Goal: Task Accomplishment & Management: Complete application form

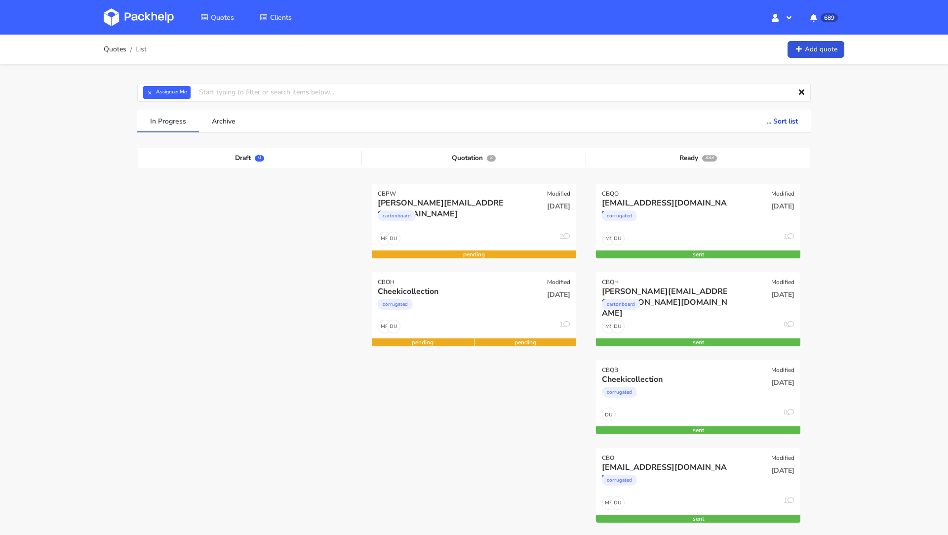
click at [148, 19] on img at bounding box center [139, 17] width 70 height 18
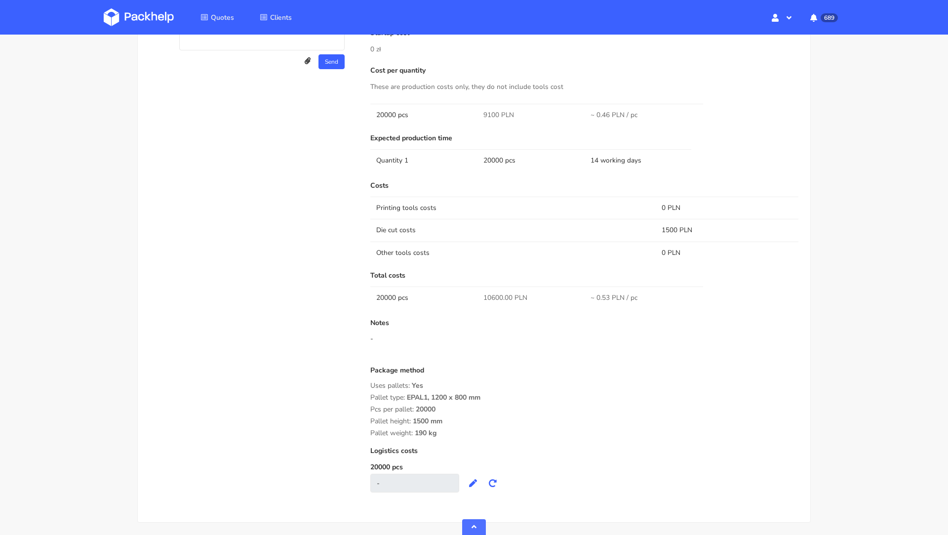
scroll to position [580, 0]
click at [491, 297] on span "10600.00 PLN" at bounding box center [505, 297] width 44 height 10
copy span "10600.00"
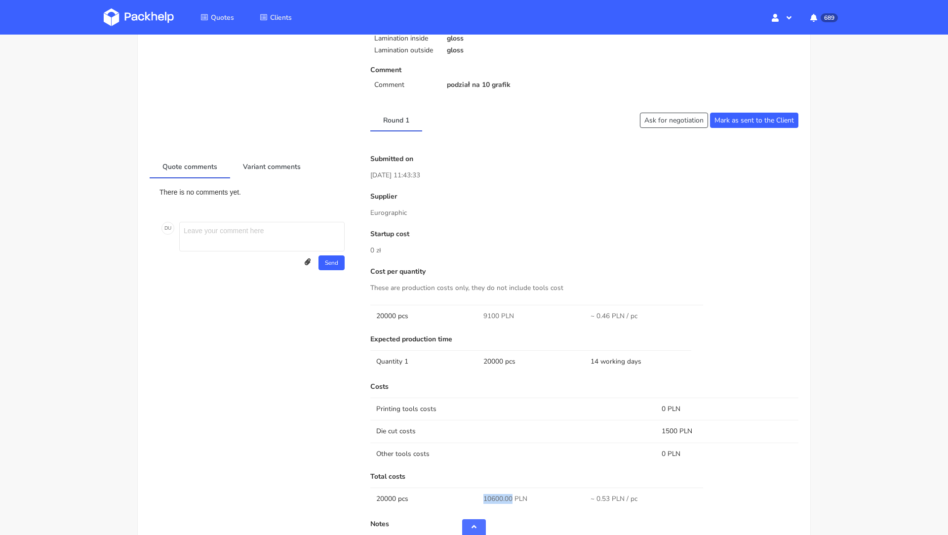
scroll to position [614, 0]
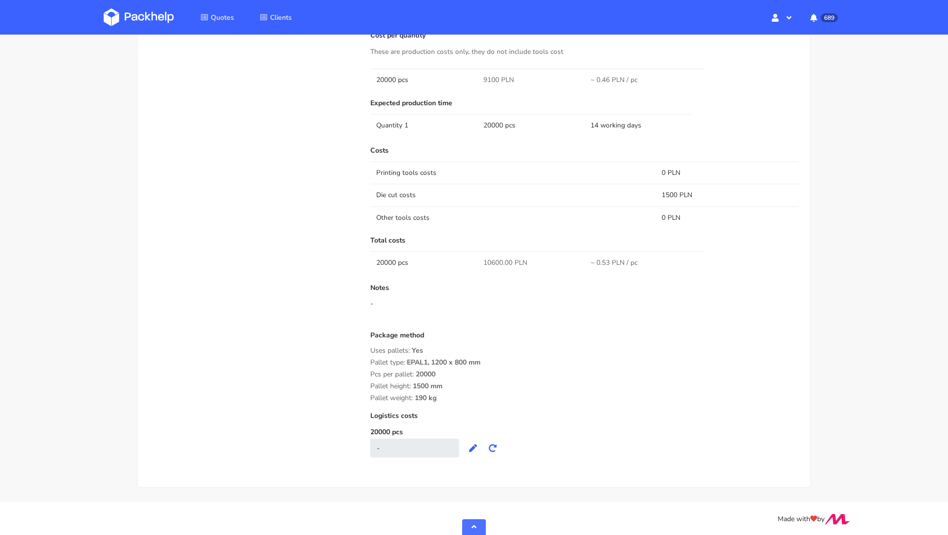
click at [493, 302] on div "-" at bounding box center [584, 304] width 428 height 10
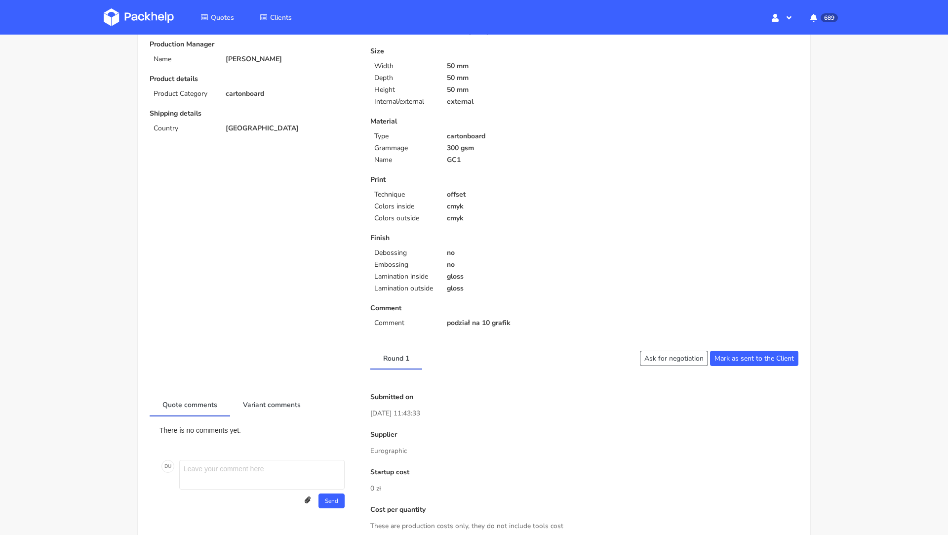
scroll to position [0, 0]
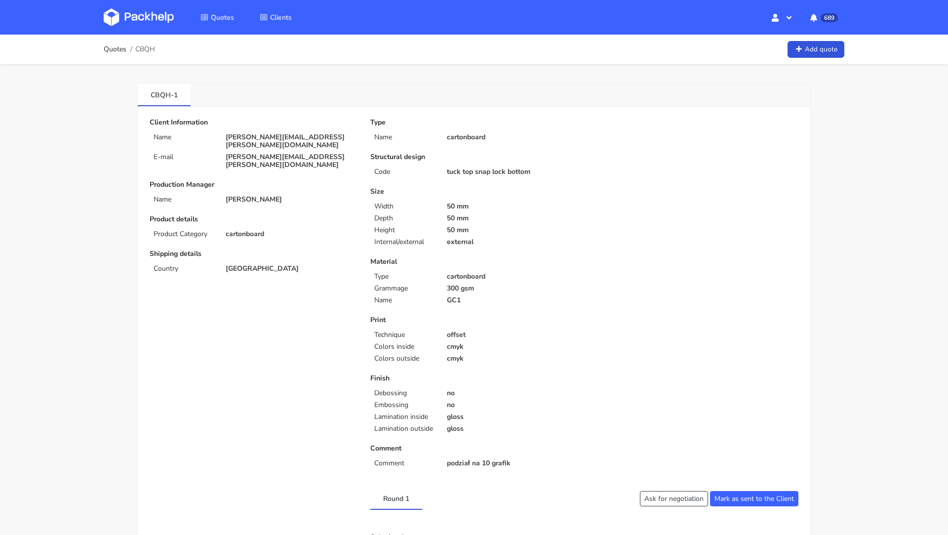
click at [146, 48] on span "CBQH" at bounding box center [145, 49] width 20 height 8
copy span "CBQH"
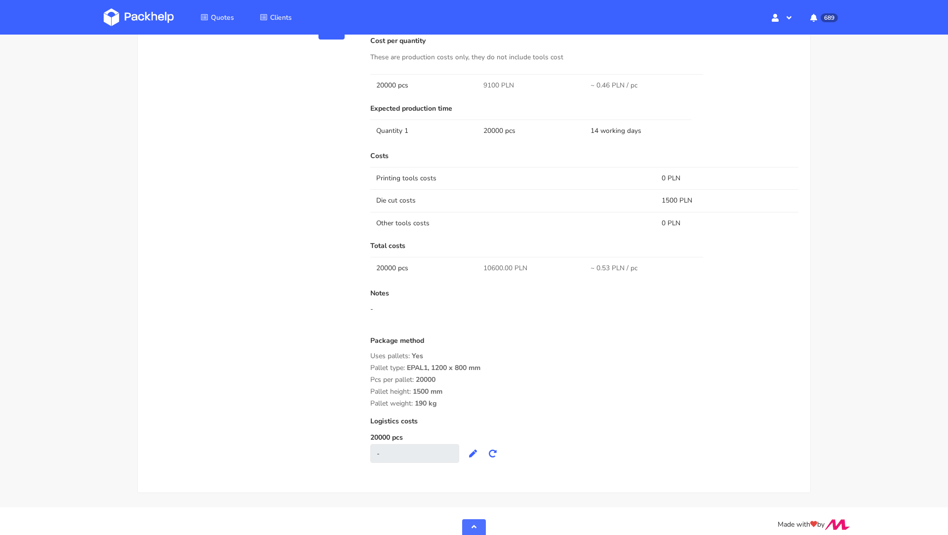
scroll to position [614, 0]
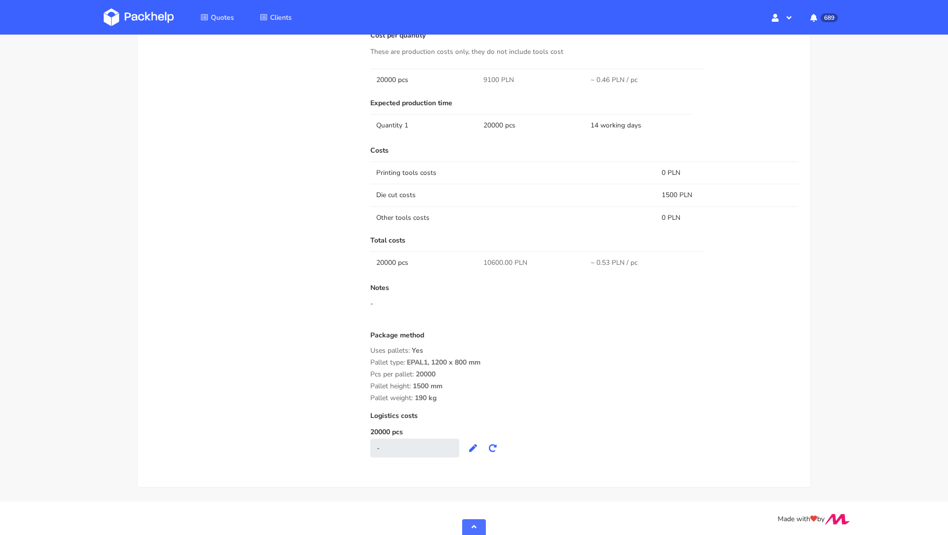
click at [494, 258] on span "10600.00 PLN" at bounding box center [505, 263] width 44 height 10
copy span "10600.00"
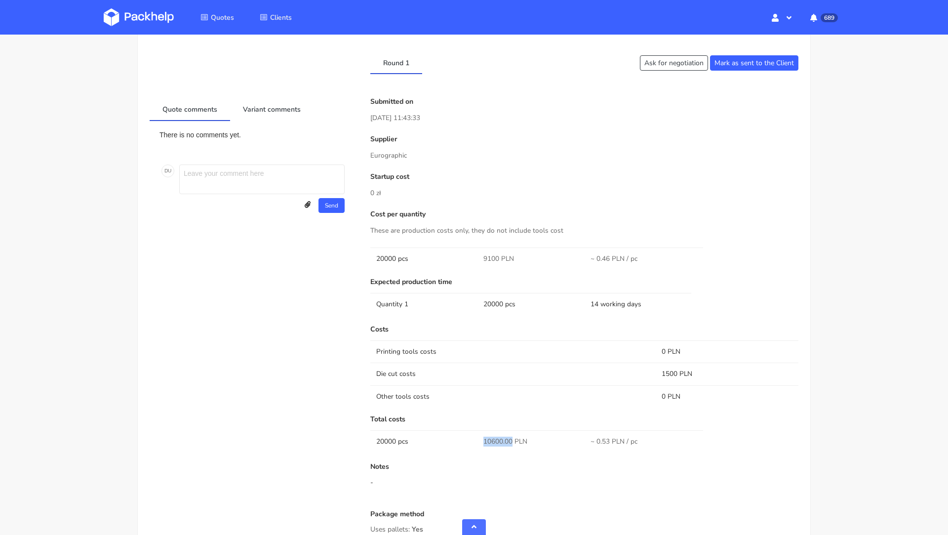
scroll to position [423, 0]
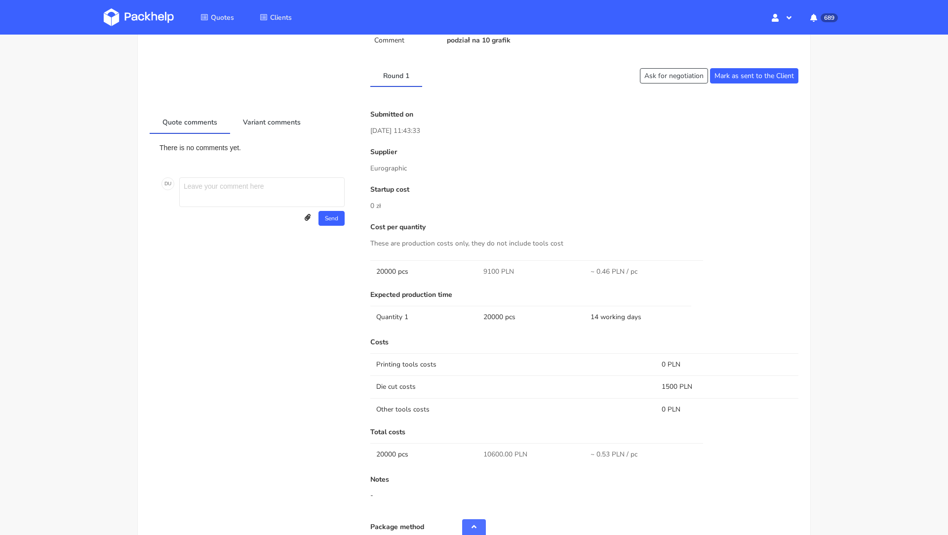
click at [486, 188] on p "Startup cost" at bounding box center [584, 190] width 428 height 8
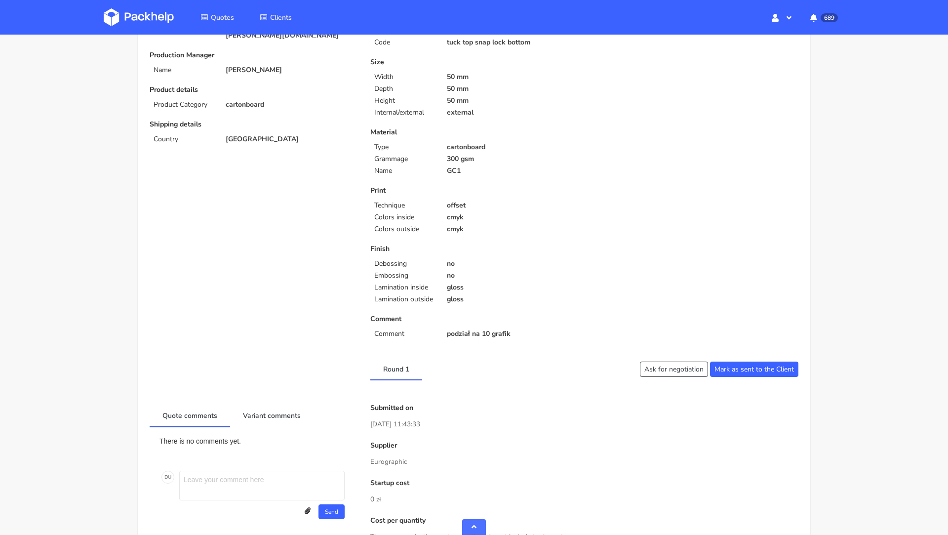
scroll to position [0, 0]
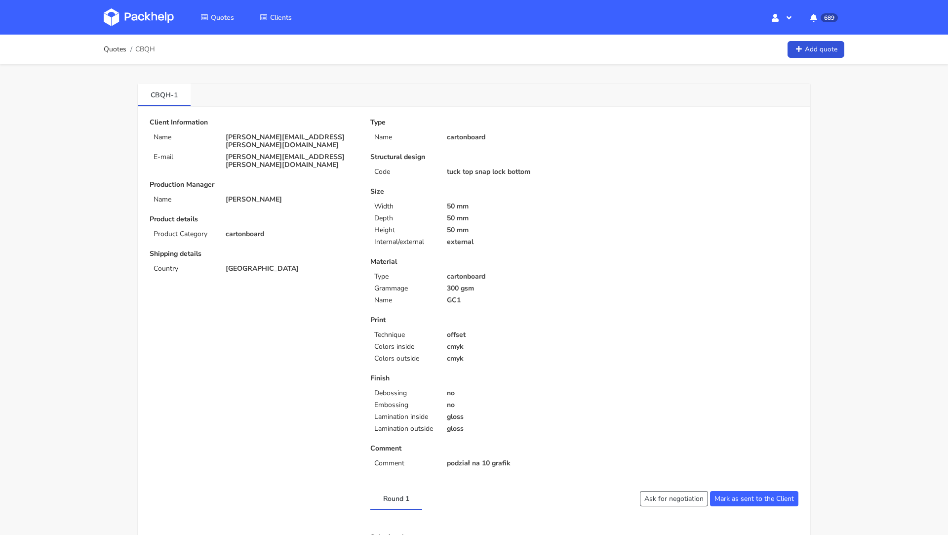
click at [138, 21] on img at bounding box center [139, 17] width 70 height 18
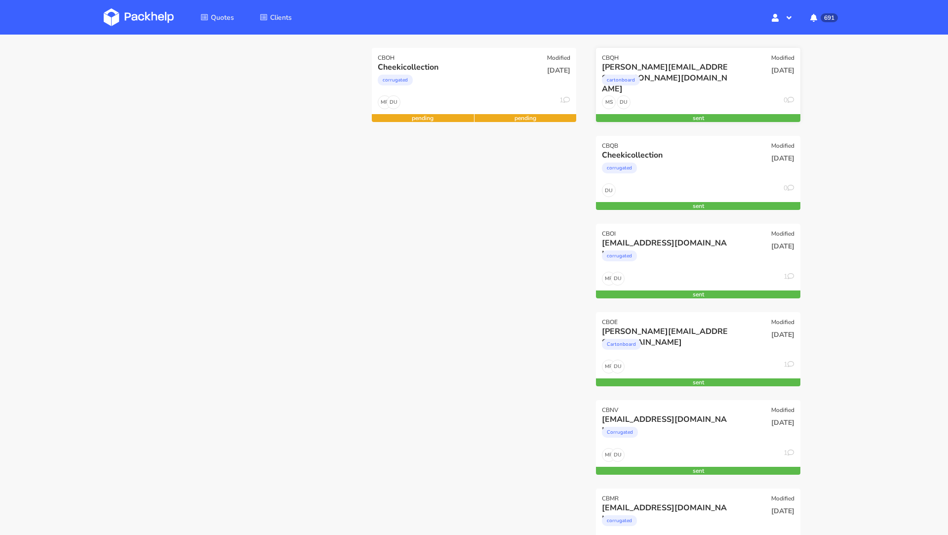
scroll to position [227, 0]
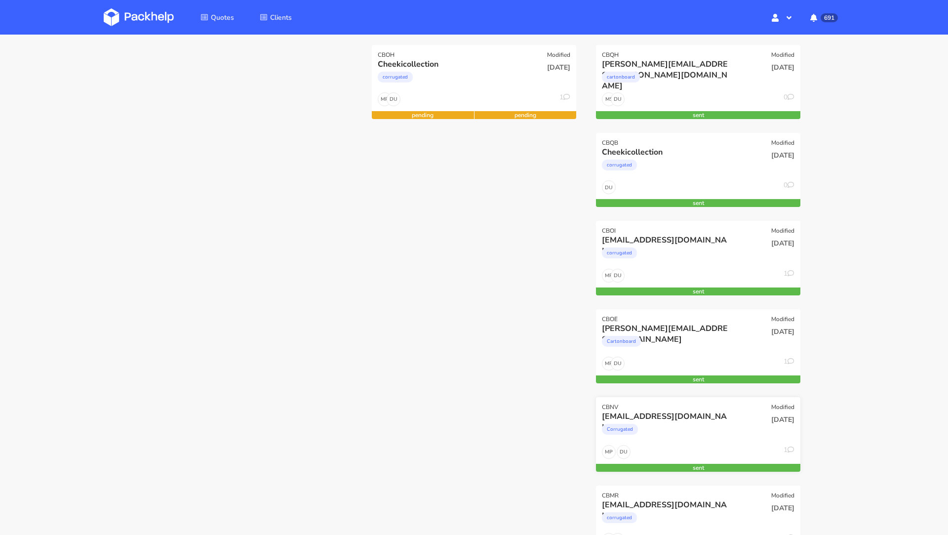
click at [676, 419] on div "[EMAIL_ADDRESS][DOMAIN_NAME]" at bounding box center [667, 416] width 131 height 11
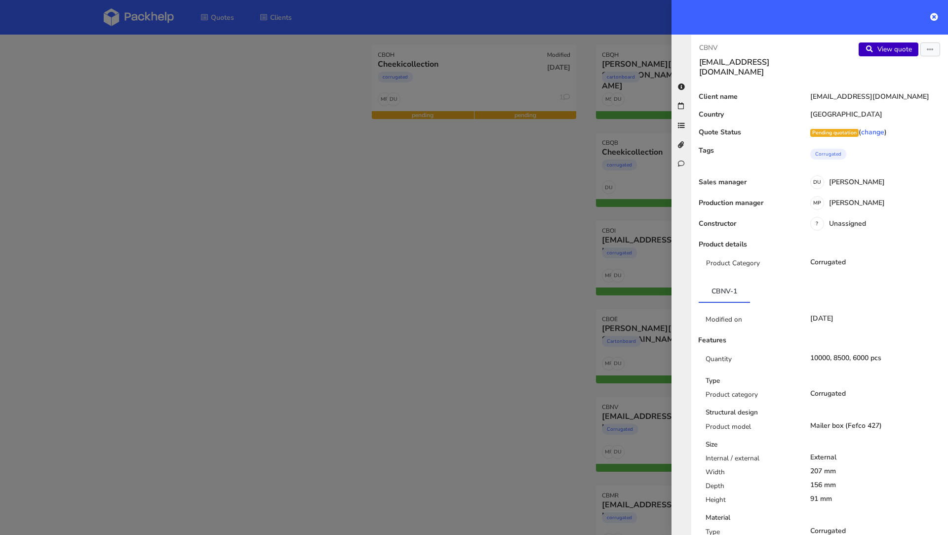
click at [885, 46] on link "View quote" at bounding box center [889, 49] width 60 height 14
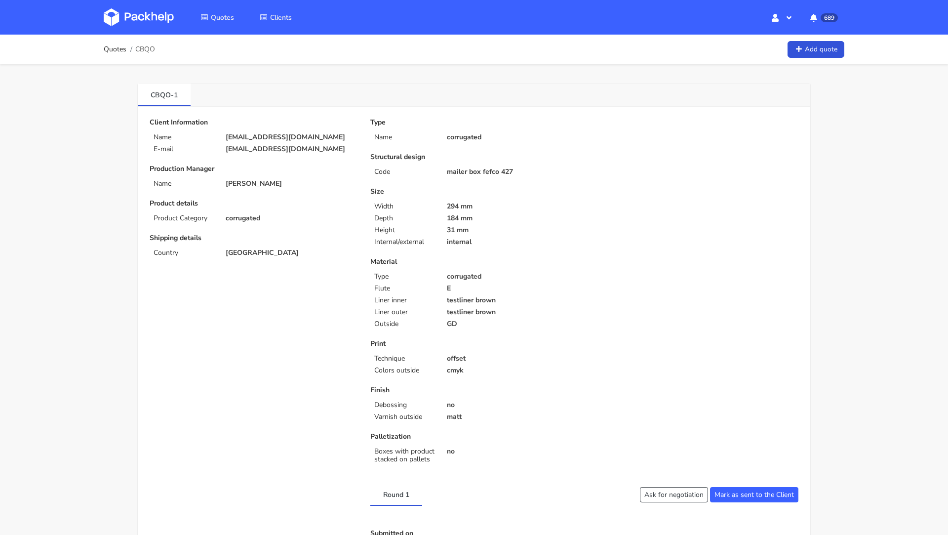
click at [249, 149] on p "[EMAIL_ADDRESS][DOMAIN_NAME]" at bounding box center [291, 149] width 131 height 8
copy div "[EMAIL_ADDRESS][DOMAIN_NAME]"
click at [148, 45] on span "CBQO" at bounding box center [145, 49] width 20 height 8
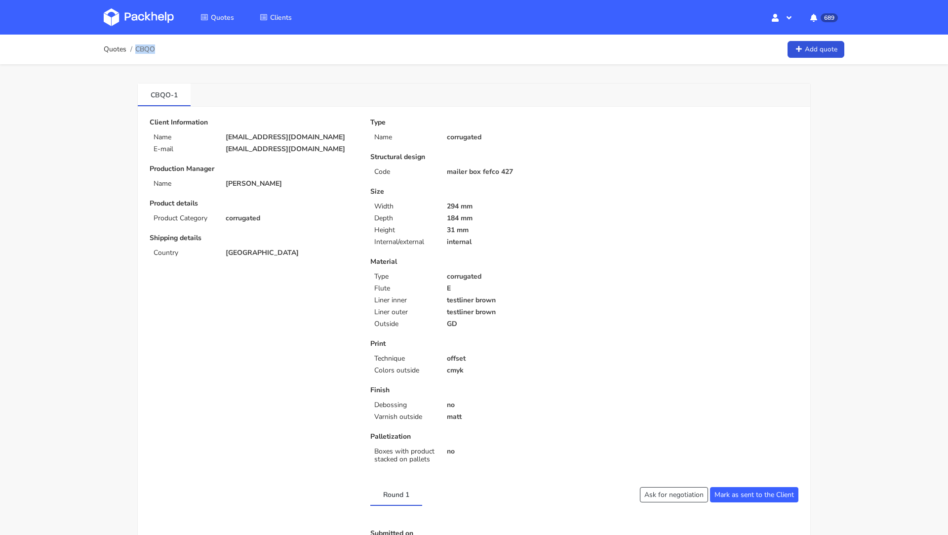
click at [148, 45] on span "CBQO" at bounding box center [145, 49] width 20 height 8
copy span "CBQO"
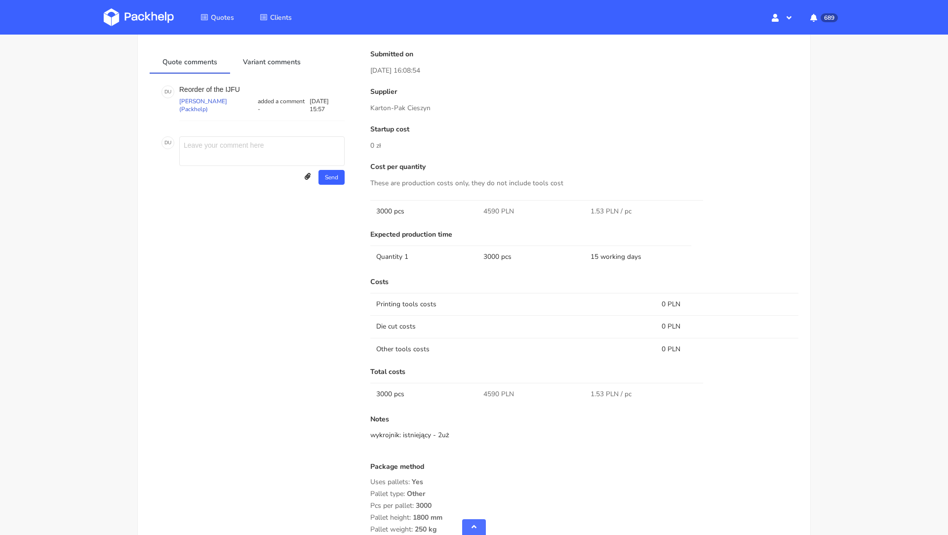
scroll to position [513, 0]
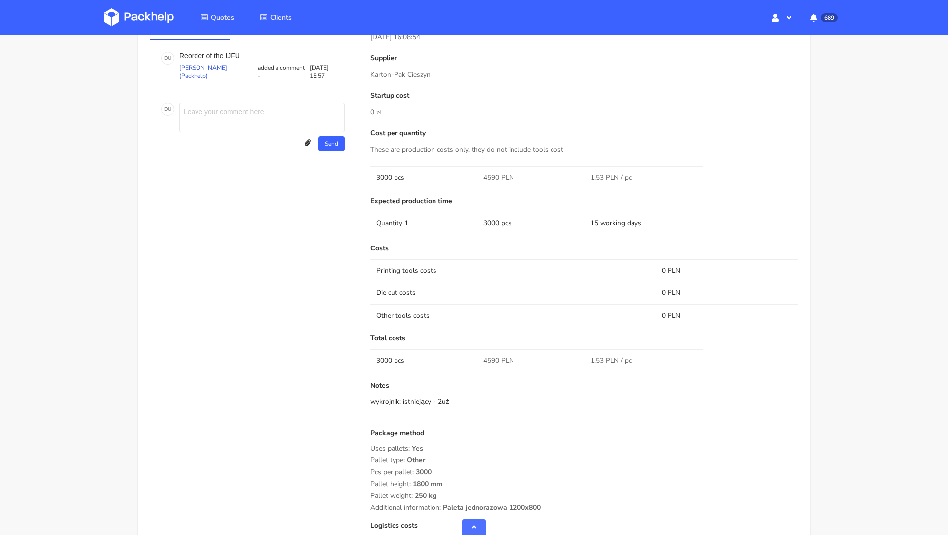
click at [487, 356] on span "4590 PLN" at bounding box center [498, 361] width 31 height 10
copy span "4590"
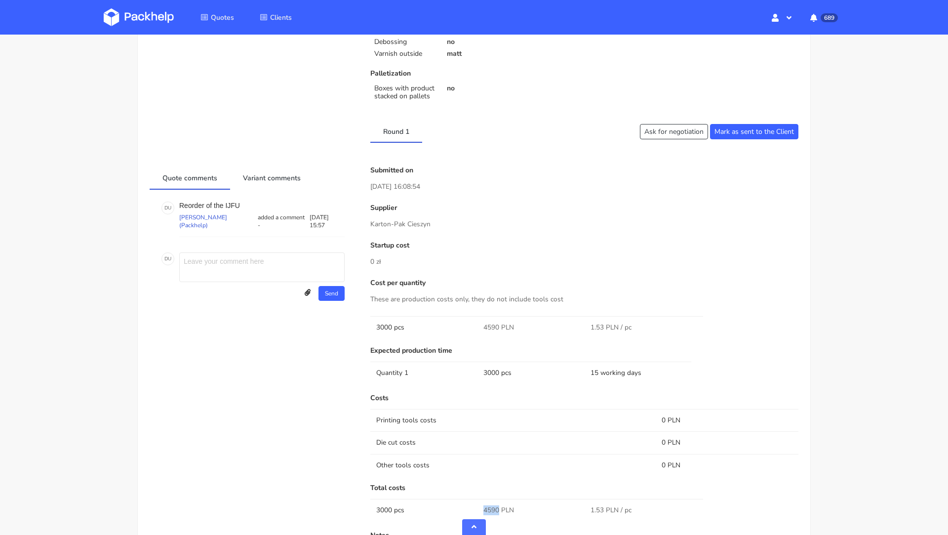
scroll to position [203, 0]
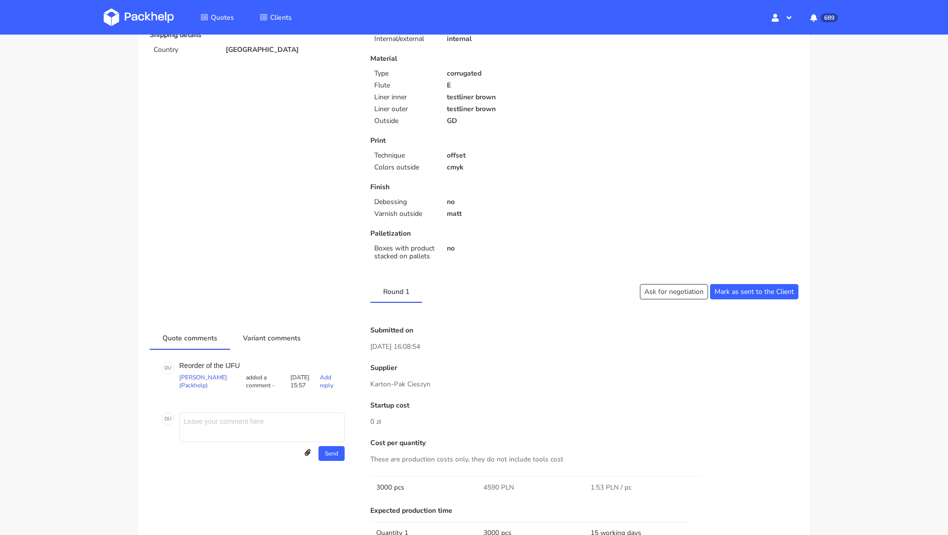
click at [226, 361] on p "Reorder of the IJFU" at bounding box center [261, 365] width 165 height 8
copy p "IJFU"
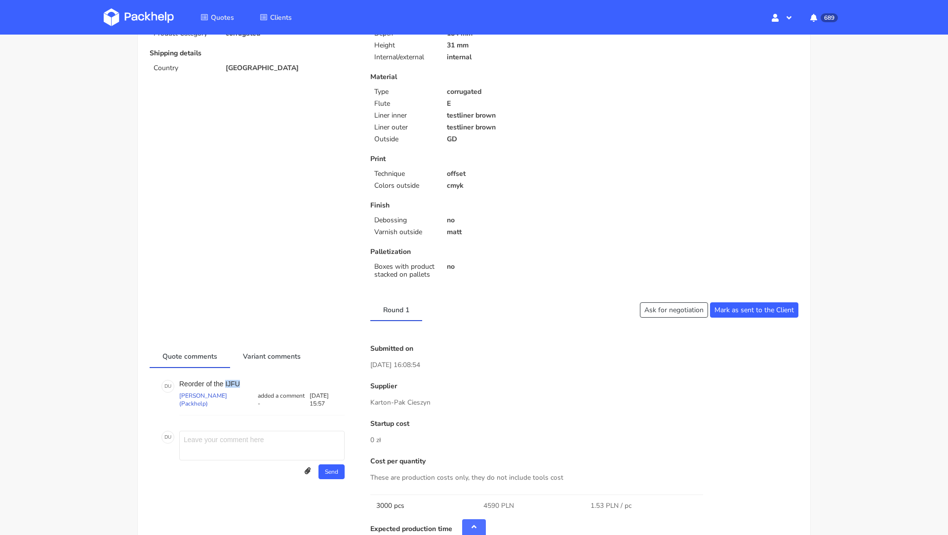
scroll to position [0, 0]
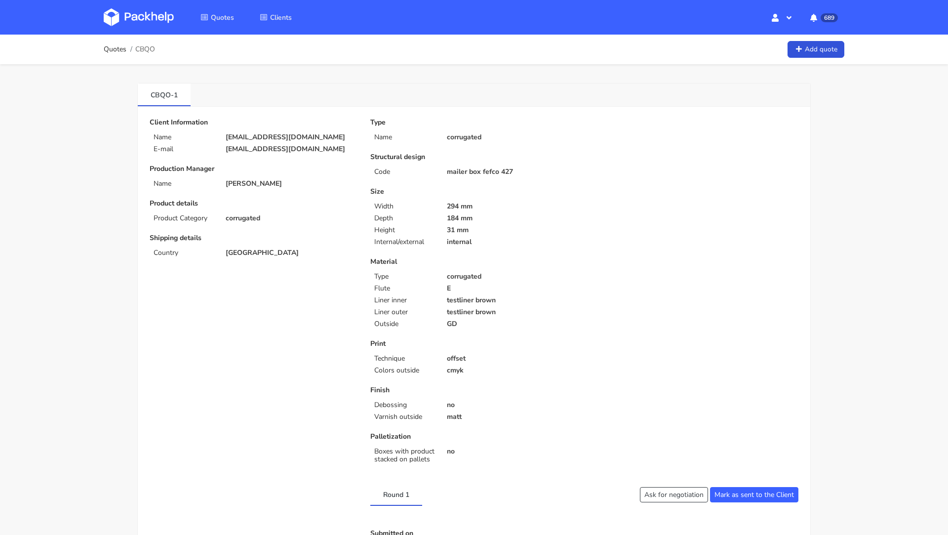
click at [250, 149] on p "[EMAIL_ADDRESS][DOMAIN_NAME]" at bounding box center [291, 149] width 131 height 8
copy div "[EMAIL_ADDRESS][DOMAIN_NAME]"
click at [140, 18] on img at bounding box center [139, 17] width 70 height 18
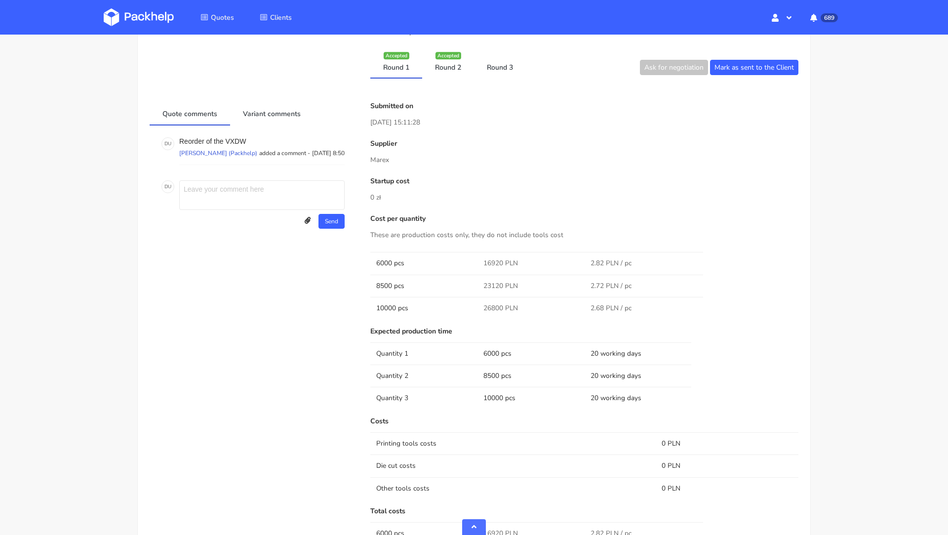
scroll to position [453, 0]
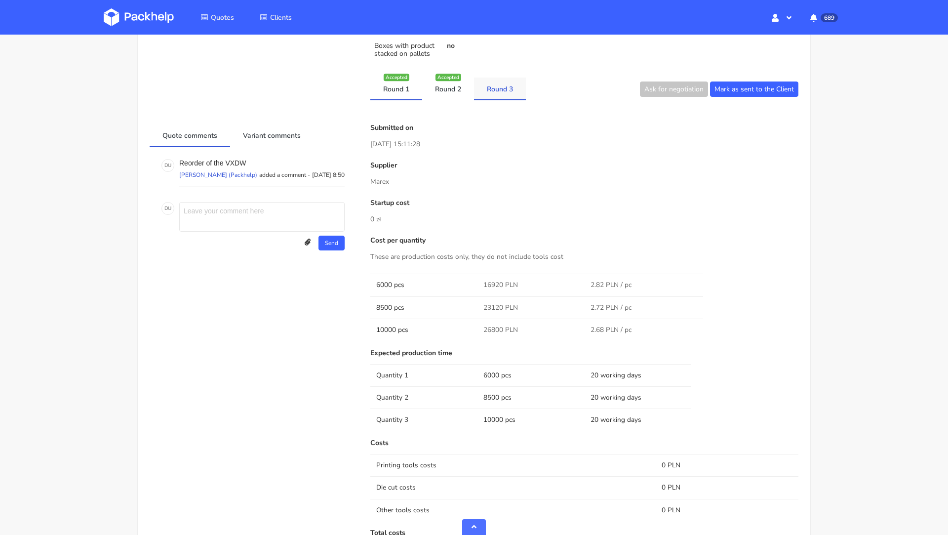
click at [498, 95] on link "Round 3" at bounding box center [500, 89] width 52 height 22
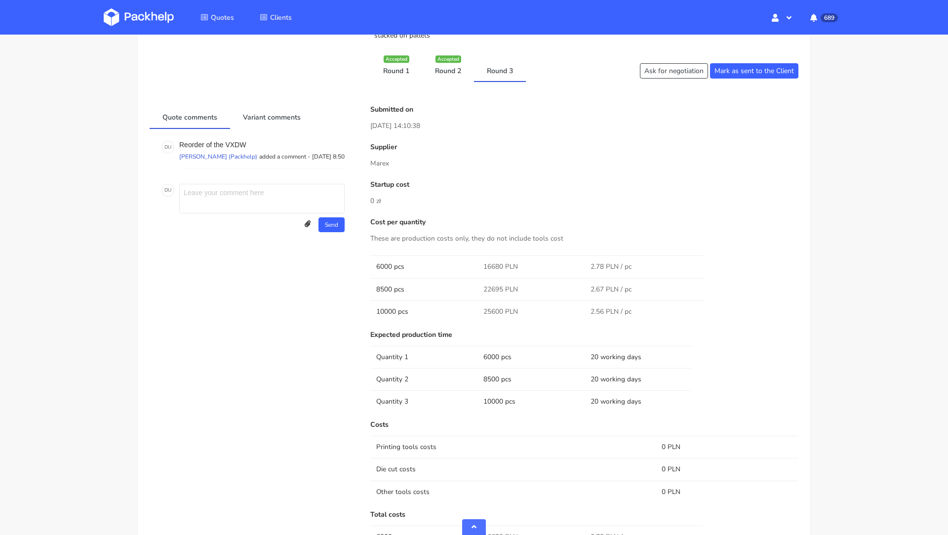
scroll to position [459, 0]
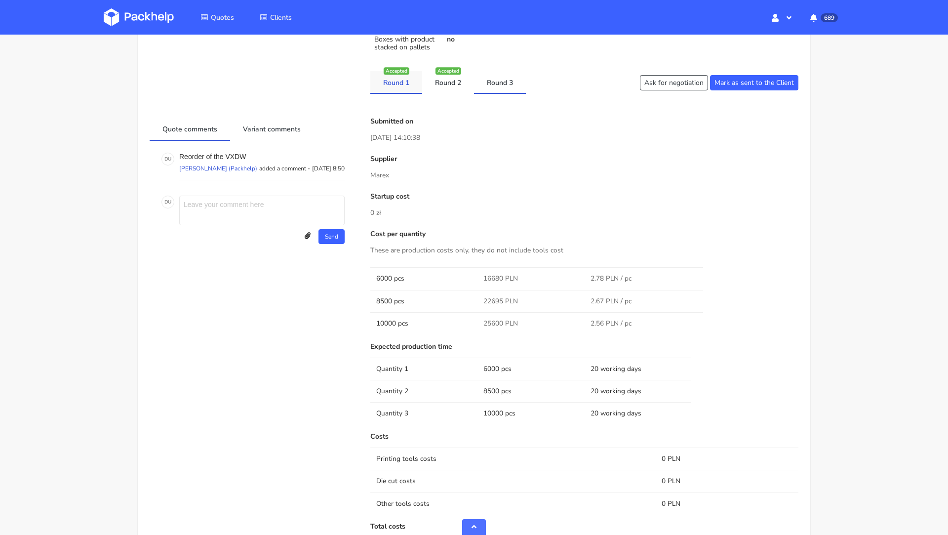
click at [395, 76] on link "Round 1" at bounding box center [396, 82] width 52 height 22
click at [455, 81] on link "Round 2" at bounding box center [448, 82] width 52 height 22
click at [504, 76] on link "Round 3" at bounding box center [500, 82] width 52 height 22
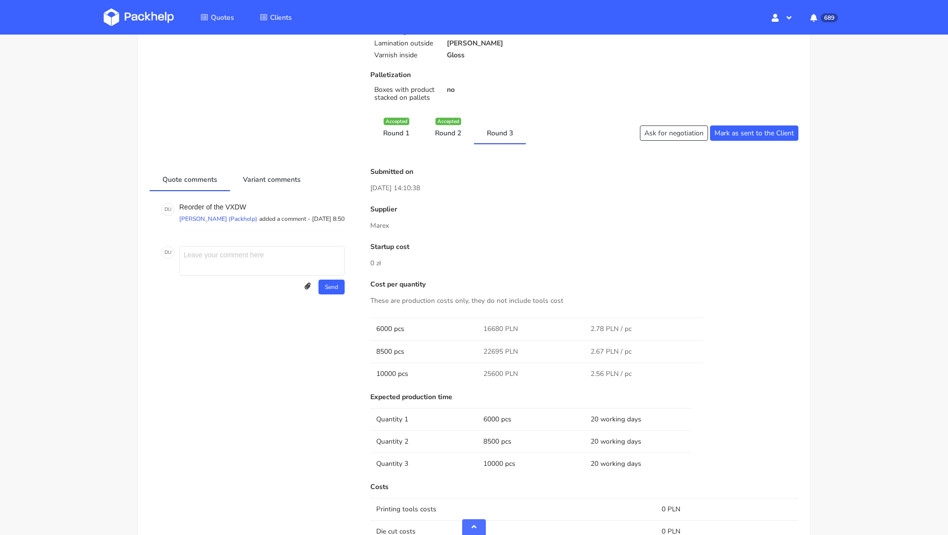
scroll to position [422, 0]
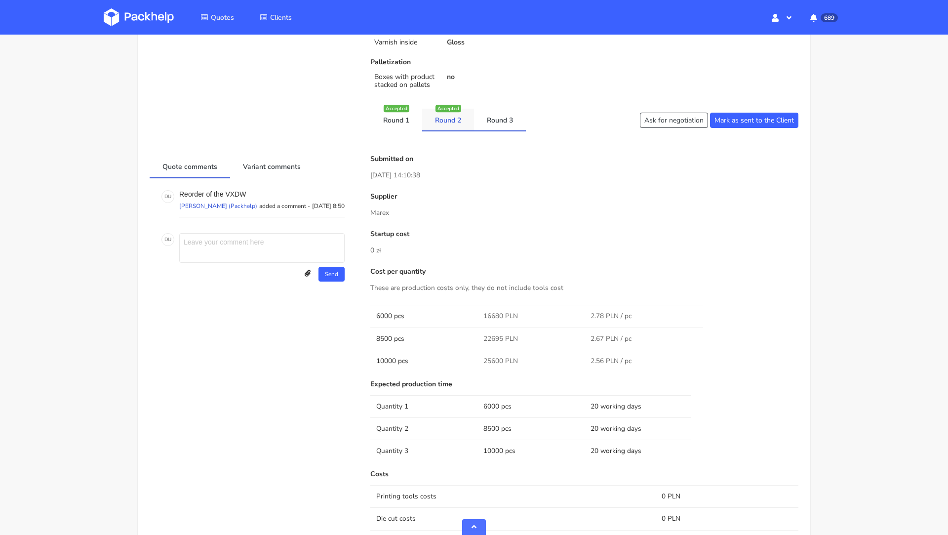
click at [446, 115] on link "Round 2" at bounding box center [448, 120] width 52 height 22
click at [402, 114] on link "Round 1" at bounding box center [396, 120] width 52 height 22
click at [482, 114] on link "Round 3" at bounding box center [500, 120] width 52 height 22
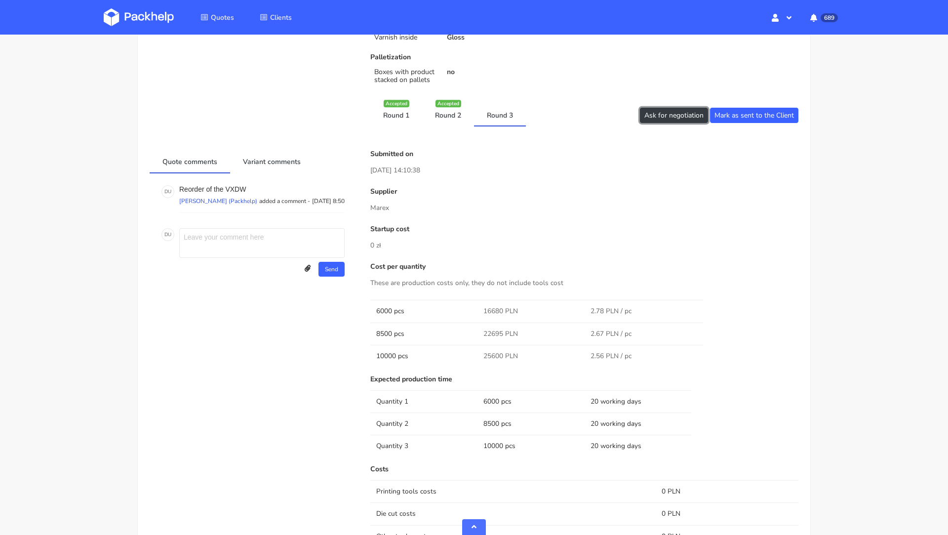
click at [659, 116] on button "Ask for negotiation" at bounding box center [674, 115] width 68 height 15
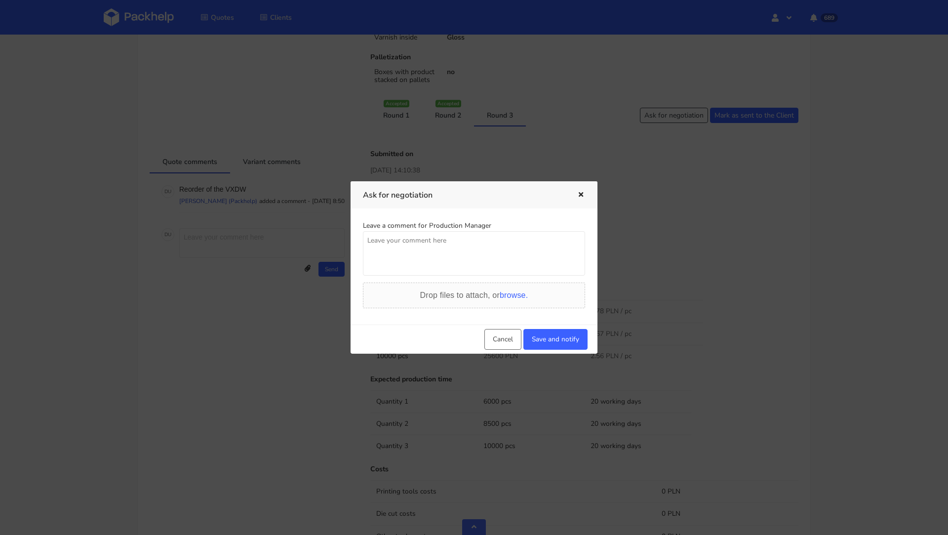
click at [438, 255] on textarea at bounding box center [474, 253] width 222 height 44
drag, startPoint x: 487, startPoint y: 260, endPoint x: 349, endPoint y: 219, distance: 144.7
click at [349, 219] on div "Ask for negotiation Leave a comment for Production Manager Klient dostal od kon…" at bounding box center [474, 267] width 948 height 535
type textarea "Klient dostal od konkurecji cene 0,72euro za sztuke przy 10k sztuk. My mozemy m…"
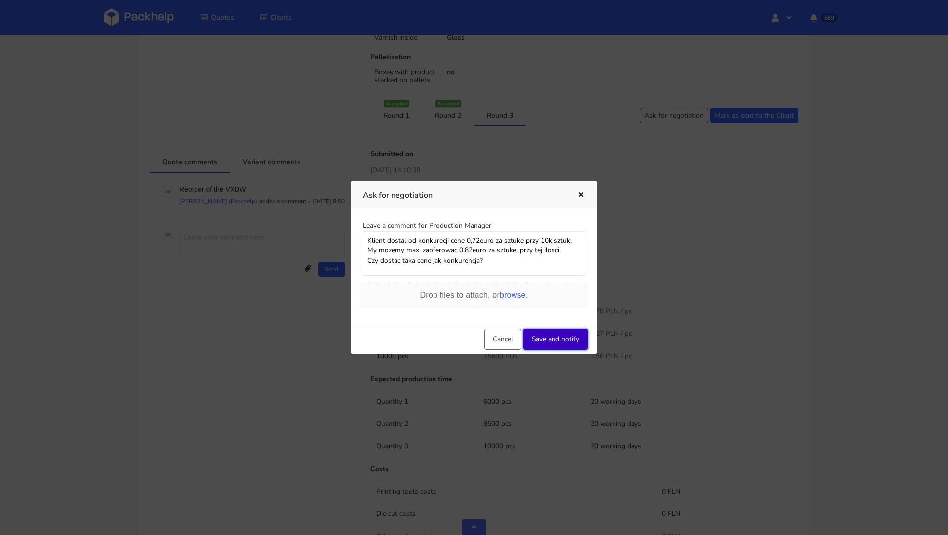
click at [552, 331] on button "Save and notify" at bounding box center [555, 339] width 64 height 21
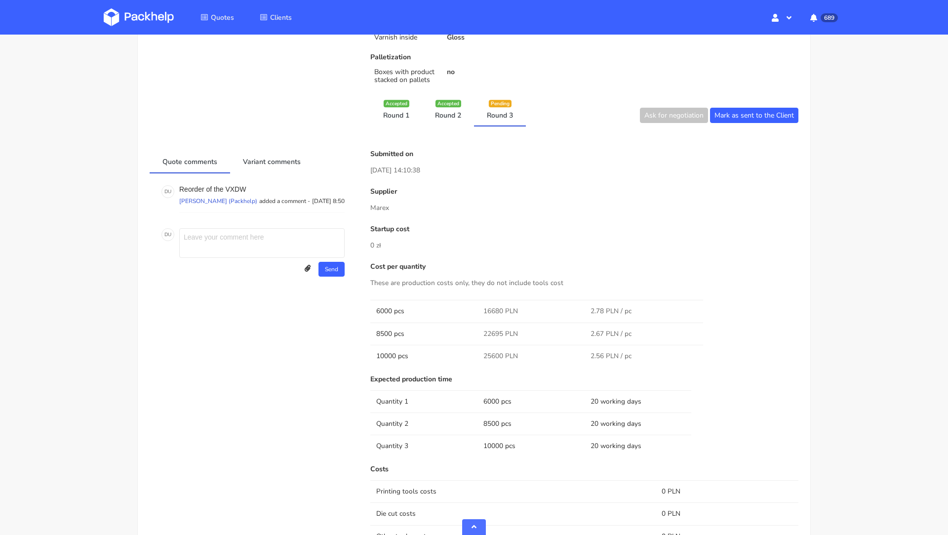
scroll to position [0, 0]
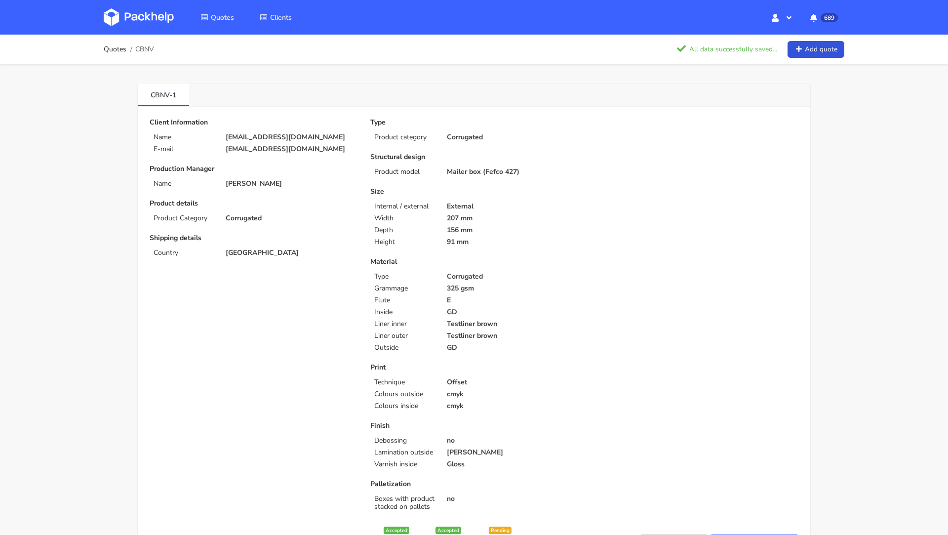
click at [250, 135] on p "[EMAIL_ADDRESS][DOMAIN_NAME]" at bounding box center [291, 137] width 131 height 8
copy div "[EMAIL_ADDRESS][DOMAIN_NAME]"
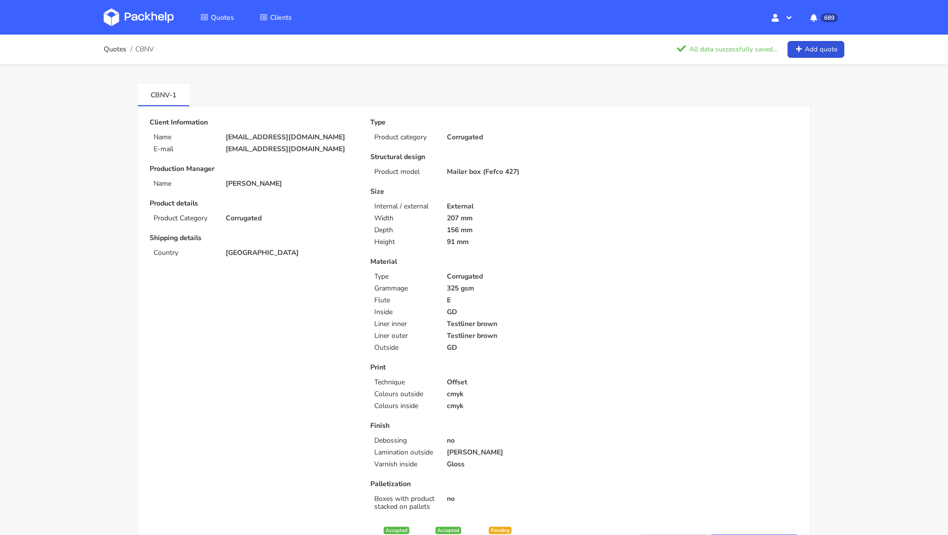
click at [142, 51] on span "CBNV" at bounding box center [144, 49] width 19 height 8
copy span "CBNV"
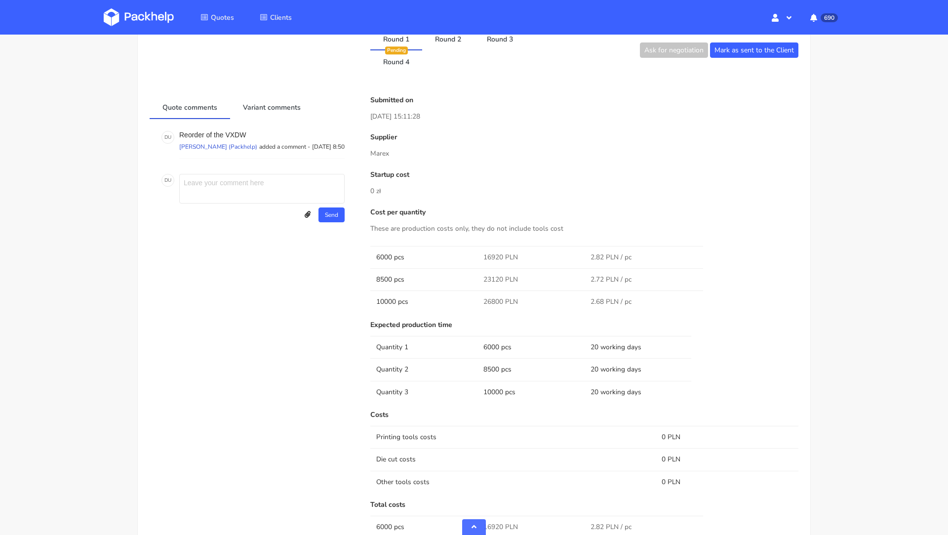
scroll to position [490, 0]
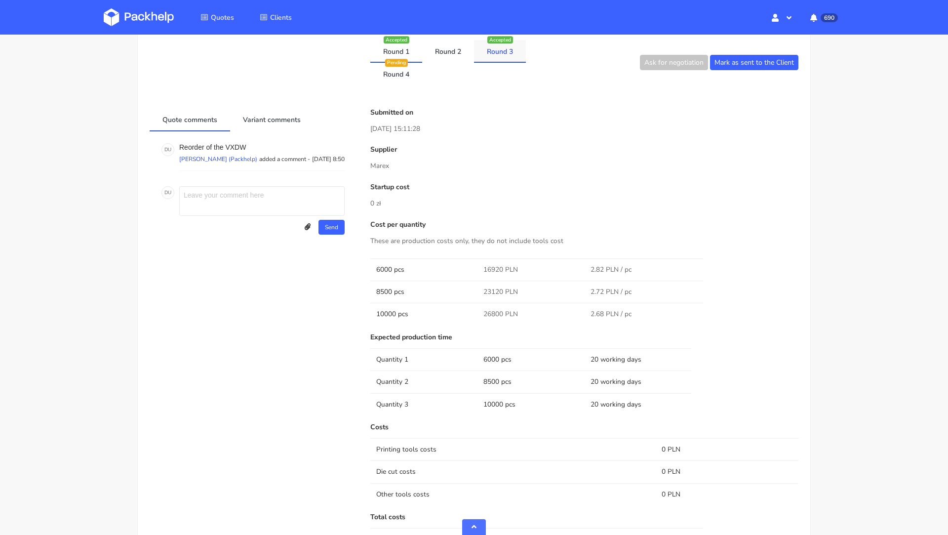
click at [498, 49] on link "Round 3" at bounding box center [500, 51] width 52 height 22
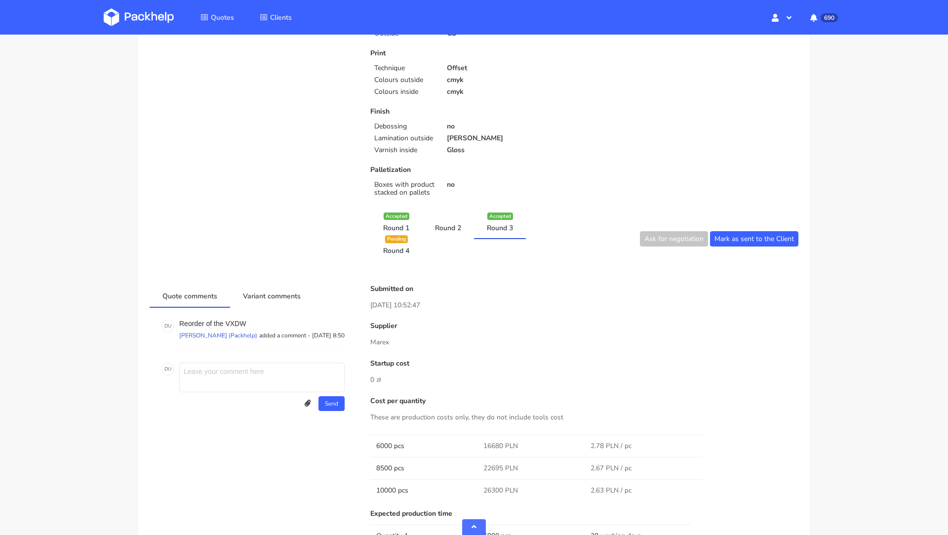
scroll to position [324, 0]
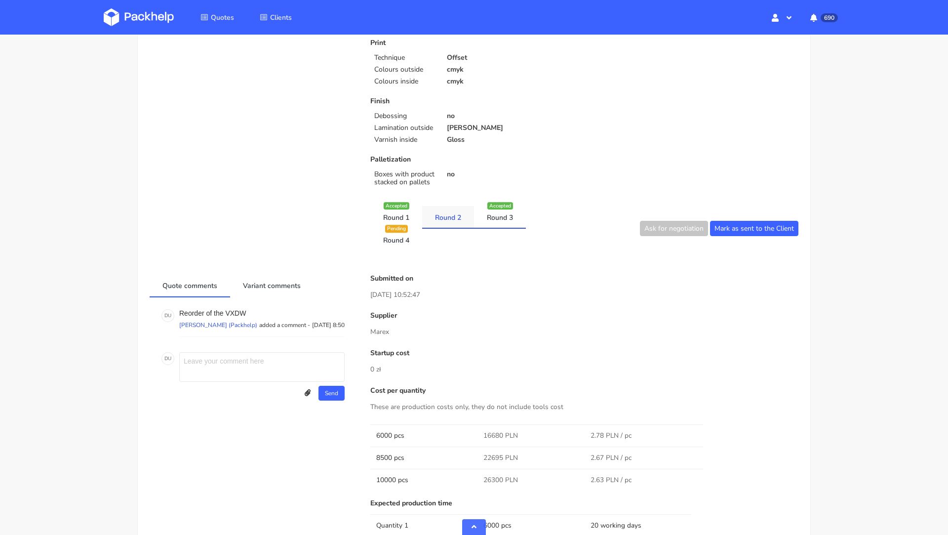
click at [455, 212] on link "Round 2" at bounding box center [448, 217] width 52 height 22
click at [401, 209] on link "Round 1" at bounding box center [396, 217] width 52 height 22
click at [401, 240] on link "Round 4" at bounding box center [396, 240] width 52 height 22
click at [441, 224] on link "Round 2" at bounding box center [448, 217] width 52 height 22
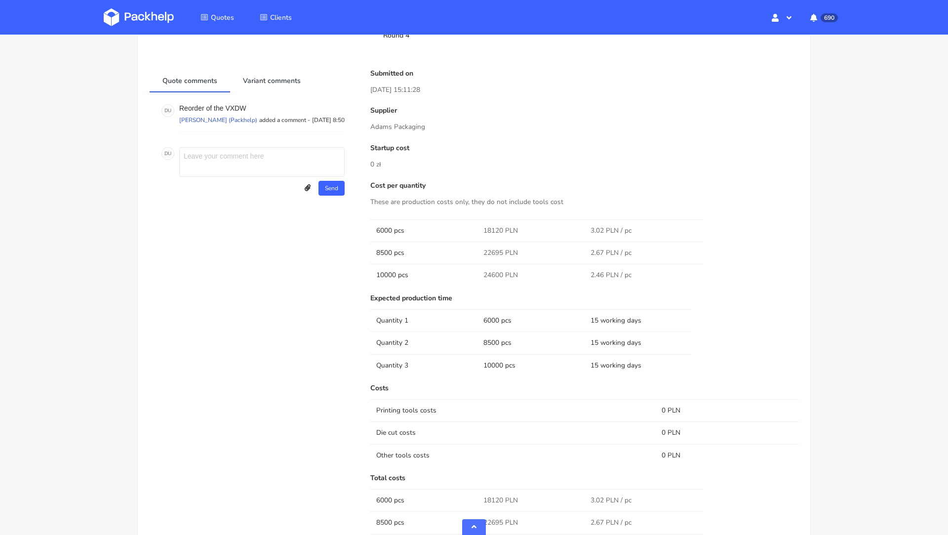
scroll to position [491, 0]
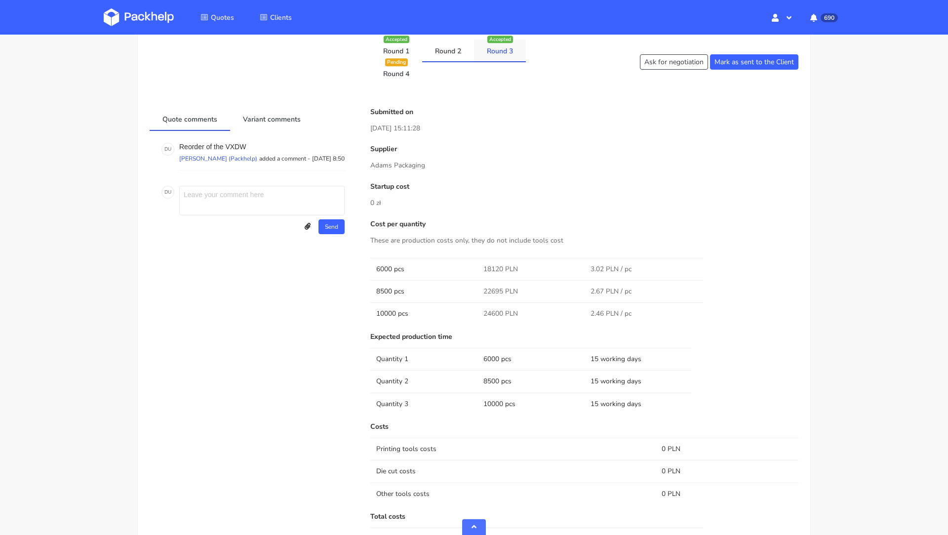
click at [504, 54] on link "Round 3" at bounding box center [500, 51] width 52 height 22
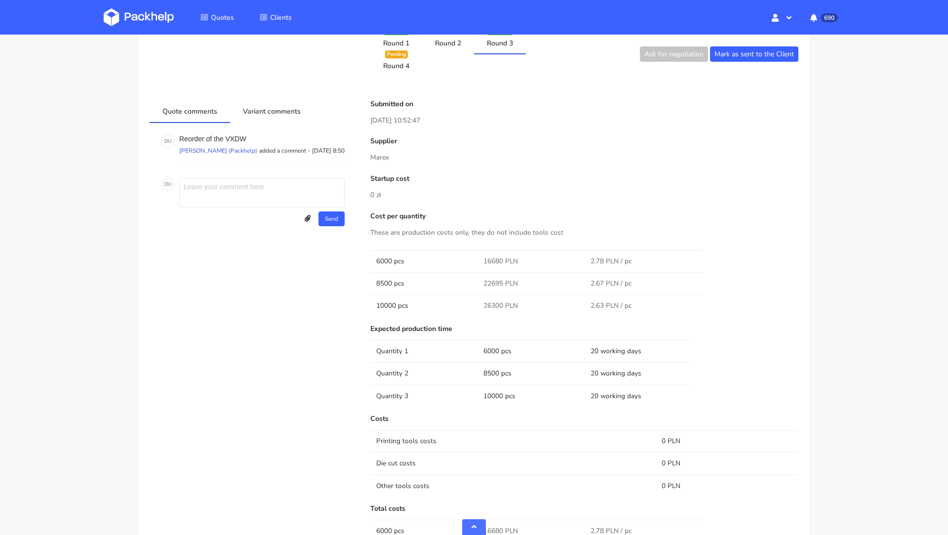
scroll to position [477, 0]
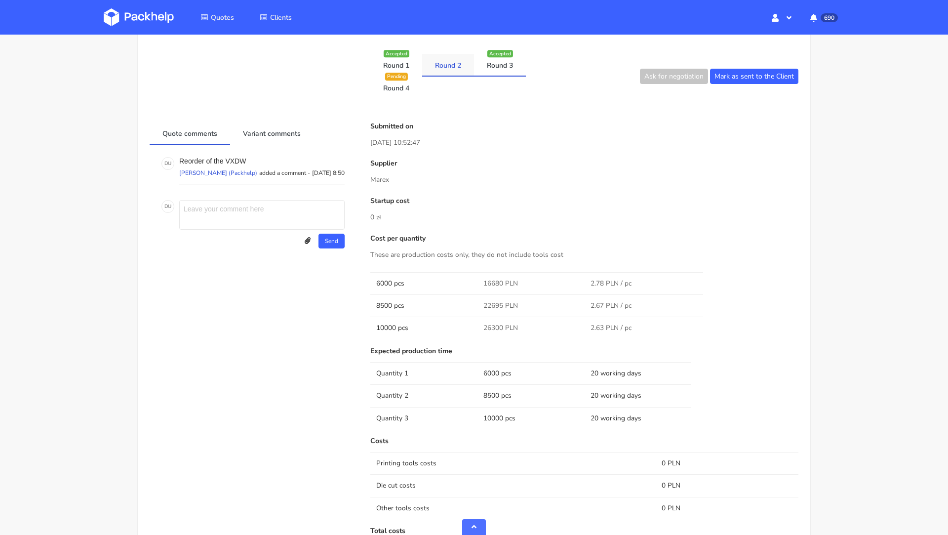
click at [451, 58] on link "Round 2" at bounding box center [448, 65] width 52 height 22
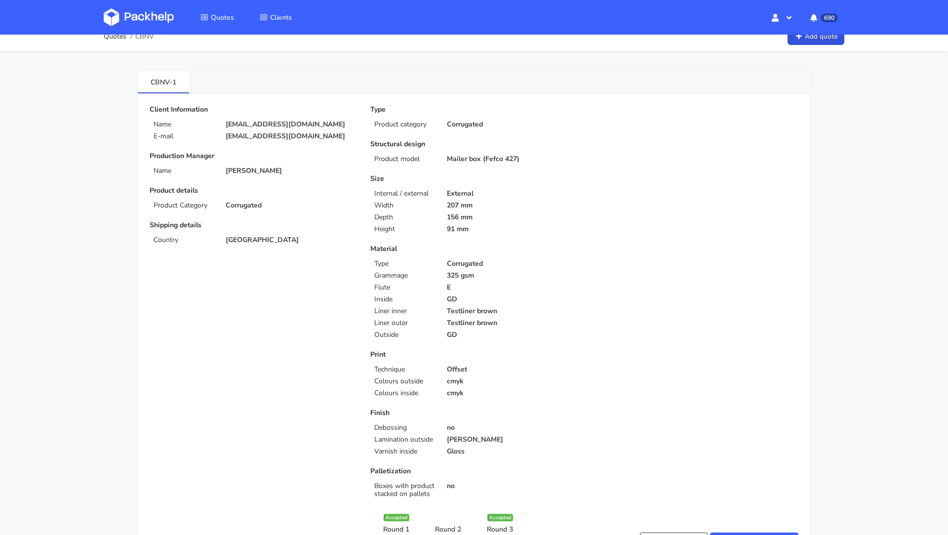
scroll to position [0, 0]
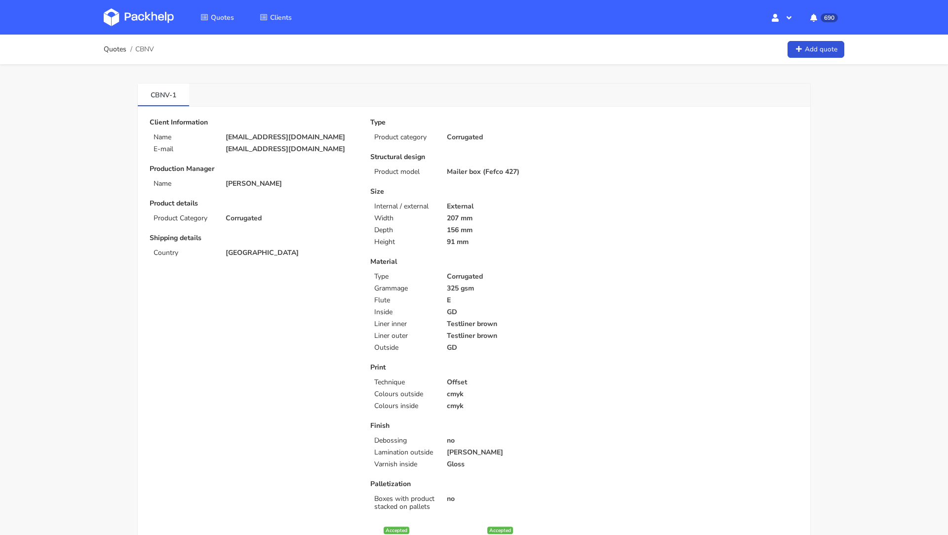
click at [251, 134] on p "[EMAIL_ADDRESS][DOMAIN_NAME]" at bounding box center [291, 137] width 131 height 8
copy div "[EMAIL_ADDRESS][DOMAIN_NAME]"
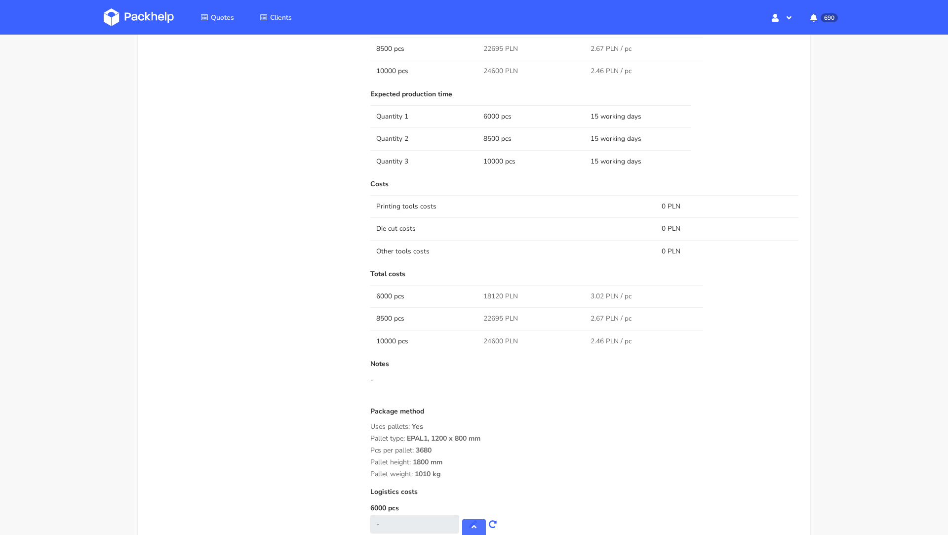
scroll to position [749, 0]
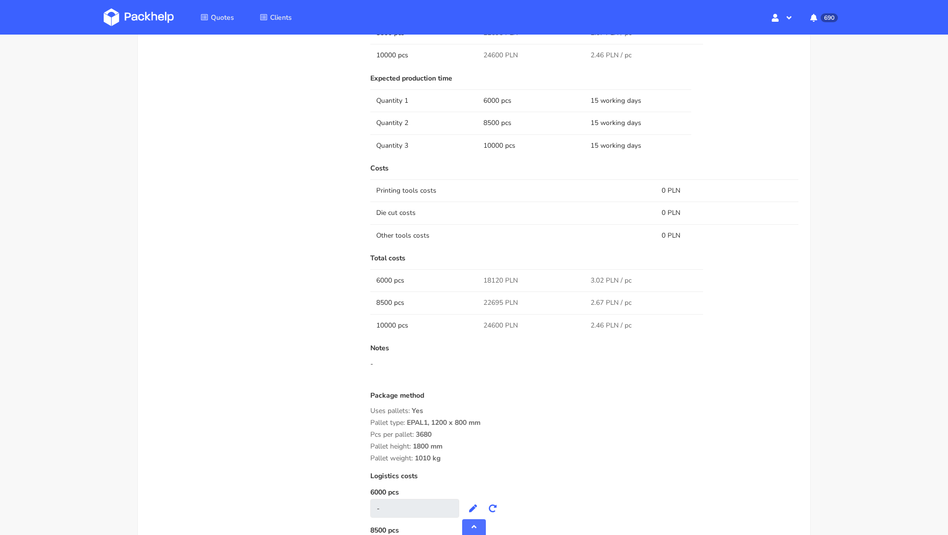
click at [492, 323] on span "24600 PLN" at bounding box center [500, 325] width 35 height 10
copy span "24600"
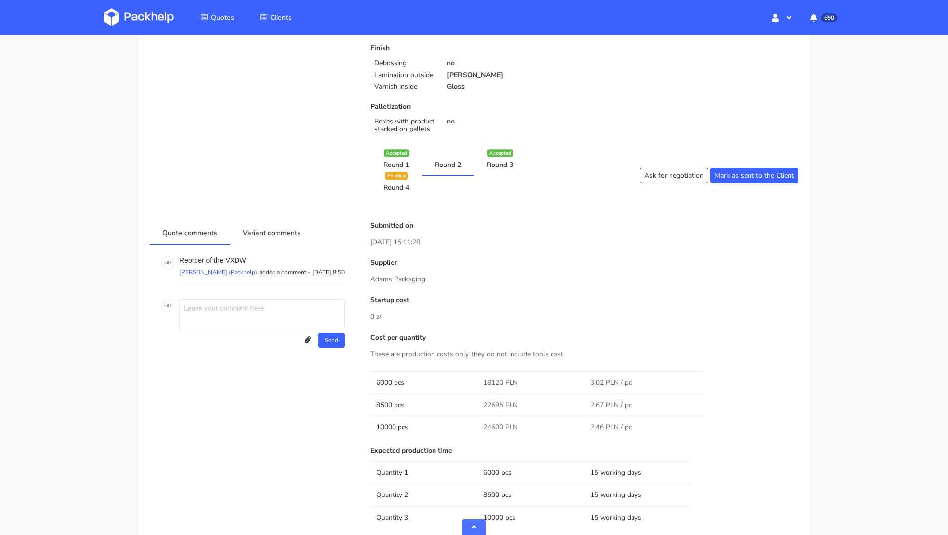
scroll to position [334, 0]
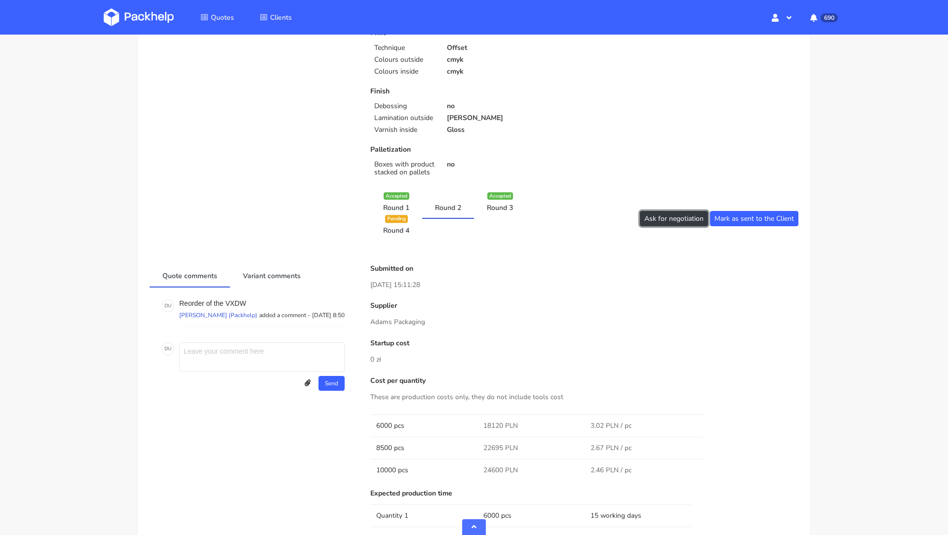
click at [658, 220] on button "Ask for negotiation" at bounding box center [674, 218] width 68 height 15
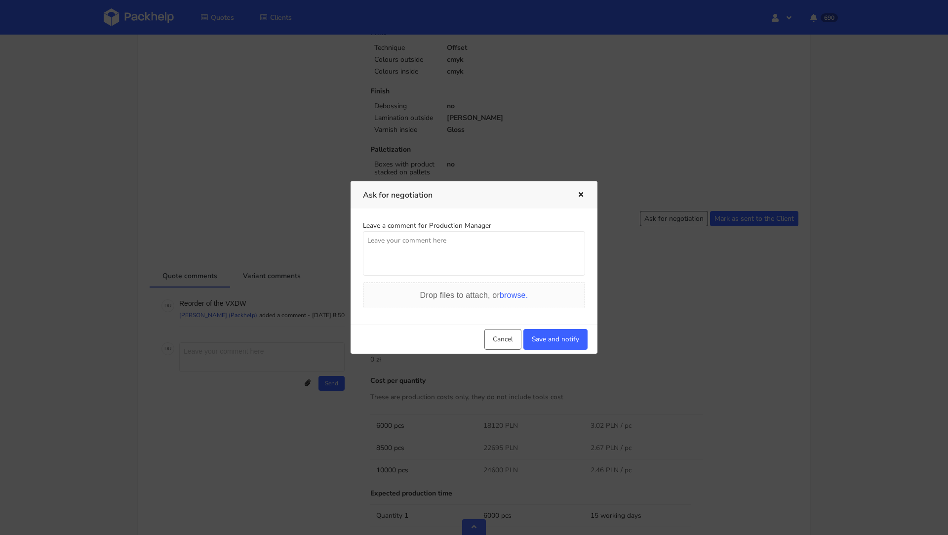
click at [400, 265] on textarea at bounding box center [474, 253] width 222 height 44
type textarea "Cena jest nadal o wiele za wysoka."
click at [563, 336] on button "Save and notify" at bounding box center [555, 339] width 64 height 21
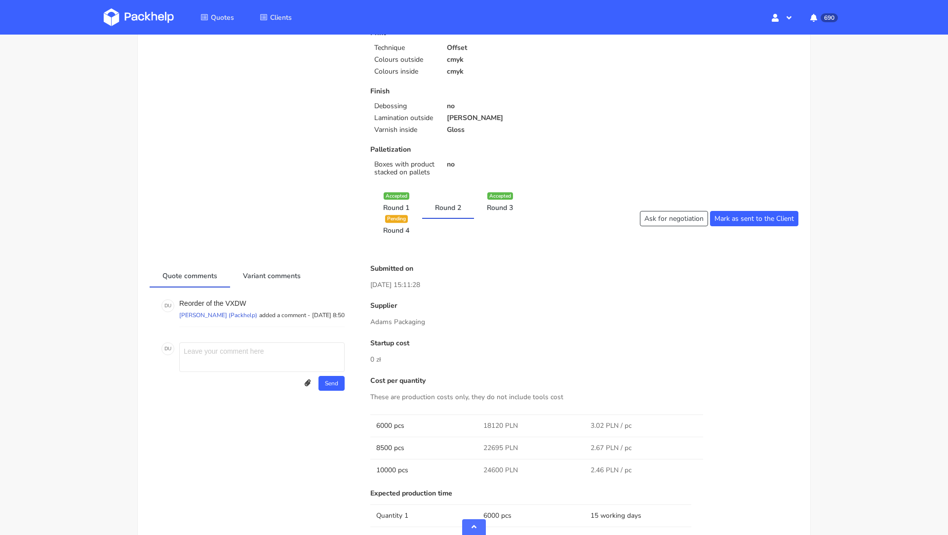
scroll to position [0, 0]
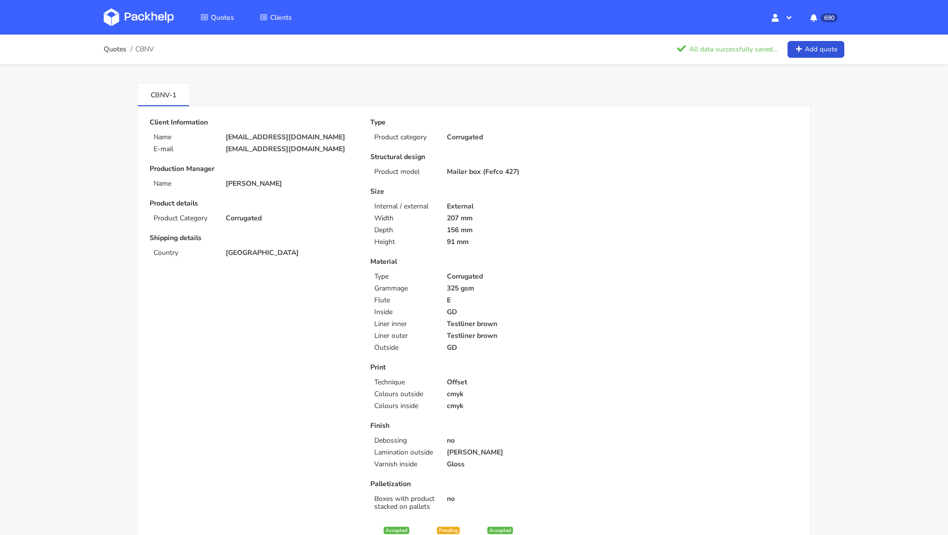
click at [128, 6] on link at bounding box center [146, 17] width 85 height 29
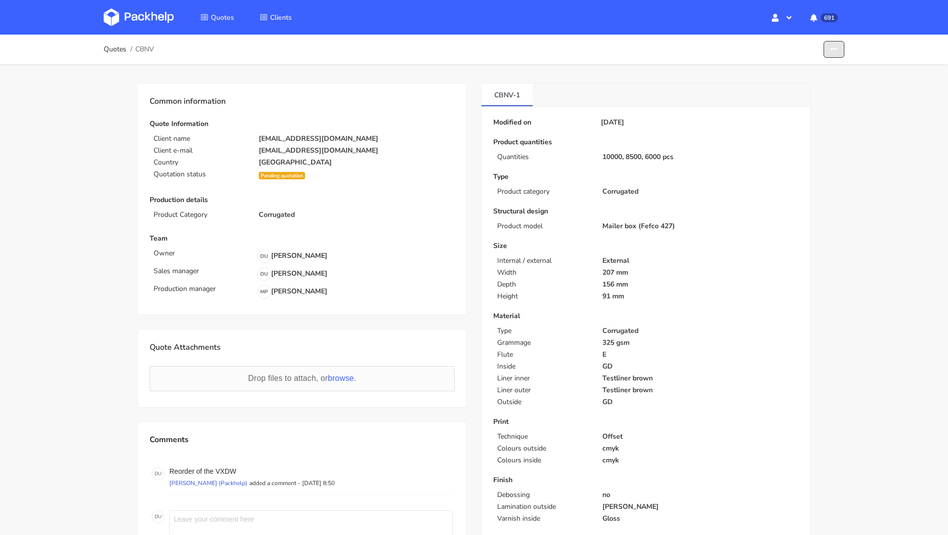
click at [837, 54] on button "button" at bounding box center [834, 49] width 21 height 17
click at [795, 91] on link "Show estimations" at bounding box center [796, 89] width 87 height 16
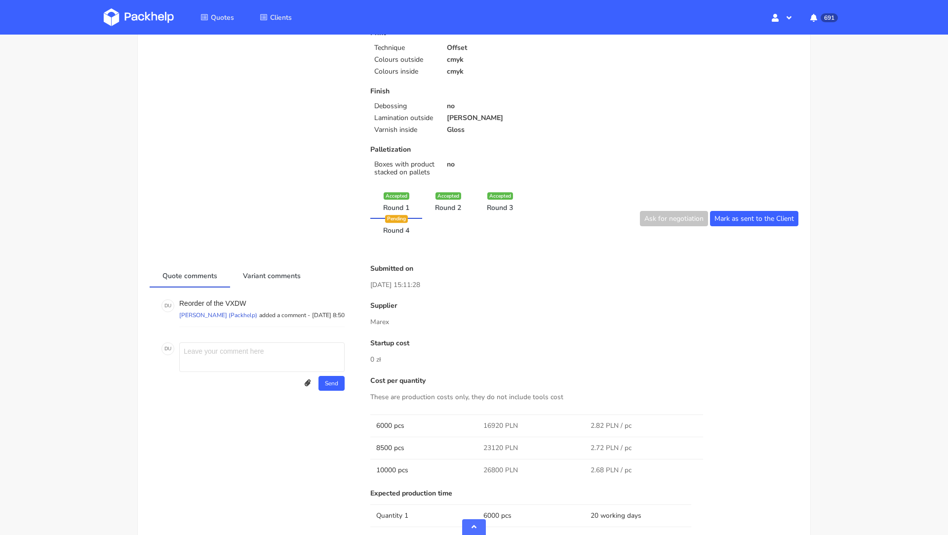
scroll to position [355, 0]
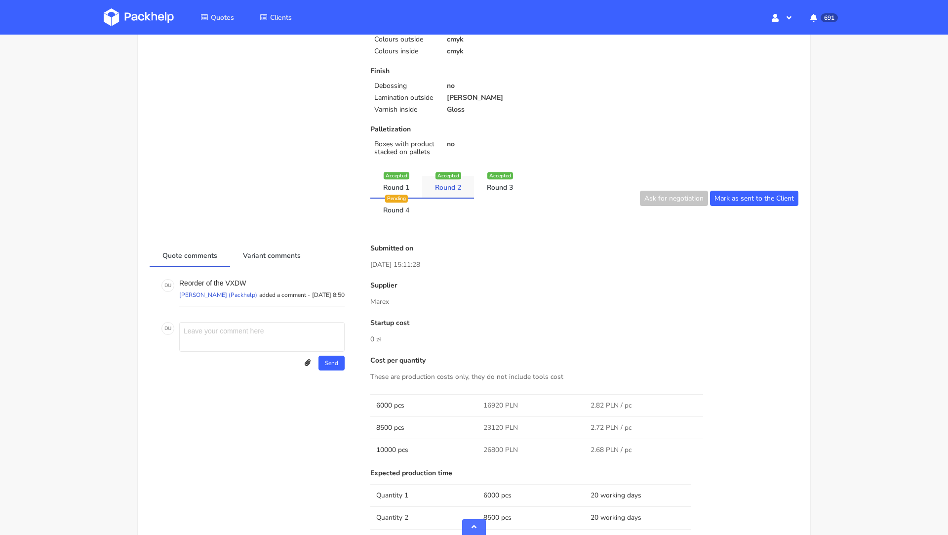
click at [450, 192] on link "Round 2" at bounding box center [448, 187] width 52 height 22
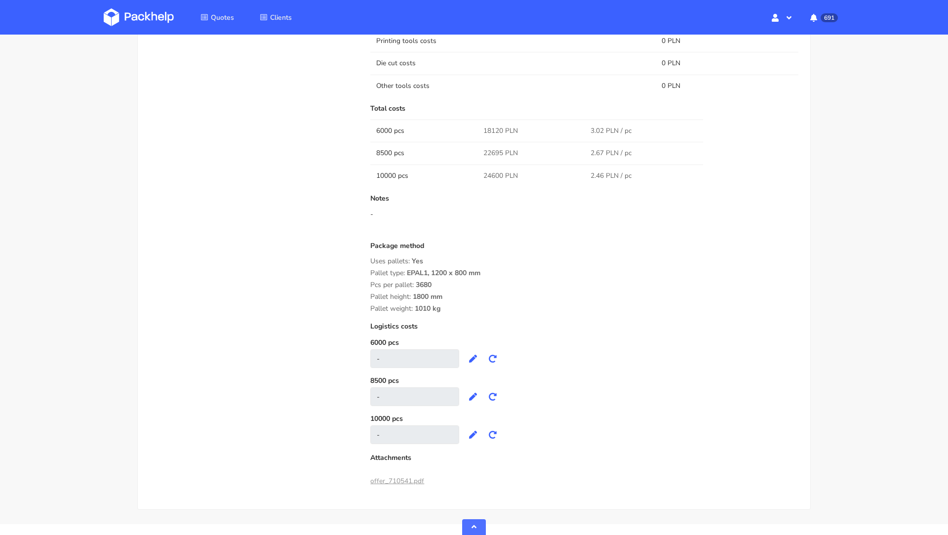
scroll to position [920, 0]
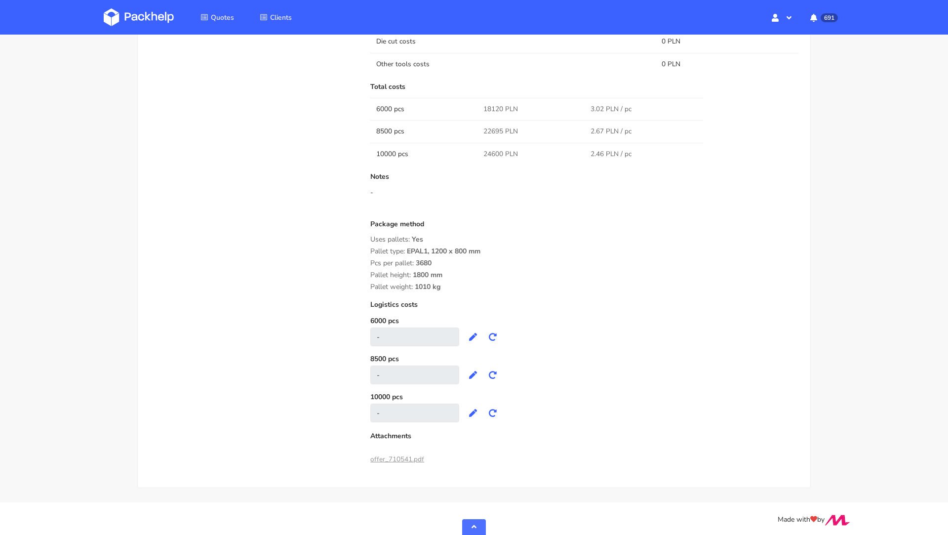
drag, startPoint x: 451, startPoint y: 283, endPoint x: 366, endPoint y: 233, distance: 98.3
click at [366, 233] on div "Submitted on [DATE] 15:11:28 Supplier [PERSON_NAME] Packaging Startup cost 0 zł…" at bounding box center [584, 74] width 442 height 790
copy div "Uses pallets: Yes Pallet type: EPAL1, 1200 x 800 mm Pcs per pallet: 3680 Pallet…"
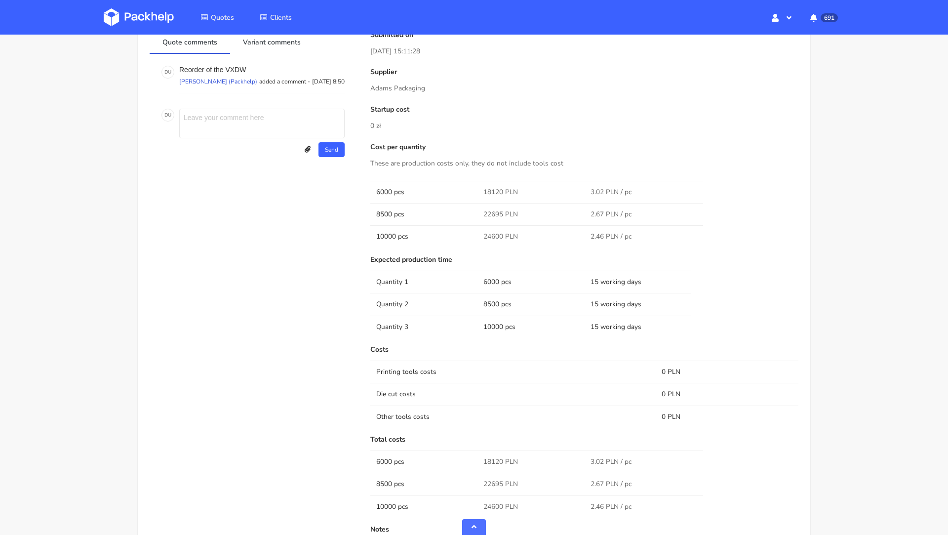
scroll to position [530, 0]
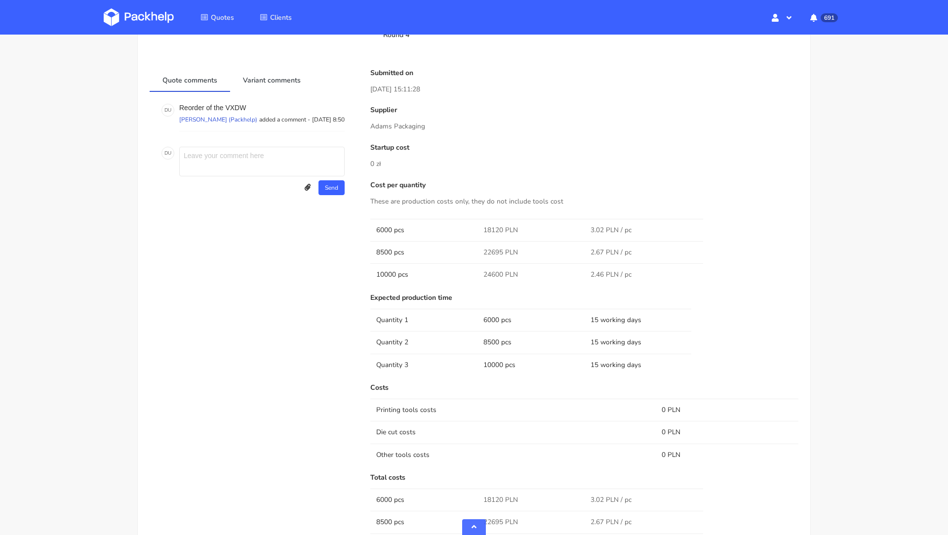
click at [396, 121] on p "Adams Packaging" at bounding box center [584, 126] width 428 height 11
copy div "Adams Packaging"
click at [288, 324] on div "Quote comments Variant comments D U Reorder of the VXDW [PERSON_NAME] (Packhelp…" at bounding box center [253, 464] width 221 height 790
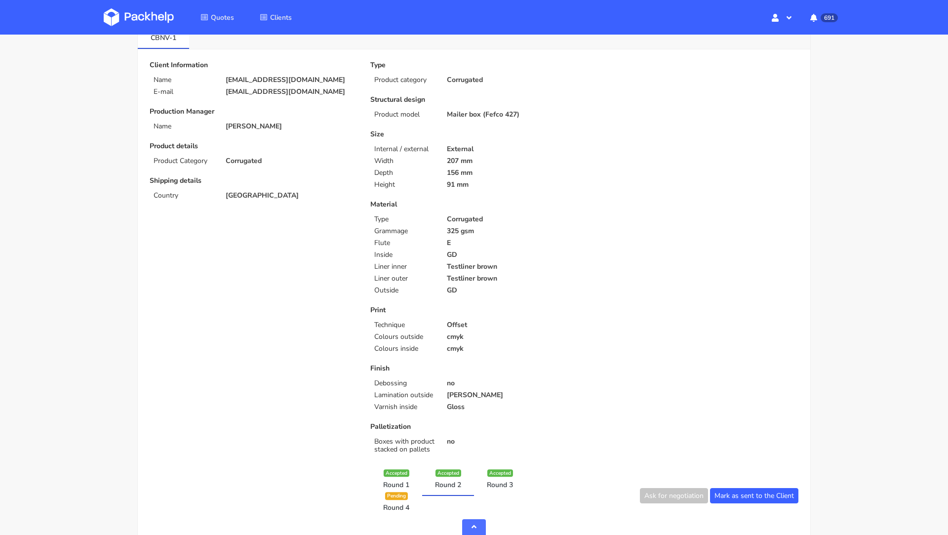
scroll to position [0, 0]
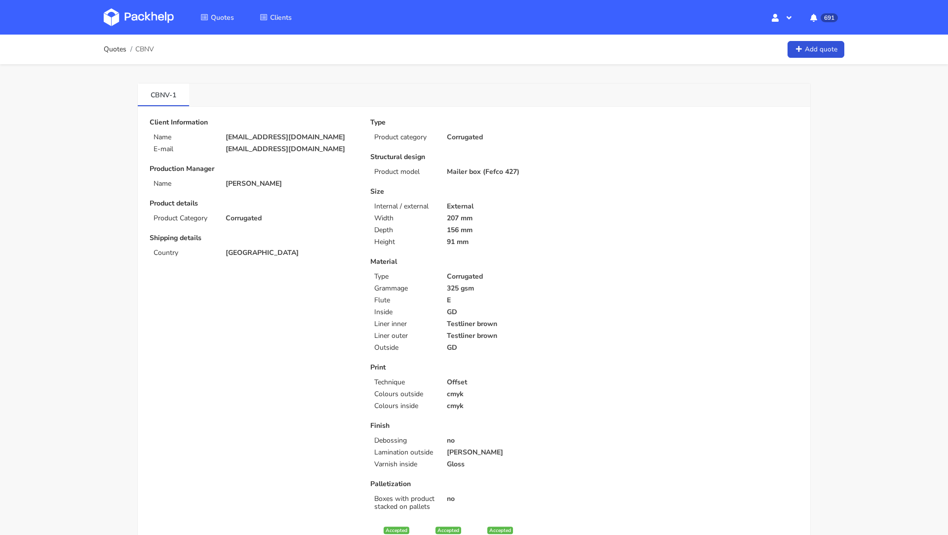
click at [144, 47] on span "CBNV" at bounding box center [144, 49] width 19 height 8
copy span "CBNV"
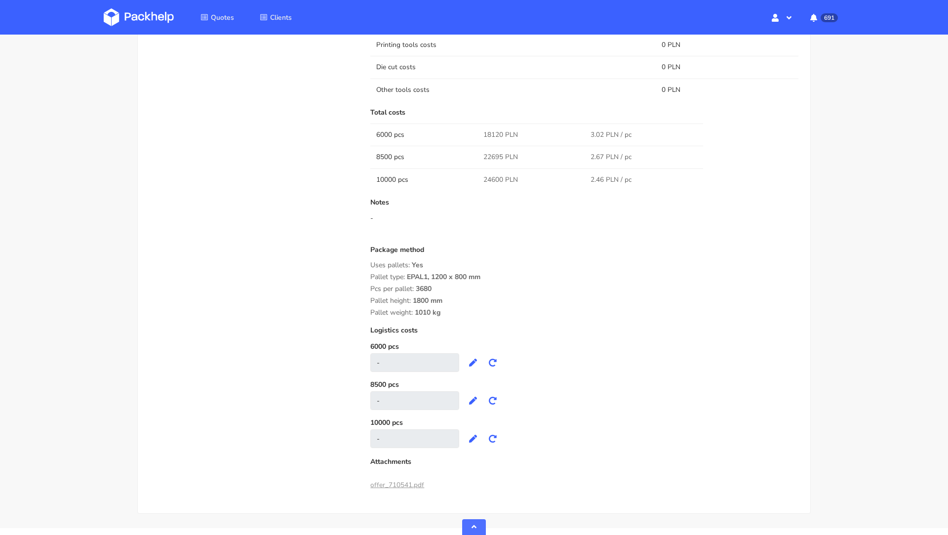
scroll to position [920, 0]
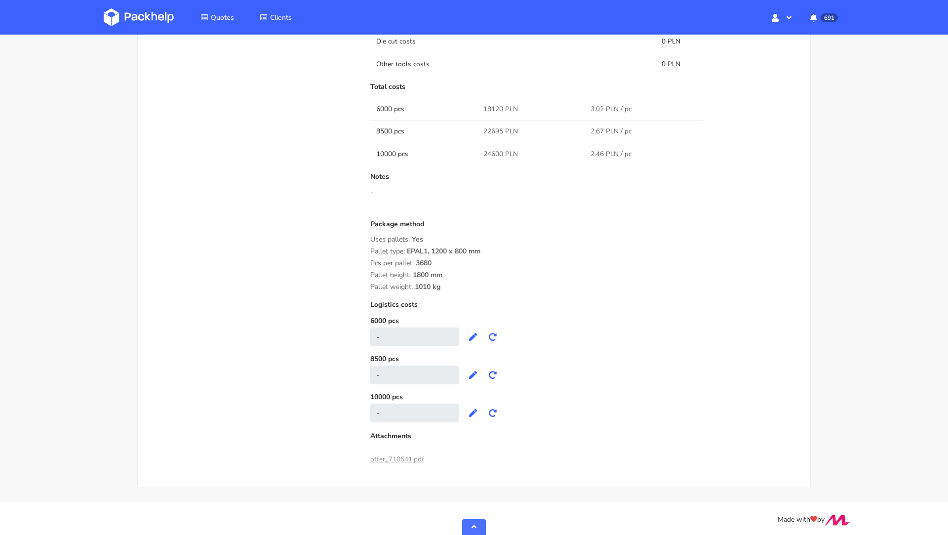
drag, startPoint x: 445, startPoint y: 287, endPoint x: 368, endPoint y: 284, distance: 77.1
click at [368, 284] on div "Submitted on 24 Sep 2025 15:11:28 Supplier Adams Packaging Startup cost 0 zł Co…" at bounding box center [584, 74] width 442 height 790
copy div "Pallet weight: 1010 kg"
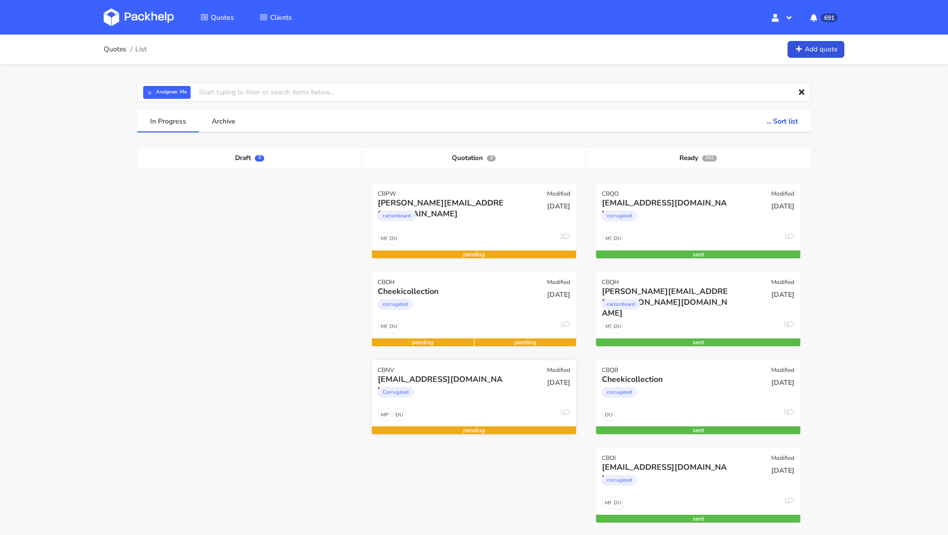
click at [415, 382] on div "freudeboxteam@gmail.com" at bounding box center [443, 379] width 131 height 11
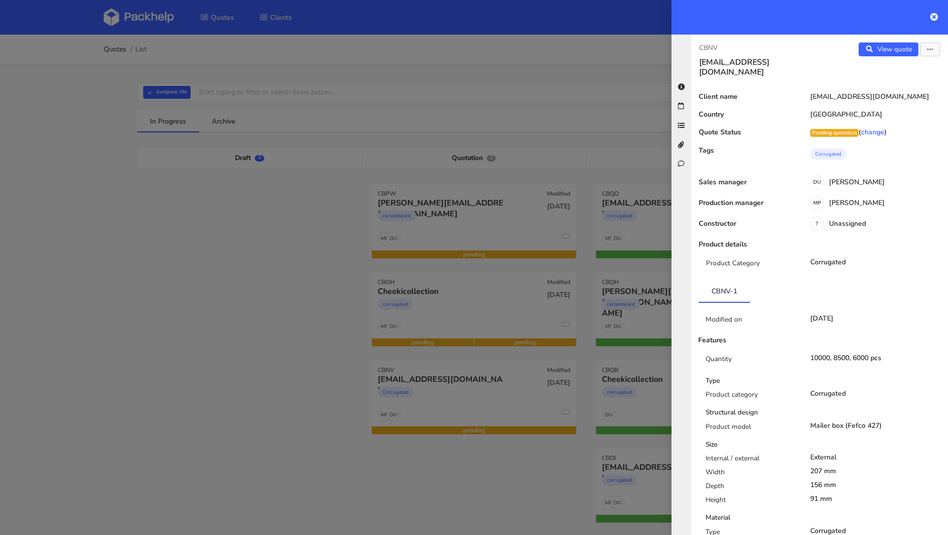
click at [708, 52] on p "CBNV" at bounding box center [755, 47] width 113 height 11
copy p "CBNV"
click at [356, 118] on div at bounding box center [474, 267] width 948 height 535
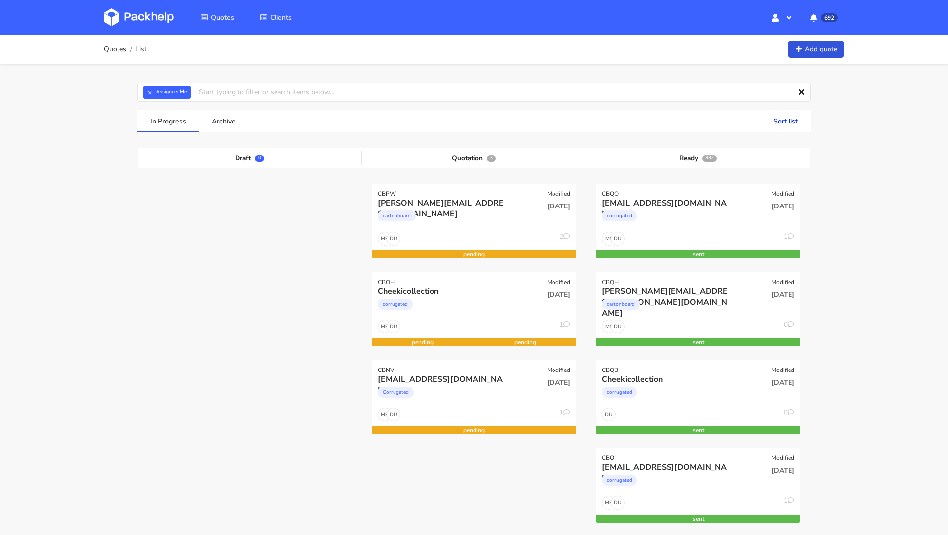
click at [137, 18] on img at bounding box center [139, 17] width 70 height 18
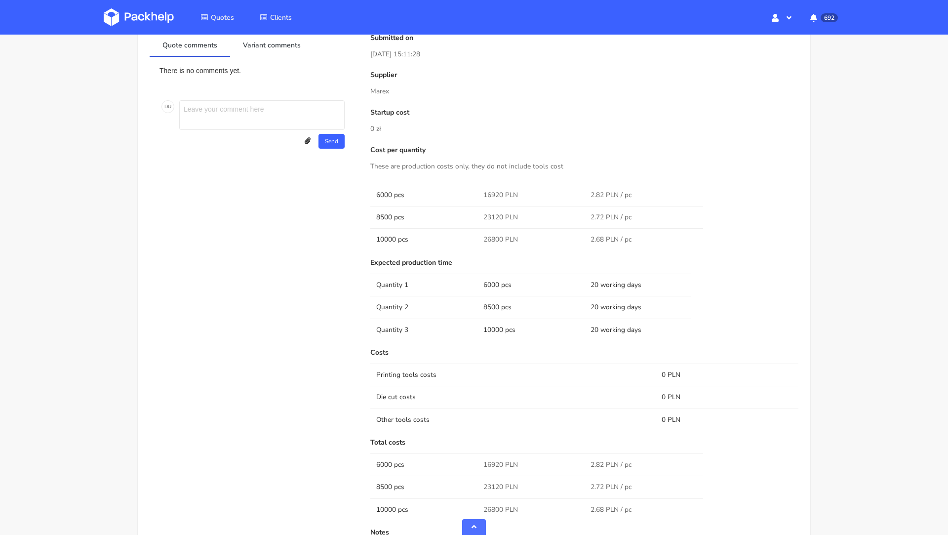
scroll to position [386, 0]
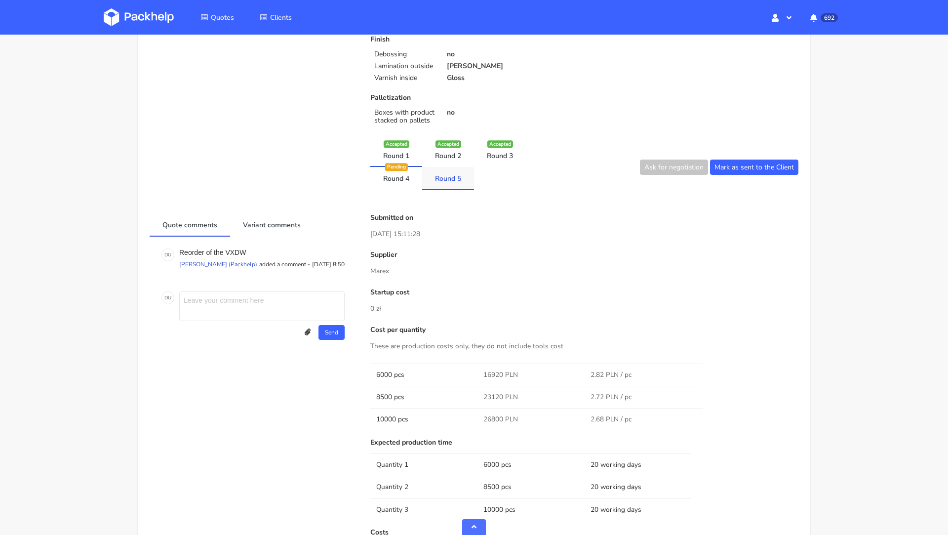
click at [449, 181] on link "Round 5" at bounding box center [448, 178] width 52 height 22
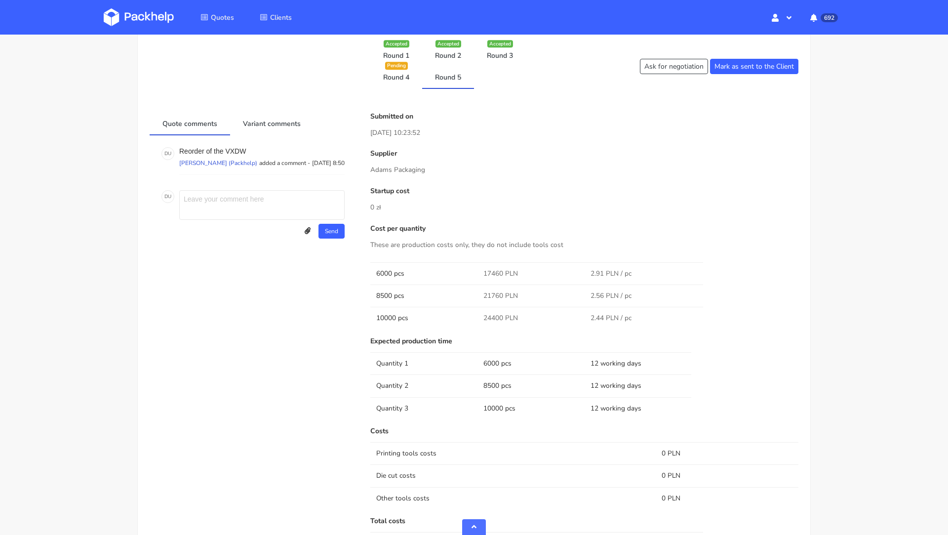
scroll to position [484, 0]
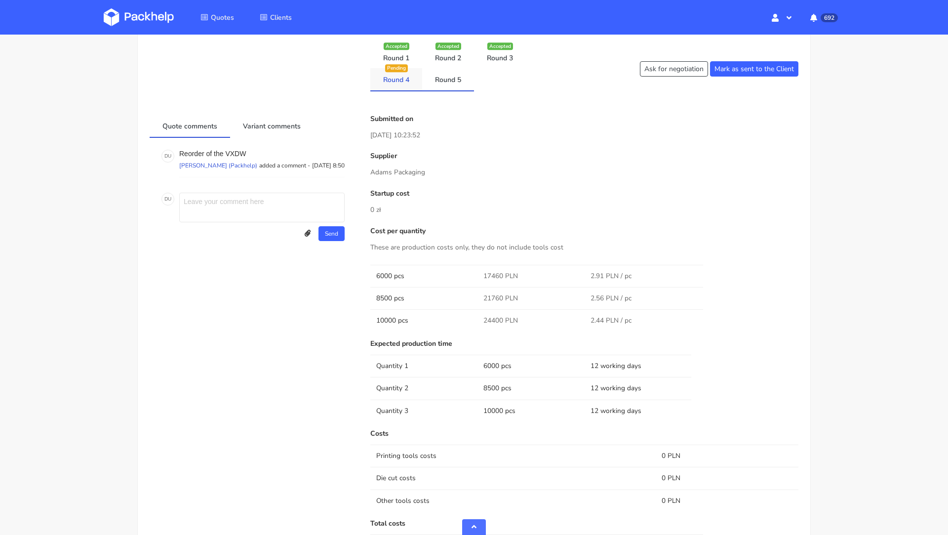
click at [403, 84] on link "Round 4" at bounding box center [396, 79] width 52 height 22
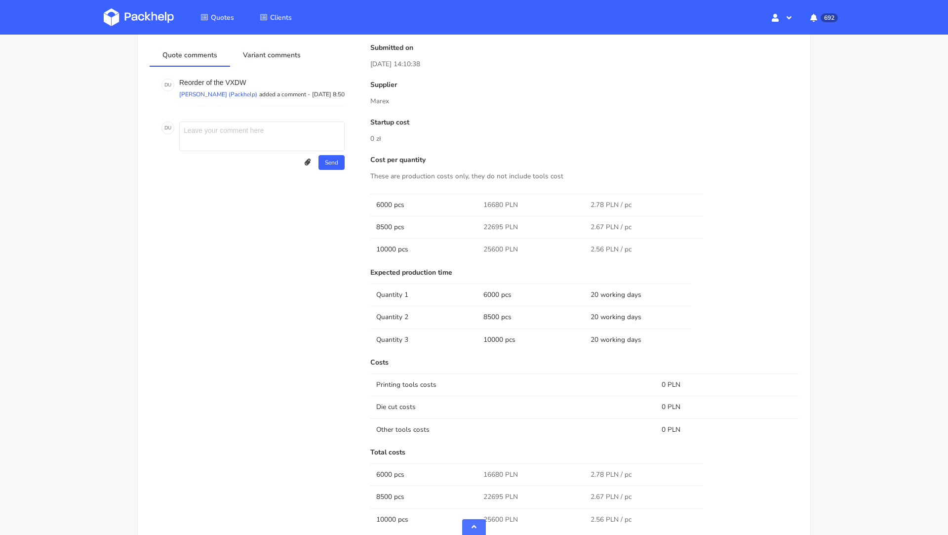
scroll to position [486, 0]
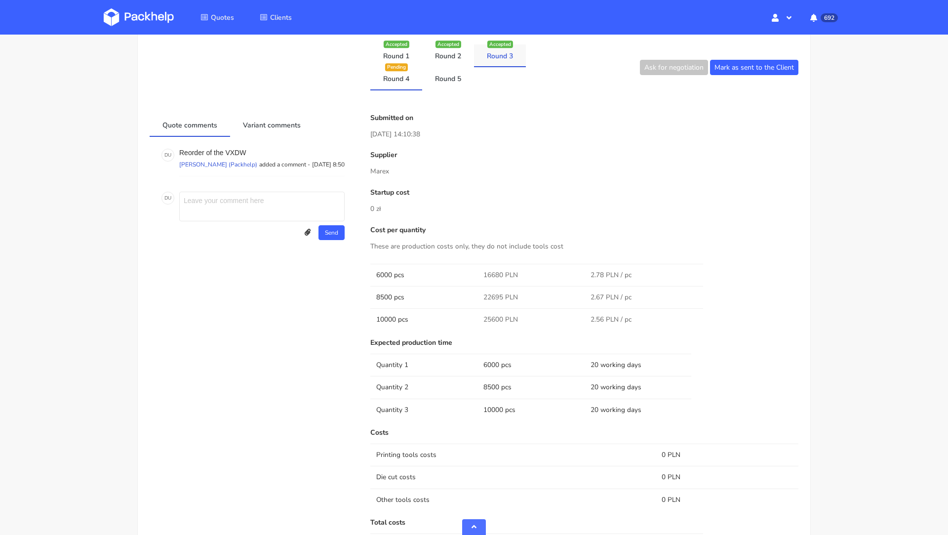
click at [489, 65] on link "Round 3" at bounding box center [500, 55] width 52 height 22
click at [450, 53] on link "Round 2" at bounding box center [448, 55] width 52 height 22
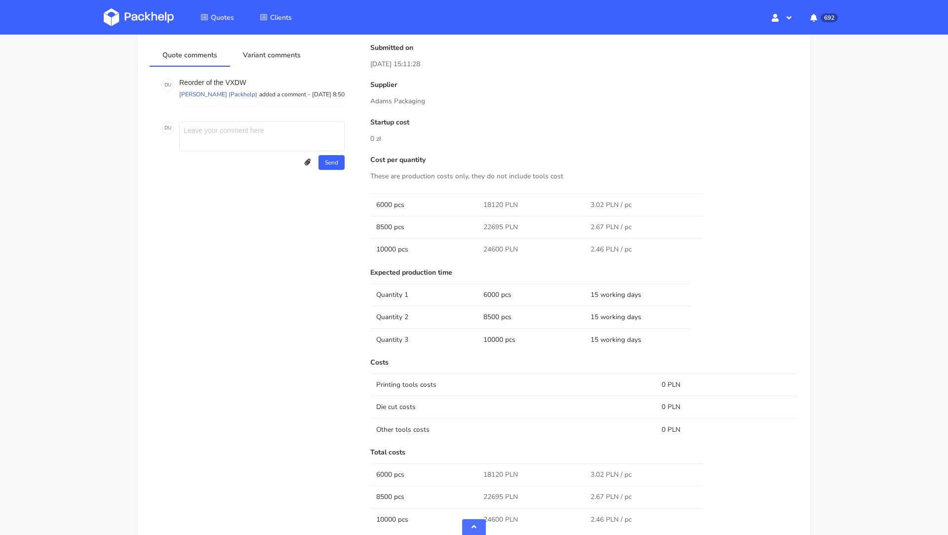
scroll to position [509, 0]
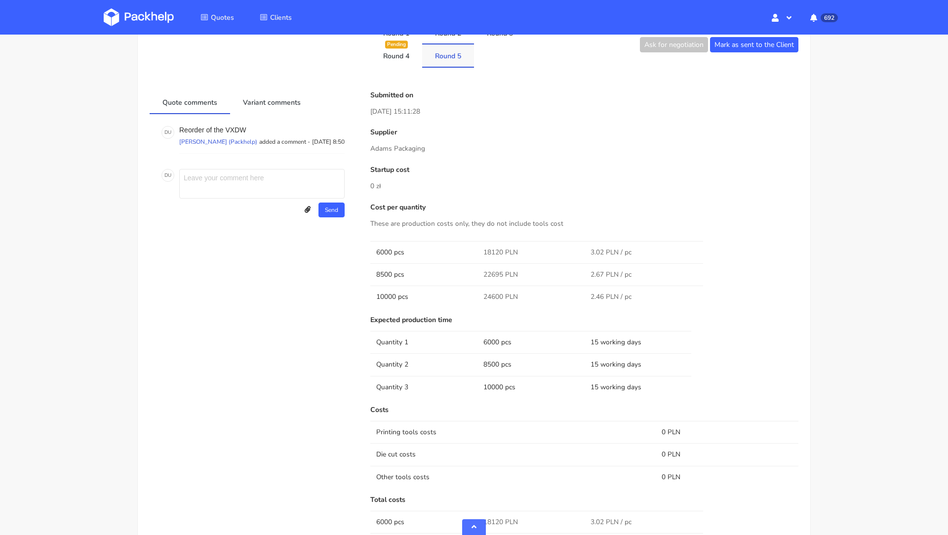
click at [433, 58] on link "Round 5" at bounding box center [448, 55] width 52 height 22
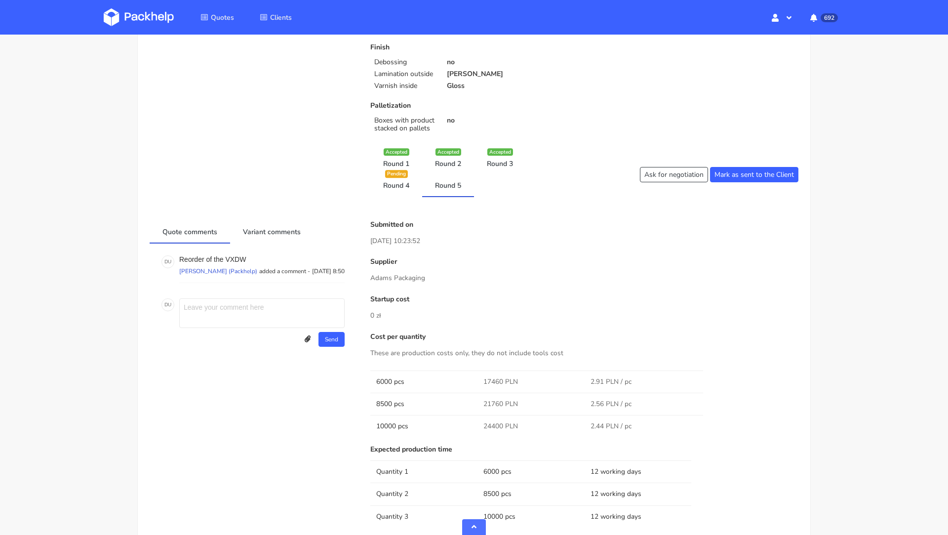
scroll to position [311, 0]
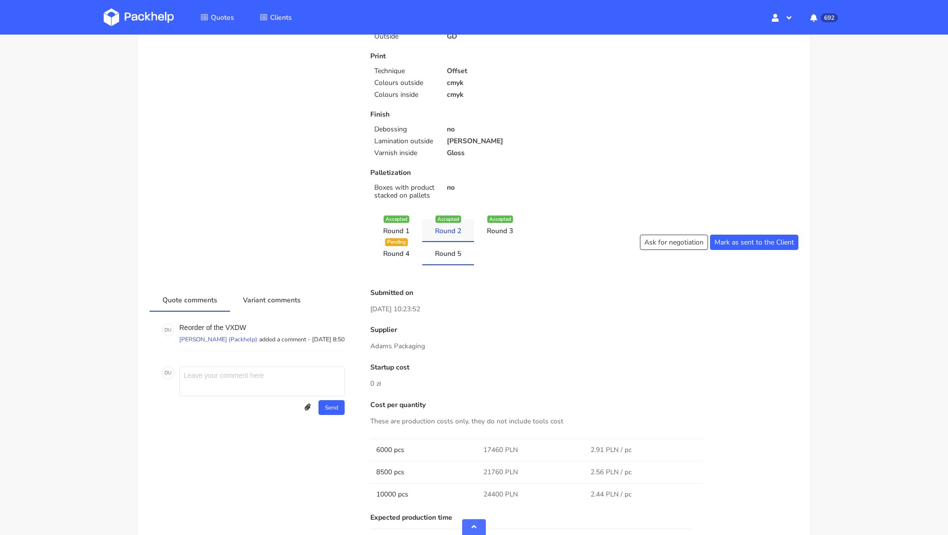
click at [442, 234] on link "Round 2" at bounding box center [448, 230] width 52 height 22
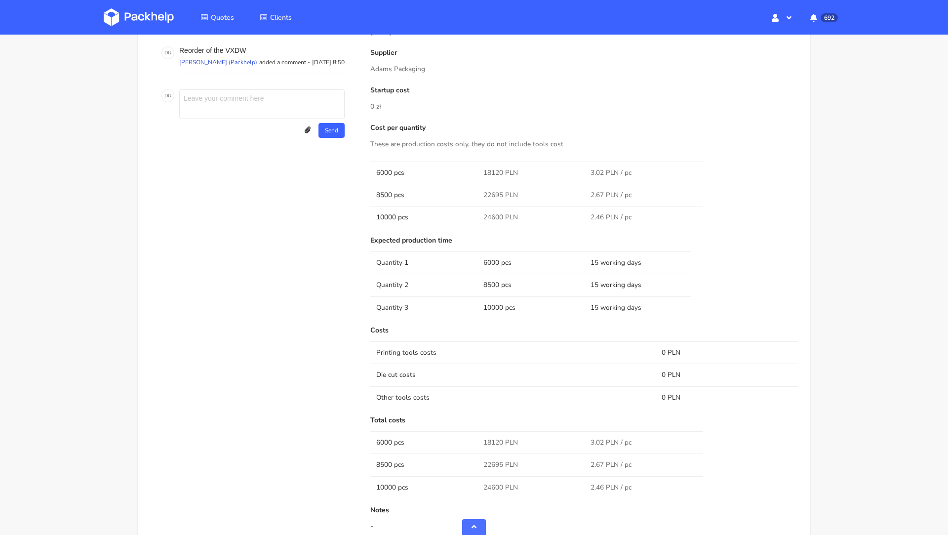
scroll to position [389, 0]
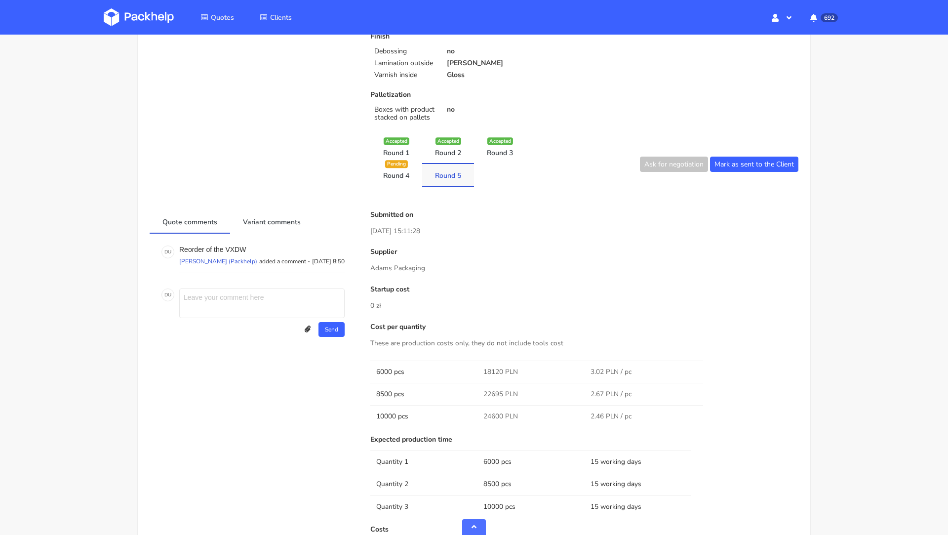
click at [444, 181] on link "Round 5" at bounding box center [448, 175] width 52 height 22
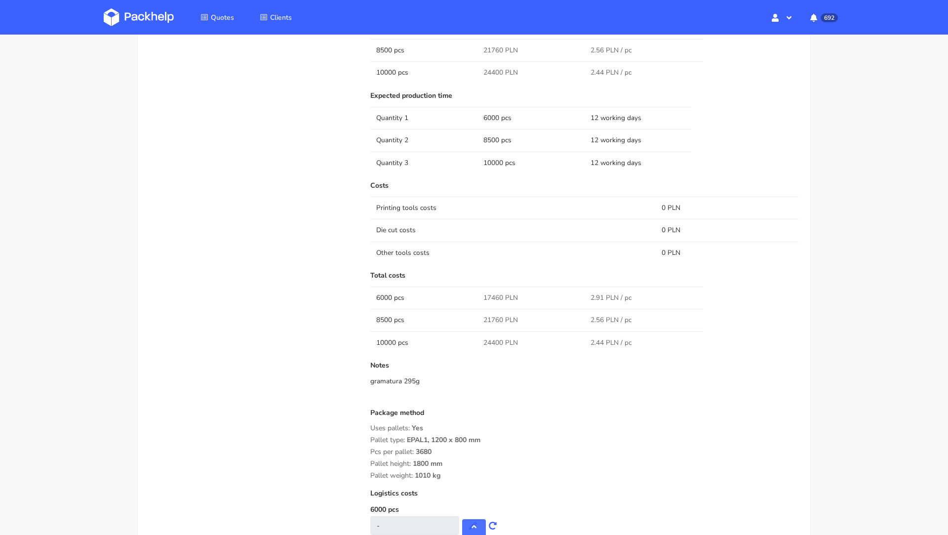
scroll to position [742, 0]
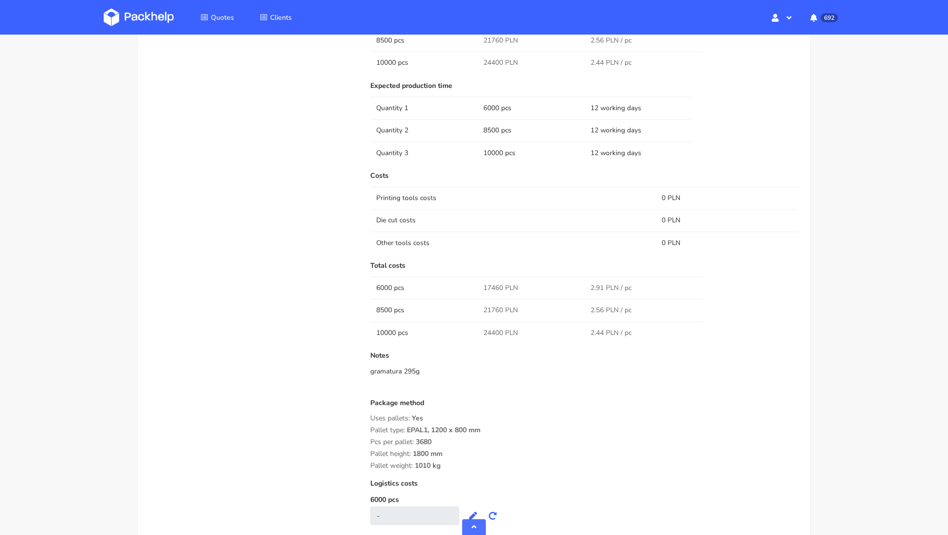
click at [494, 328] on span "24400 PLN" at bounding box center [500, 333] width 35 height 10
copy span "24400"
click at [215, 231] on div "Quote comments Variant comments D U Reorder of the VXDW [PERSON_NAME] (Packhelp…" at bounding box center [253, 252] width 221 height 790
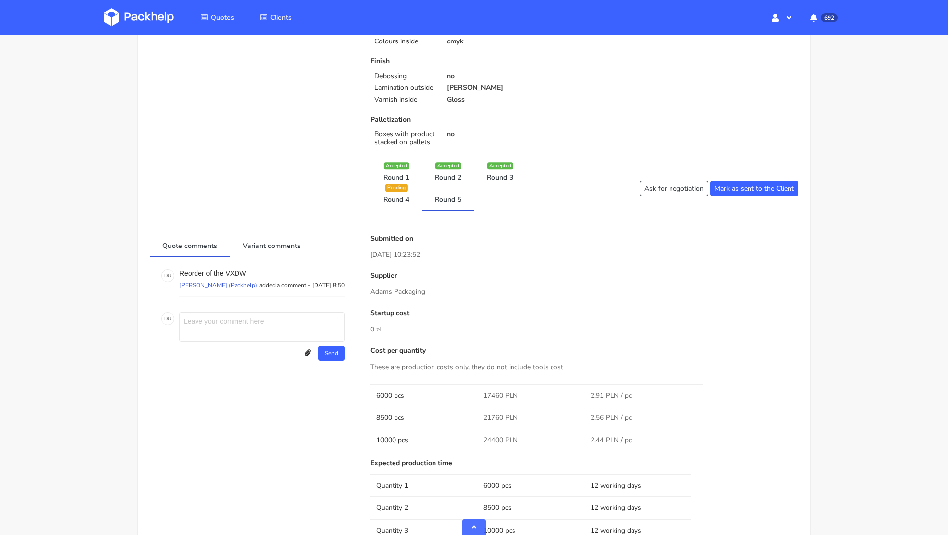
scroll to position [0, 0]
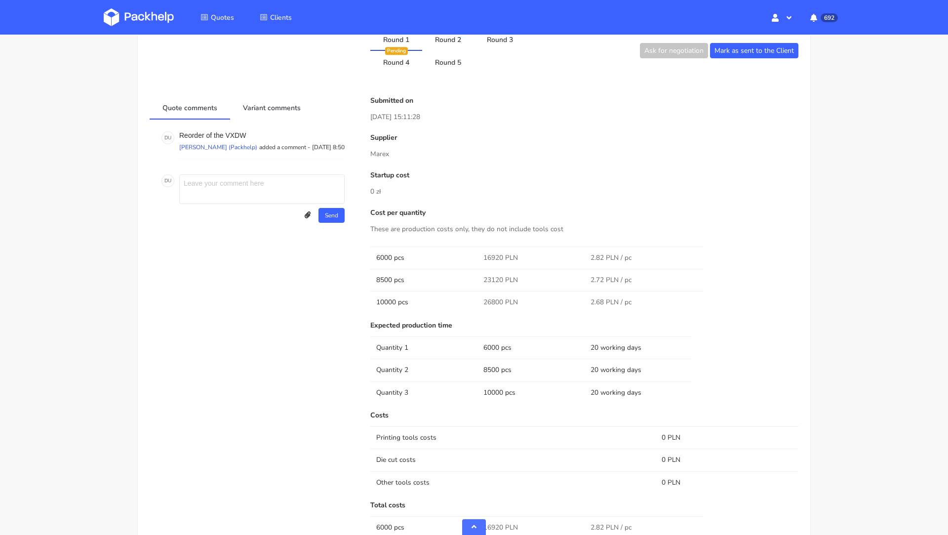
scroll to position [464, 0]
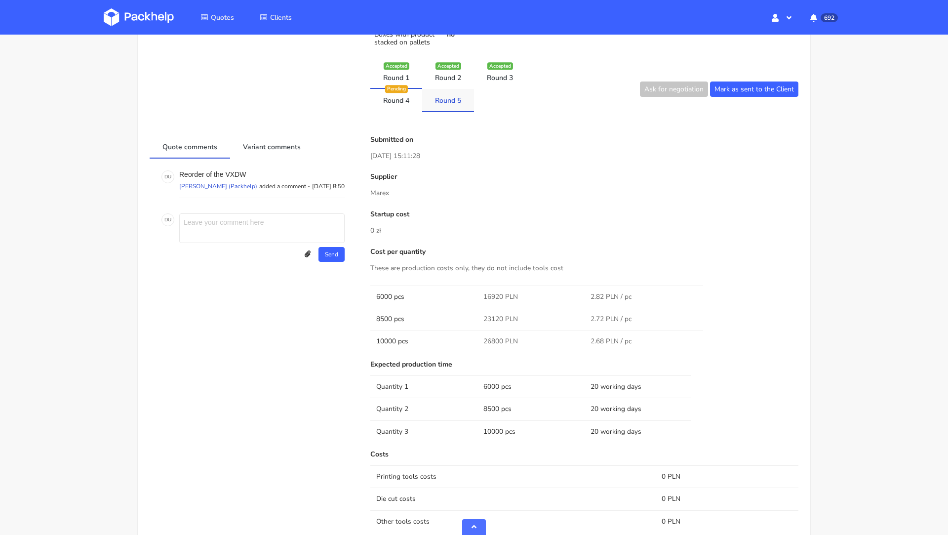
click at [441, 108] on link "Round 5" at bounding box center [448, 100] width 52 height 22
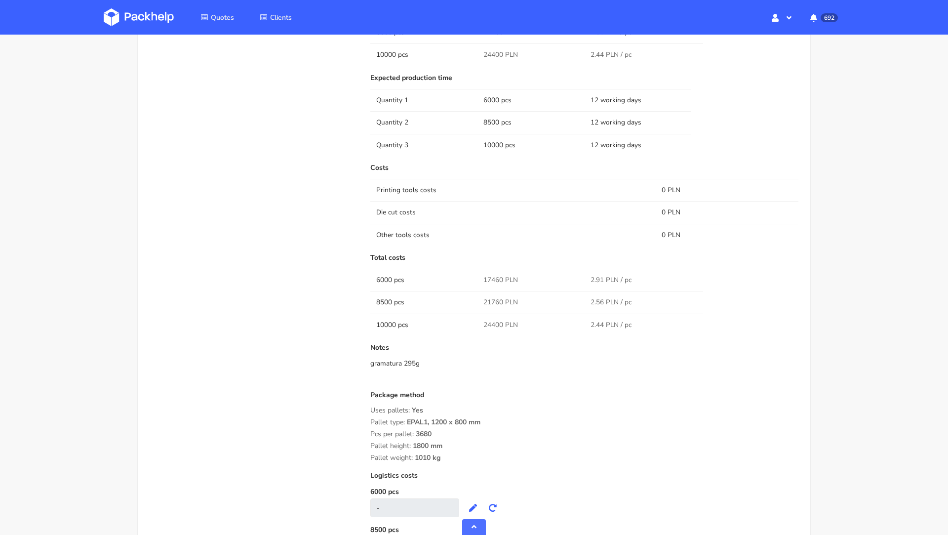
scroll to position [787, 0]
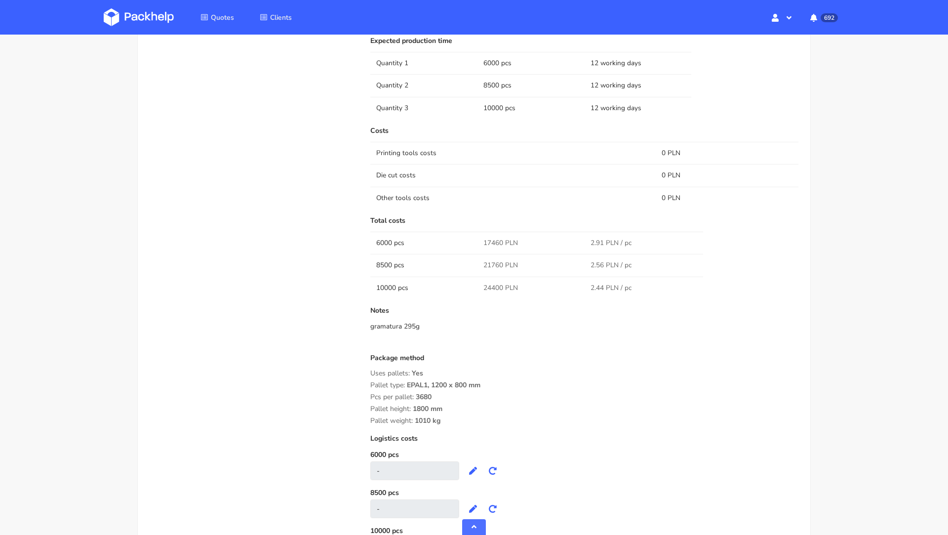
click at [492, 283] on span "24400 PLN" at bounding box center [500, 288] width 35 height 10
copy span "24400"
click at [239, 295] on div "Quote comments Variant comments D U Reorder of the VXDW Dawid Urbanowicz (Packh…" at bounding box center [253, 207] width 221 height 790
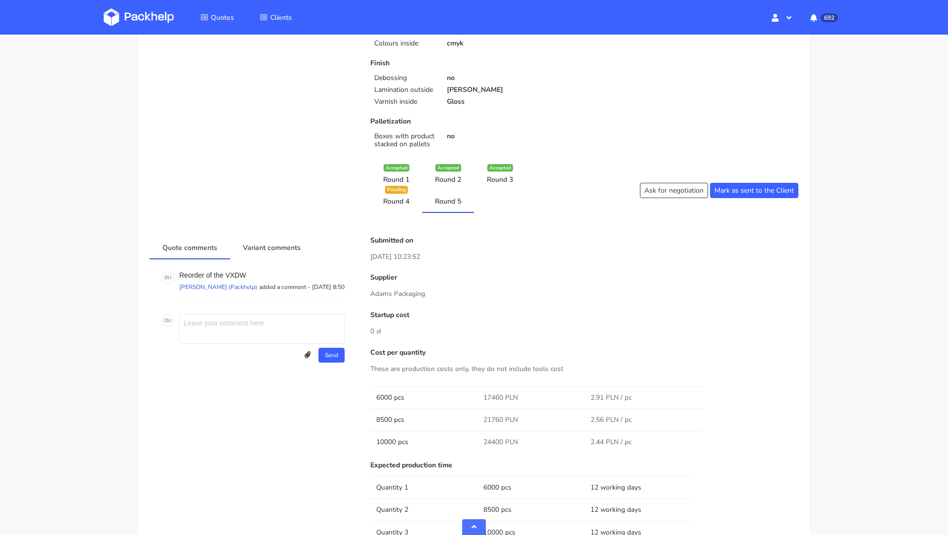
scroll to position [0, 0]
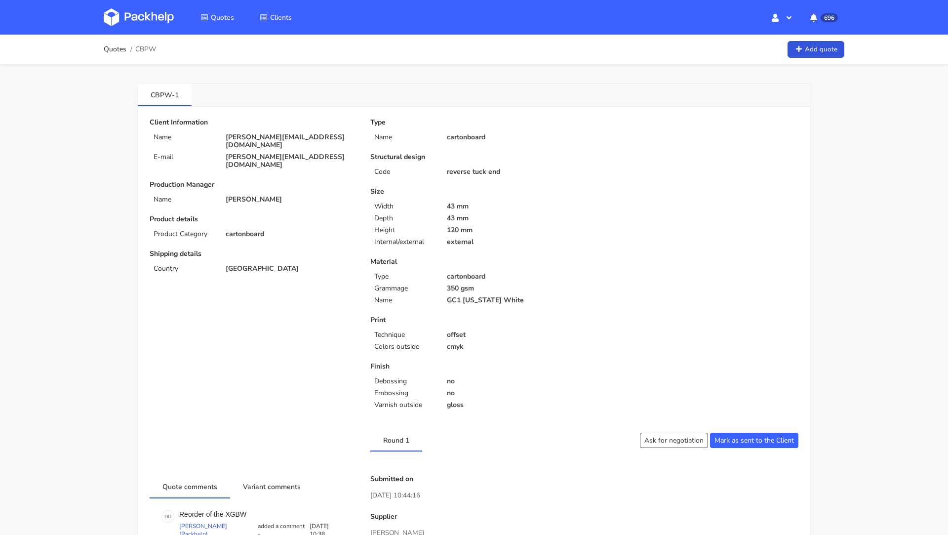
click at [511, 178] on div "Type Name cartonboard Structural design Code reverse tuck end Size Width 43 mm …" at bounding box center [473, 266] width 221 height 294
click at [142, 52] on span "CBPW" at bounding box center [145, 49] width 21 height 8
copy span "CBPW"
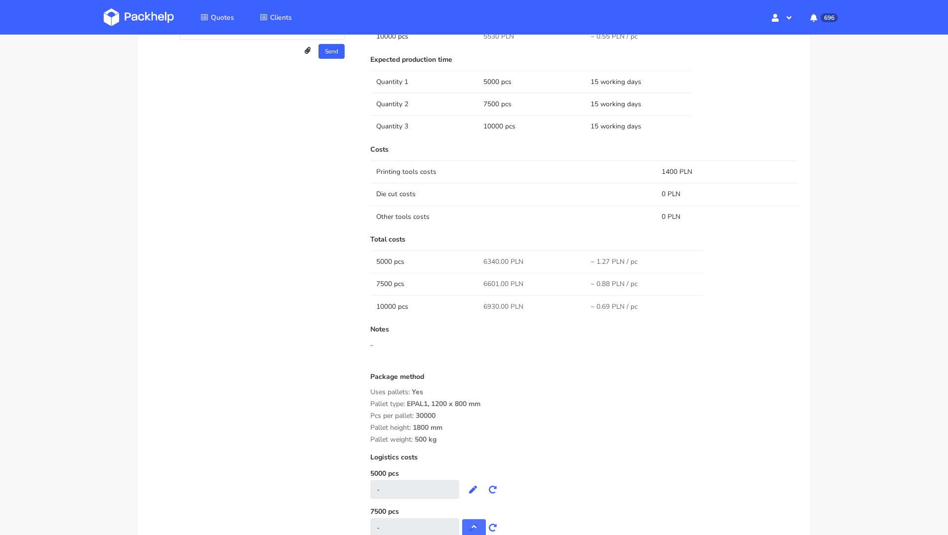
scroll to position [703, 0]
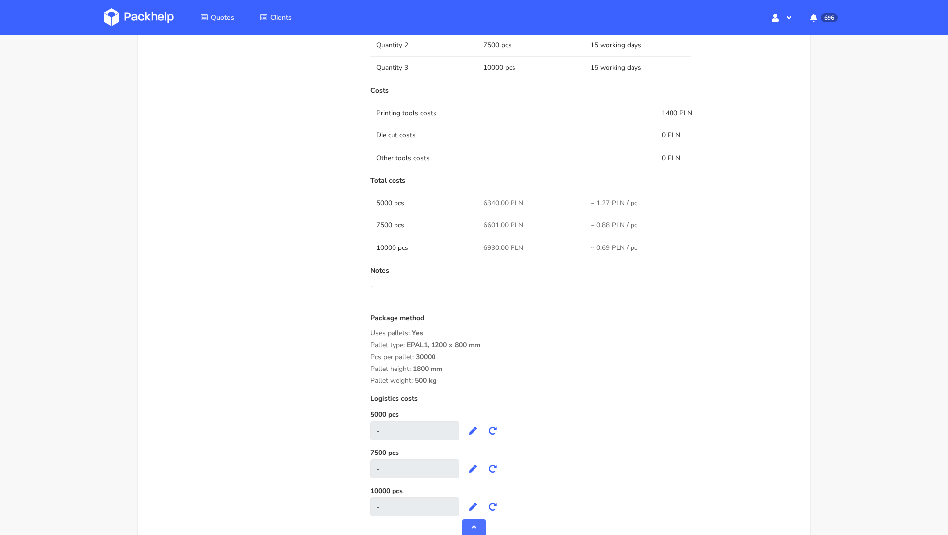
click at [497, 198] on span "6340.00 PLN" at bounding box center [503, 203] width 40 height 10
copy span "6340.00"
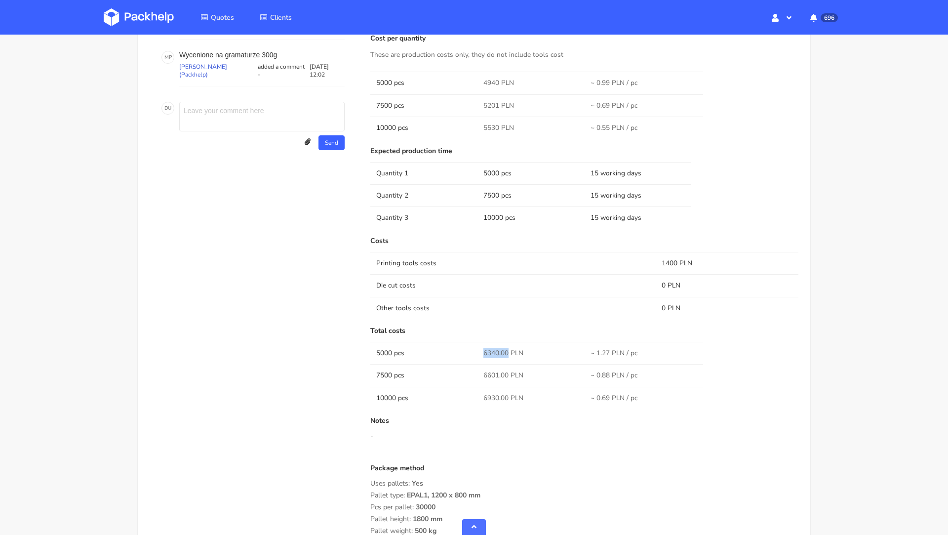
scroll to position [761, 0]
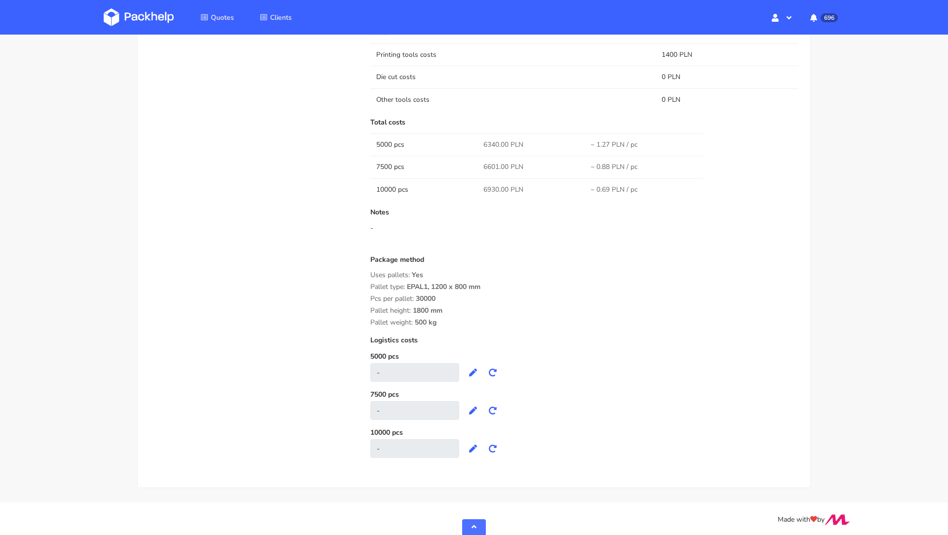
click at [490, 167] on span "6601.00 PLN" at bounding box center [503, 167] width 40 height 10
copy span "6601.00"
click at [494, 187] on span "6930.00 PLN" at bounding box center [503, 190] width 40 height 10
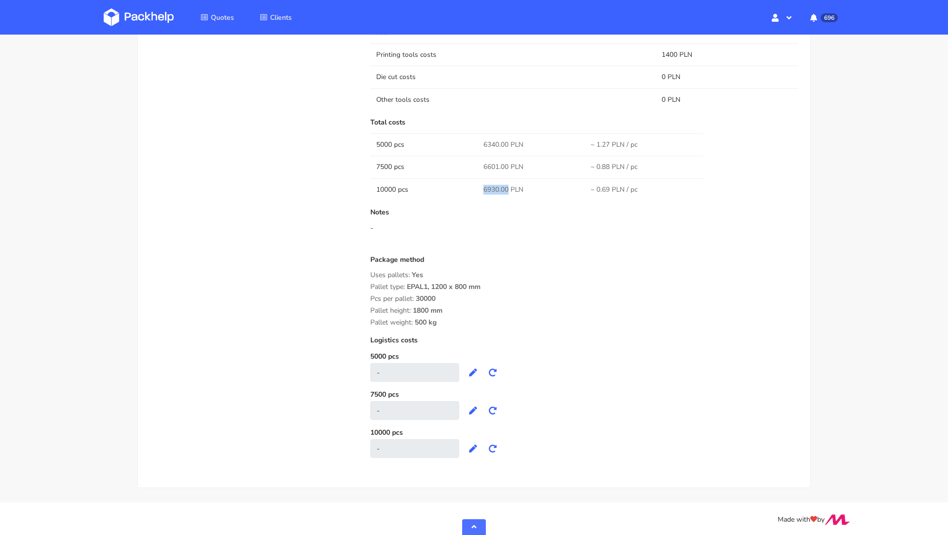
click at [494, 187] on span "6930.00 PLN" at bounding box center [503, 190] width 40 height 10
copy span "6930.00"
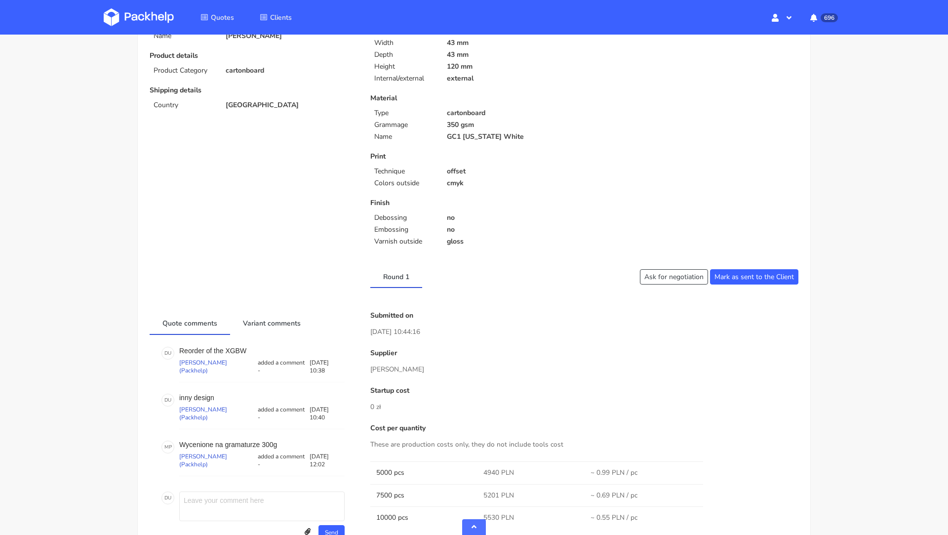
scroll to position [0, 0]
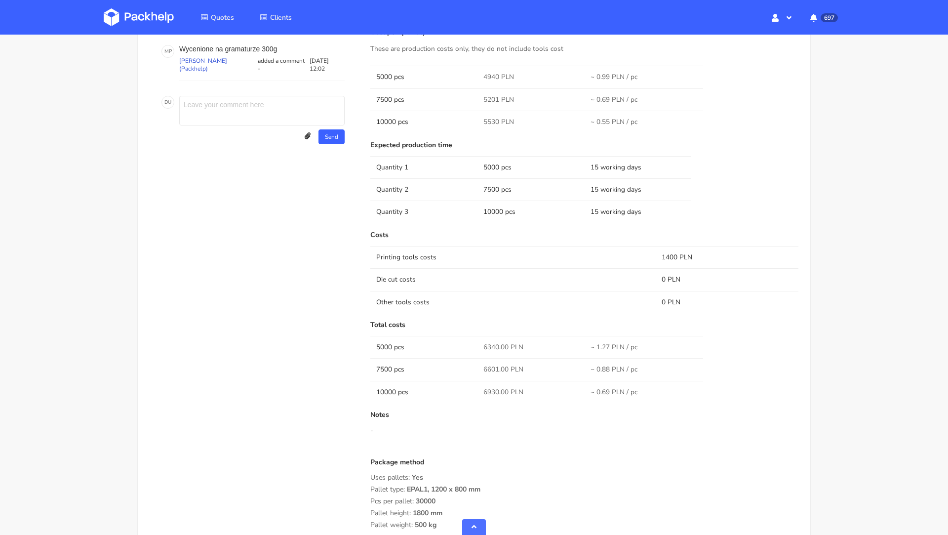
scroll to position [761, 0]
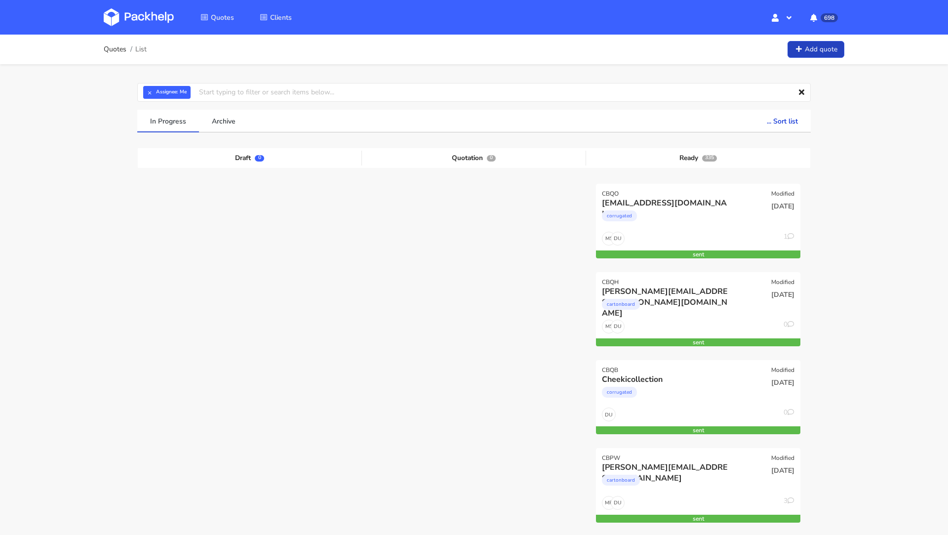
click at [829, 47] on link "Add quote" at bounding box center [816, 49] width 57 height 17
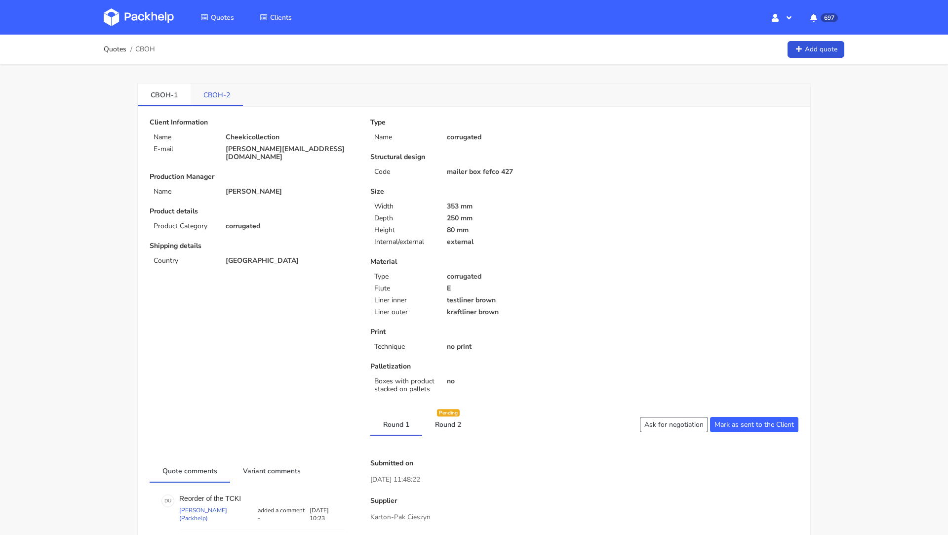
click at [215, 98] on link "CBOH-2" at bounding box center [217, 94] width 52 height 22
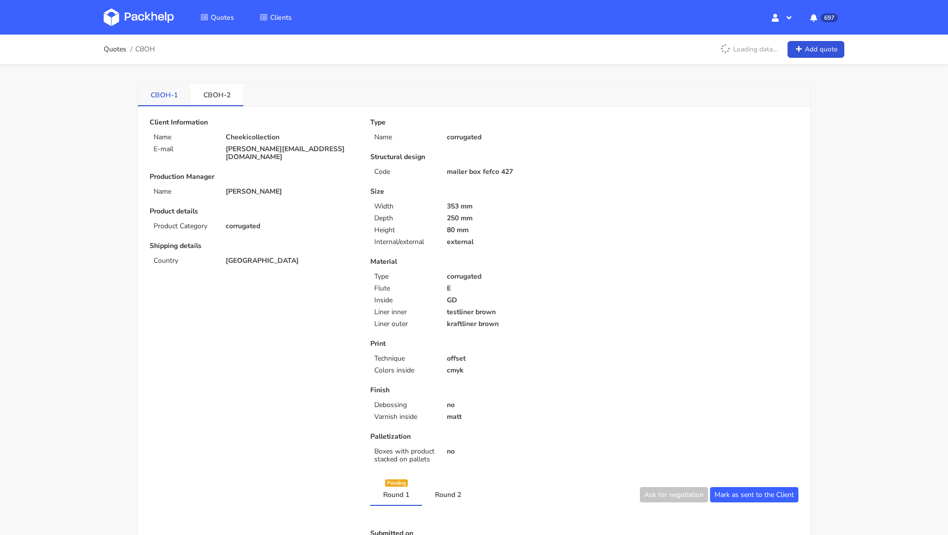
click at [158, 97] on link "CBOH-1" at bounding box center [164, 94] width 53 height 22
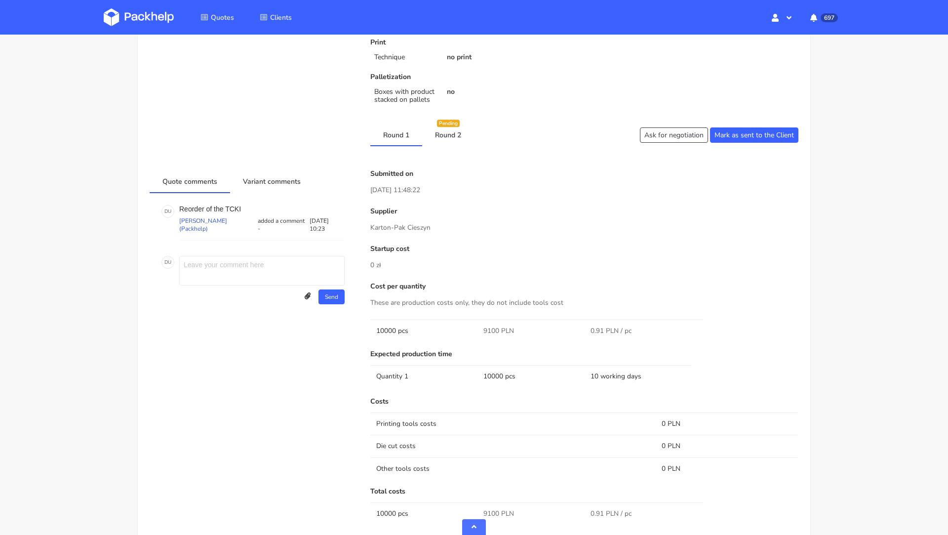
scroll to position [266, 0]
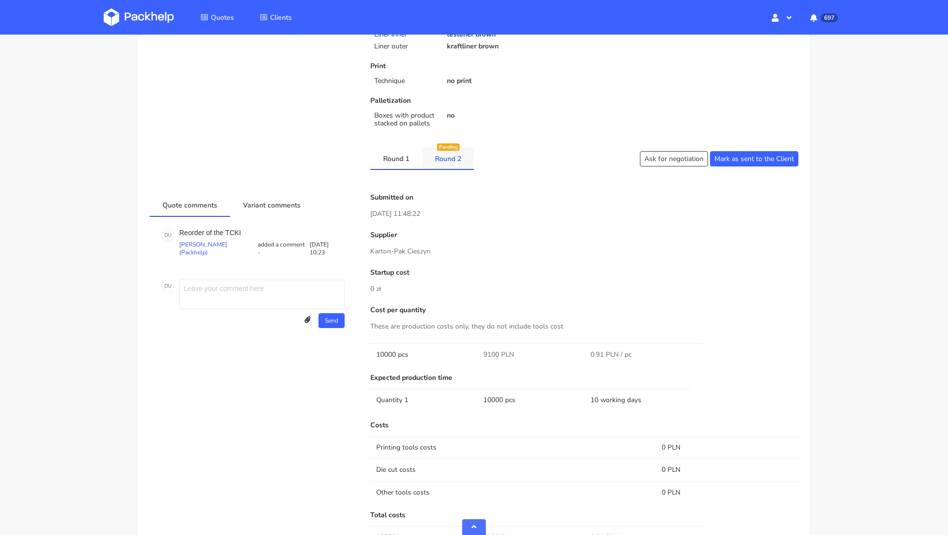
click at [449, 160] on link "Round 2" at bounding box center [448, 158] width 52 height 22
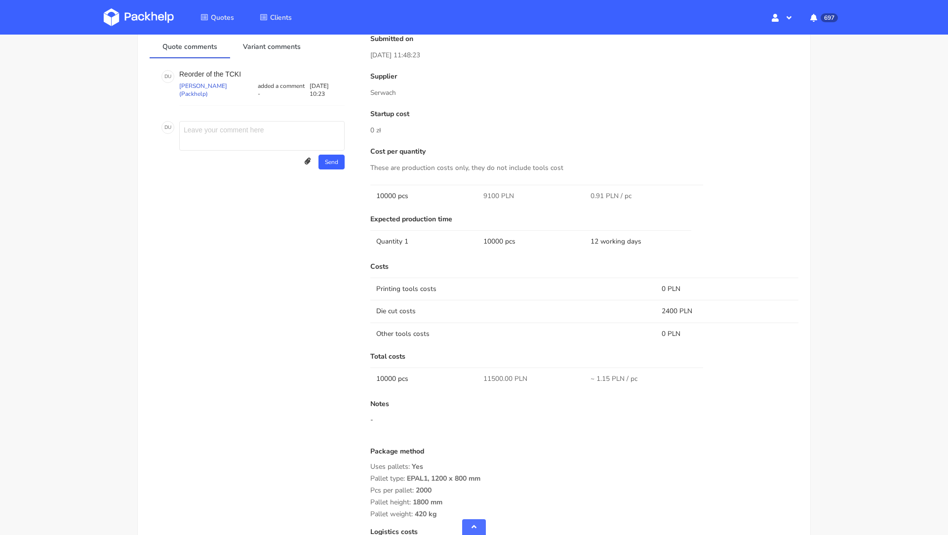
scroll to position [373, 0]
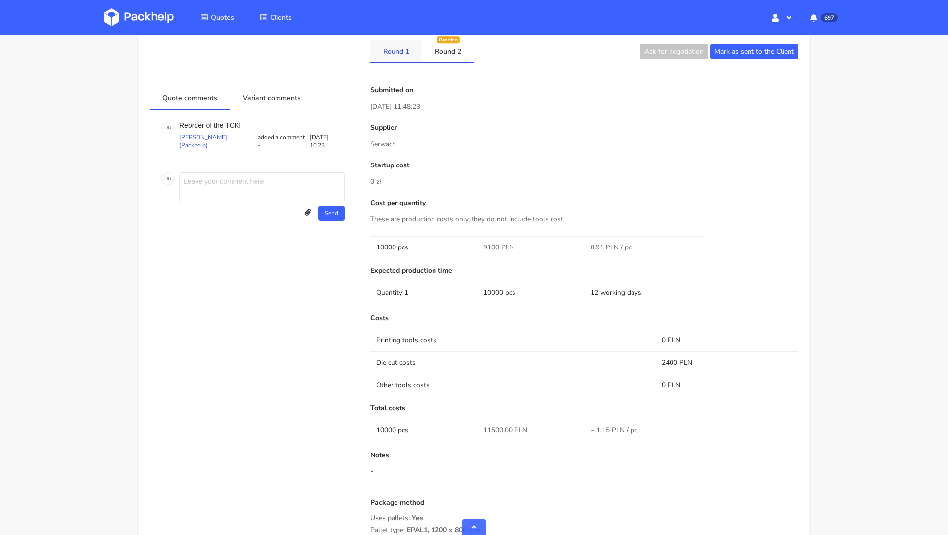
click at [396, 51] on link "Round 1" at bounding box center [396, 51] width 52 height 22
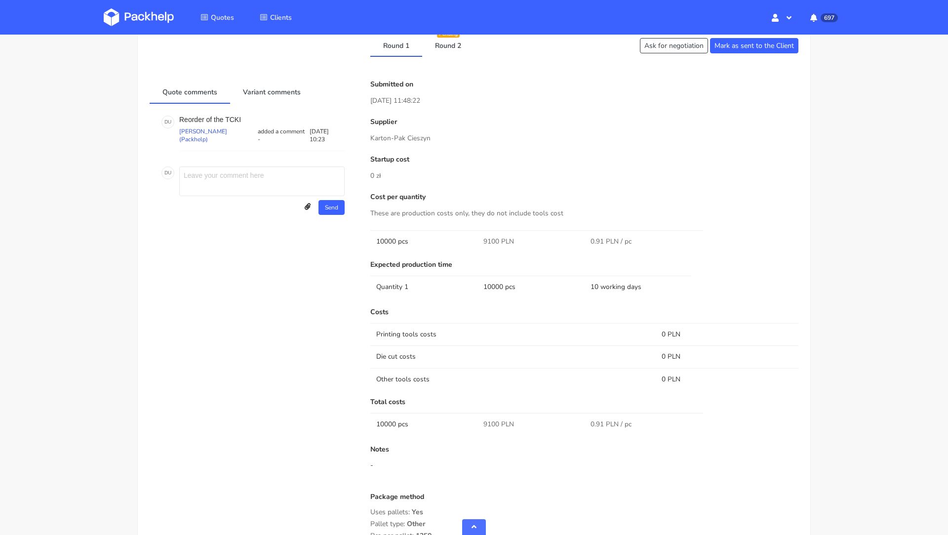
scroll to position [356, 0]
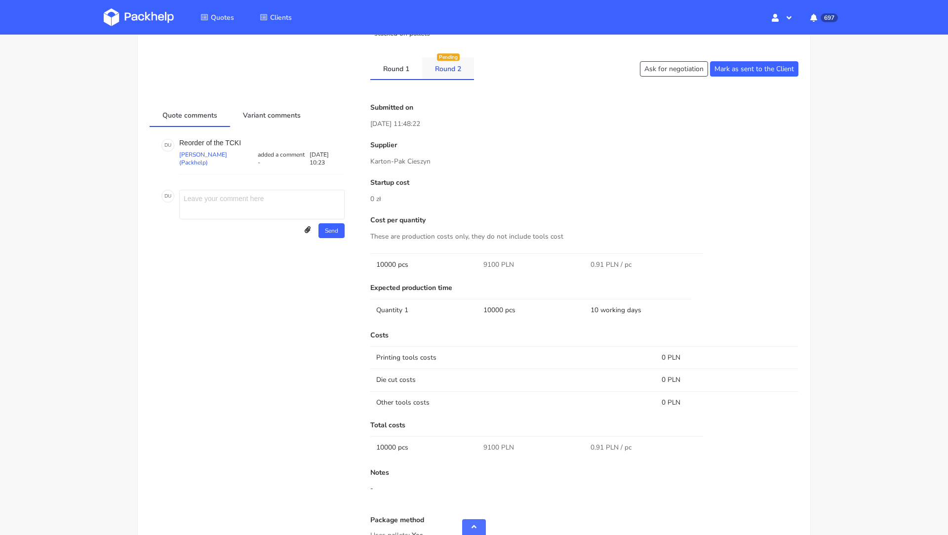
click at [449, 76] on link "Round 2" at bounding box center [448, 68] width 52 height 22
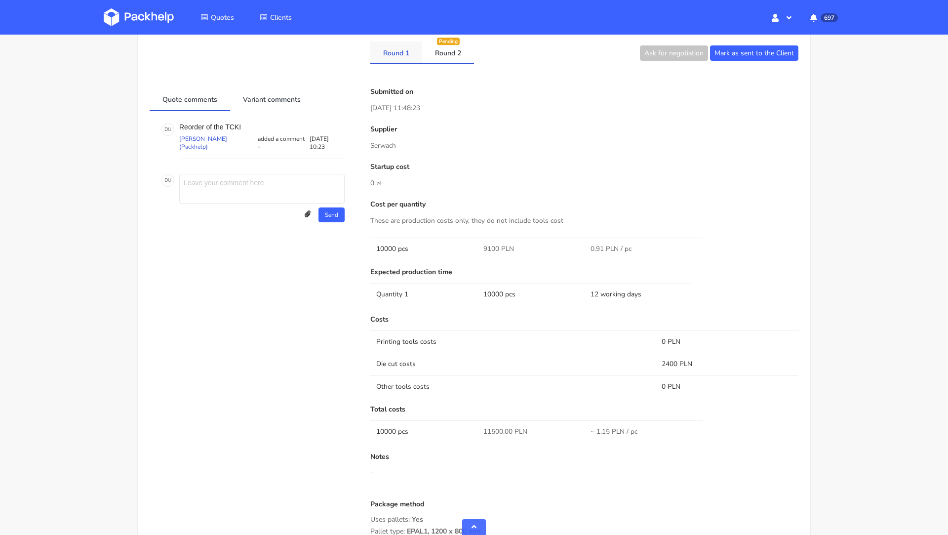
click at [392, 56] on link "Round 1" at bounding box center [396, 52] width 52 height 22
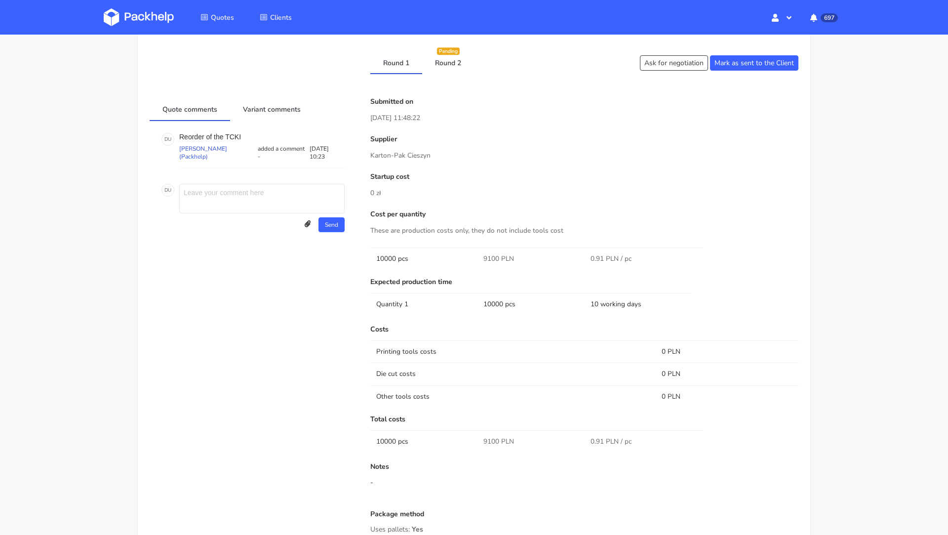
scroll to position [194, 0]
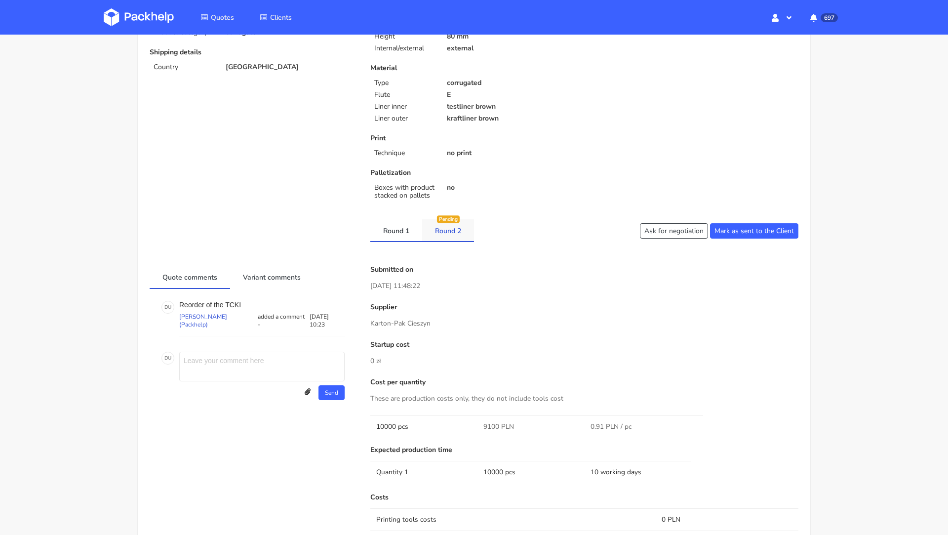
click at [441, 228] on link "Round 2" at bounding box center [448, 230] width 52 height 22
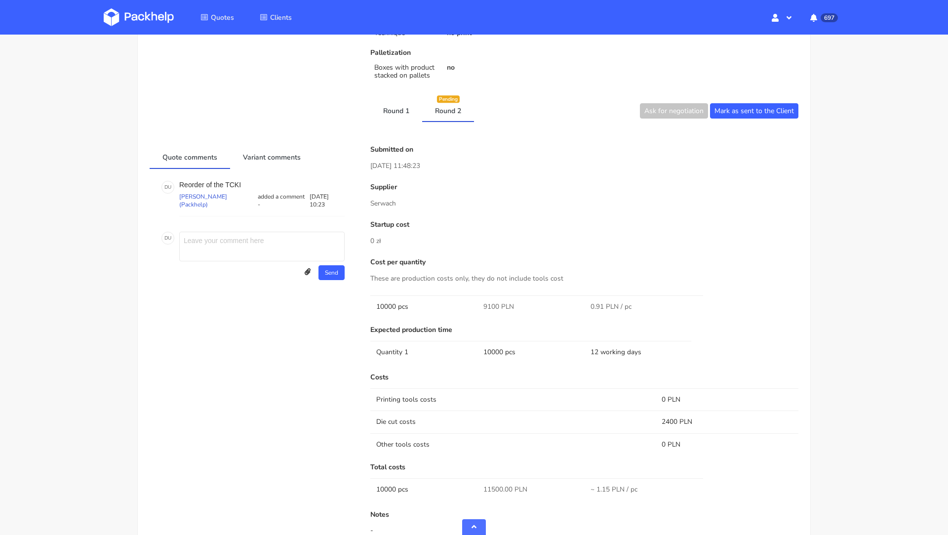
scroll to position [313, 0]
click at [387, 110] on link "Round 1" at bounding box center [396, 111] width 52 height 22
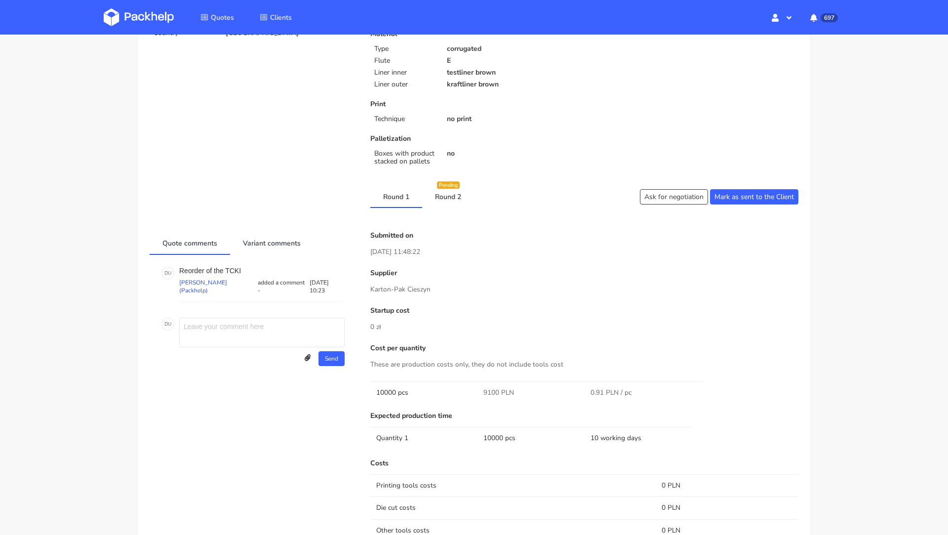
scroll to position [0, 0]
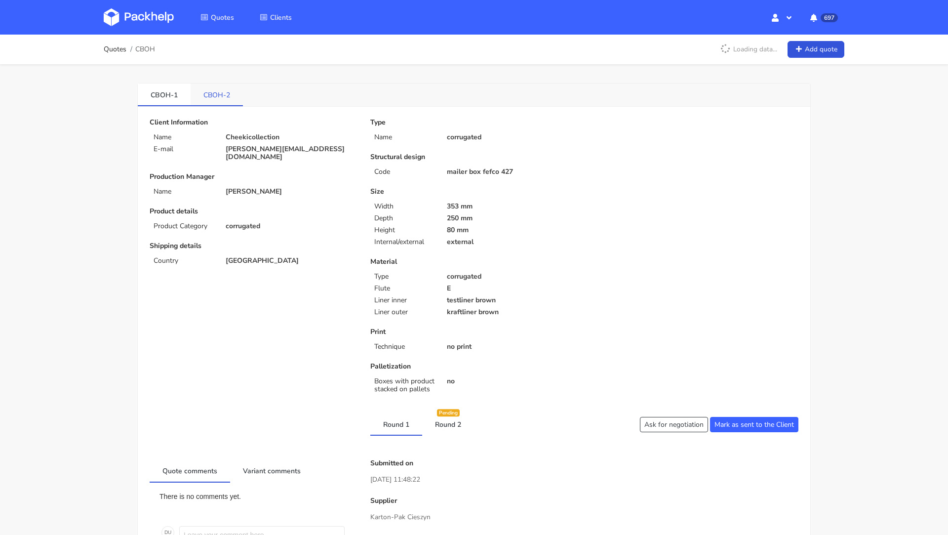
click at [229, 94] on link "CBOH-2" at bounding box center [217, 94] width 52 height 22
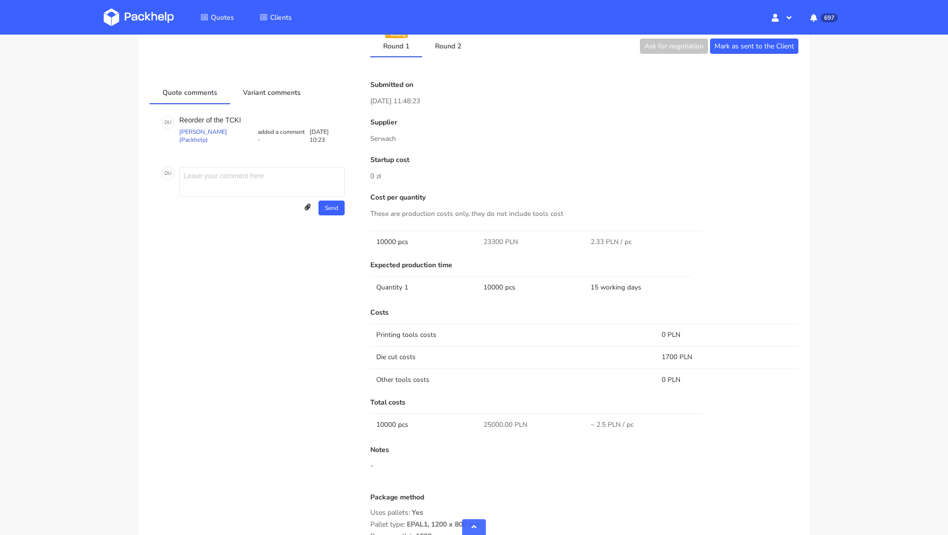
scroll to position [414, 0]
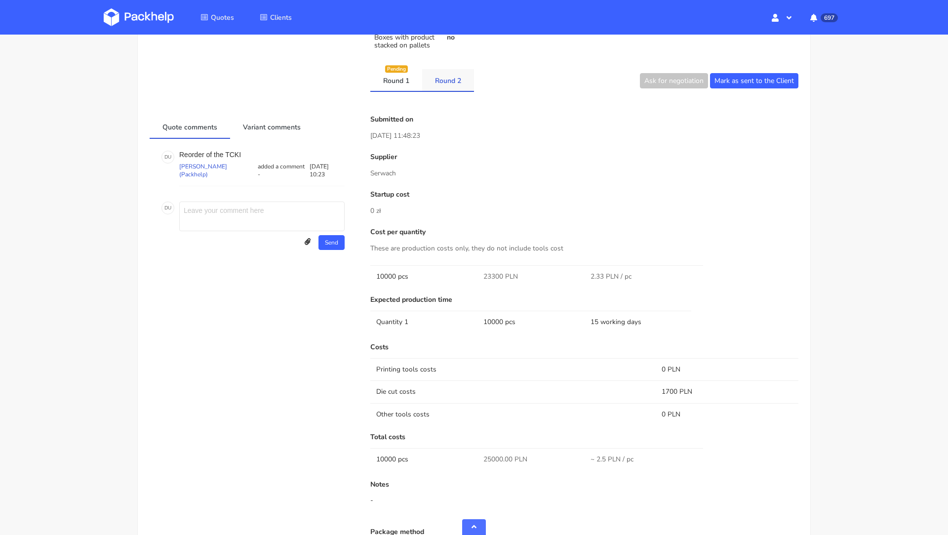
click at [452, 84] on link "Round 2" at bounding box center [448, 80] width 52 height 22
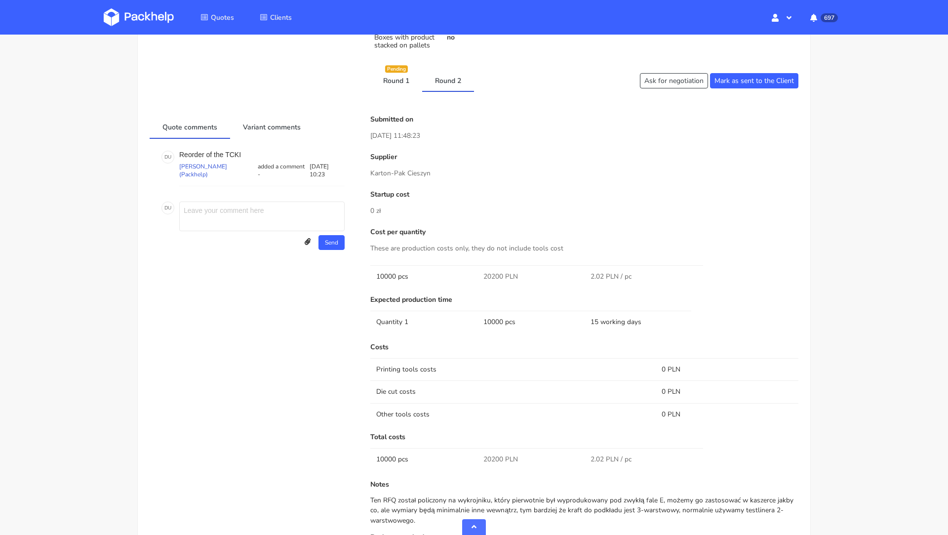
scroll to position [628, 0]
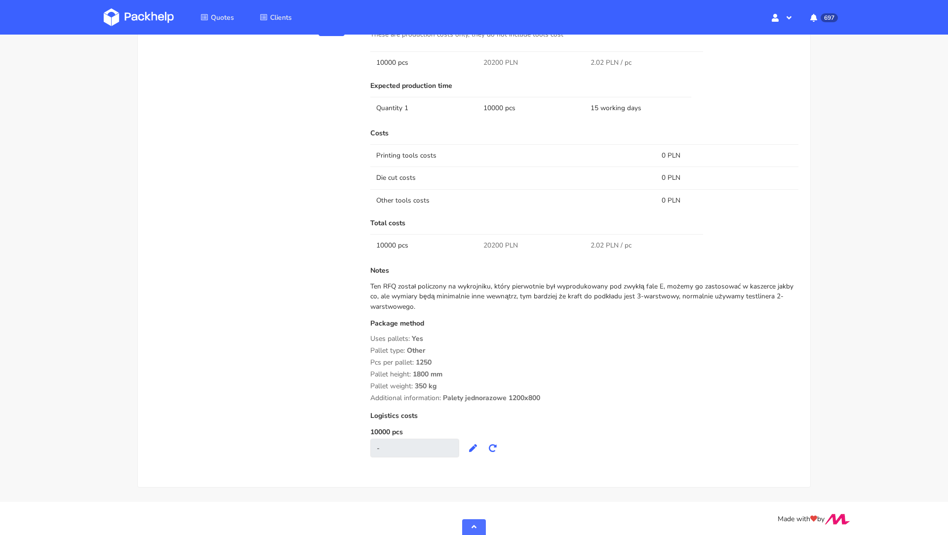
click at [493, 240] on span "20200 PLN" at bounding box center [500, 245] width 35 height 10
copy span "20200"
click at [513, 343] on div "Package method Uses pallets: Yes Pallet type: Other Pcs per pallet: 1250 Pallet…" at bounding box center [584, 361] width 428 height 82
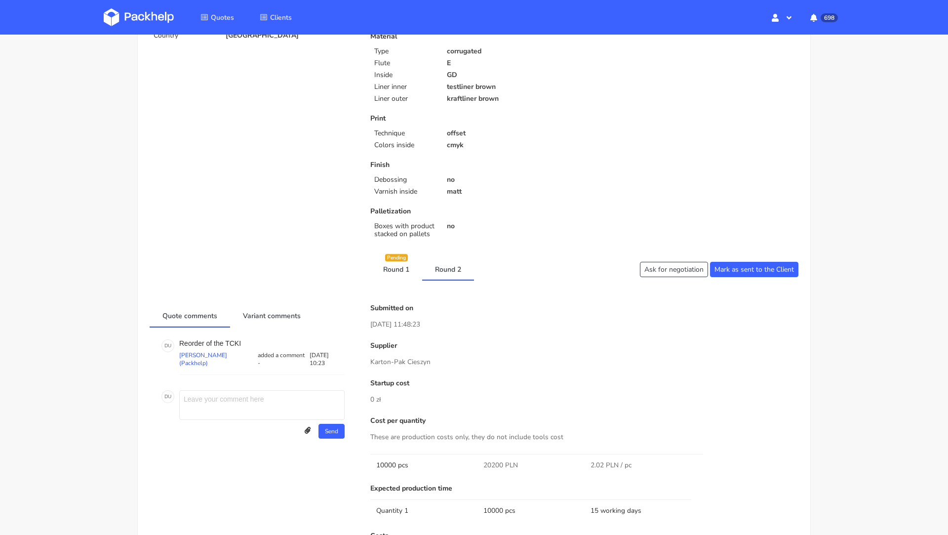
scroll to position [0, 0]
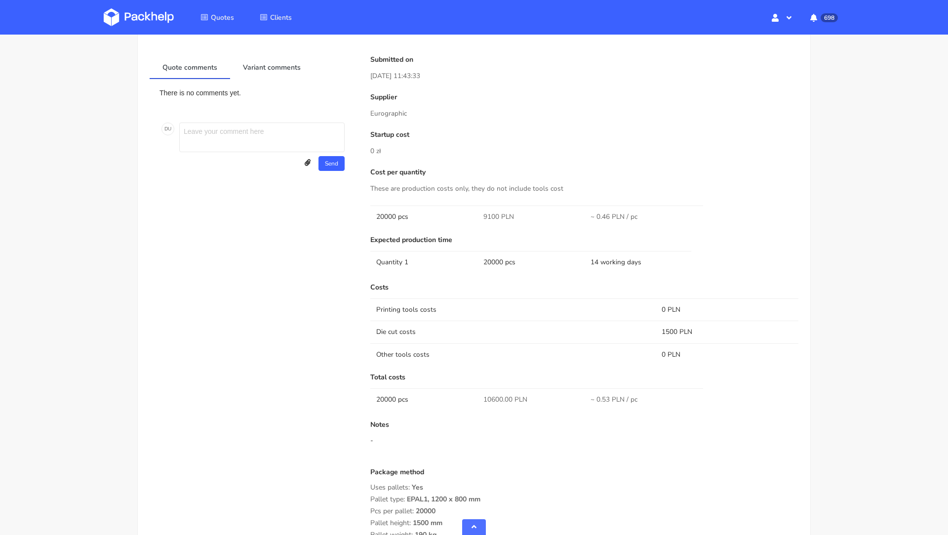
scroll to position [406, 0]
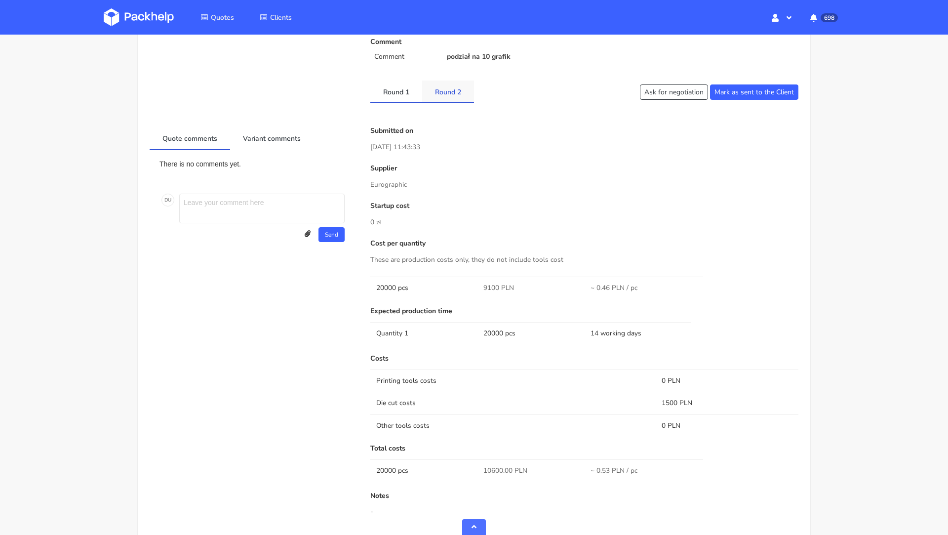
click at [448, 94] on link "Round 2" at bounding box center [448, 91] width 52 height 22
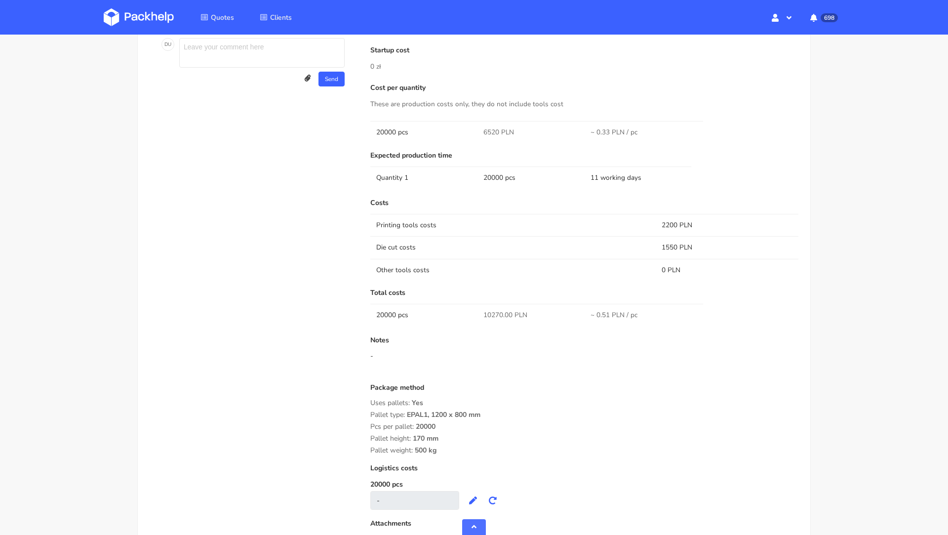
scroll to position [649, 0]
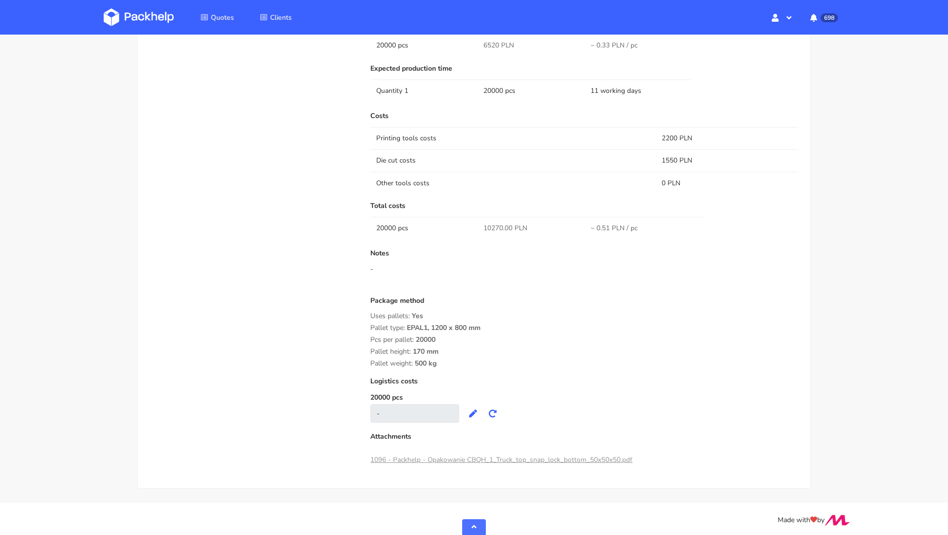
click at [497, 228] on span "10270.00 PLN" at bounding box center [505, 228] width 44 height 10
copy span "10270.00"
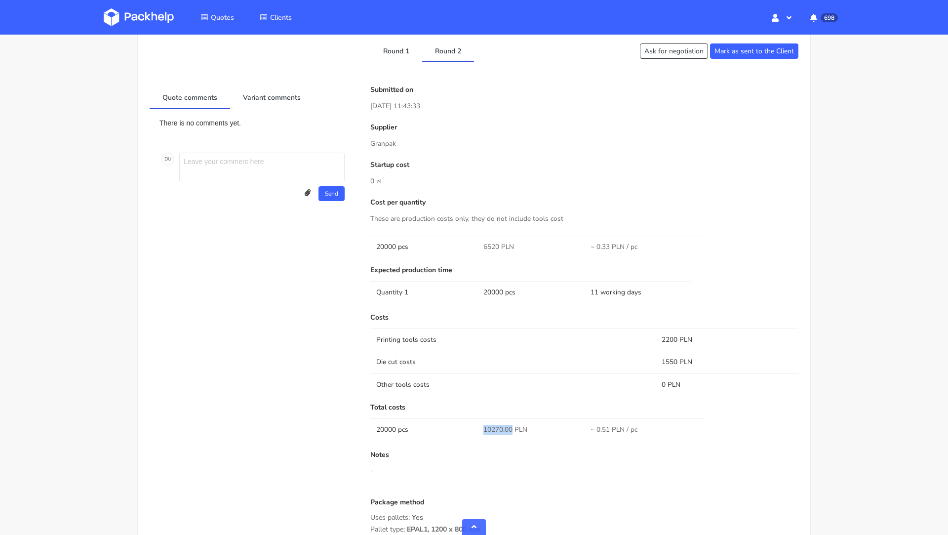
scroll to position [429, 0]
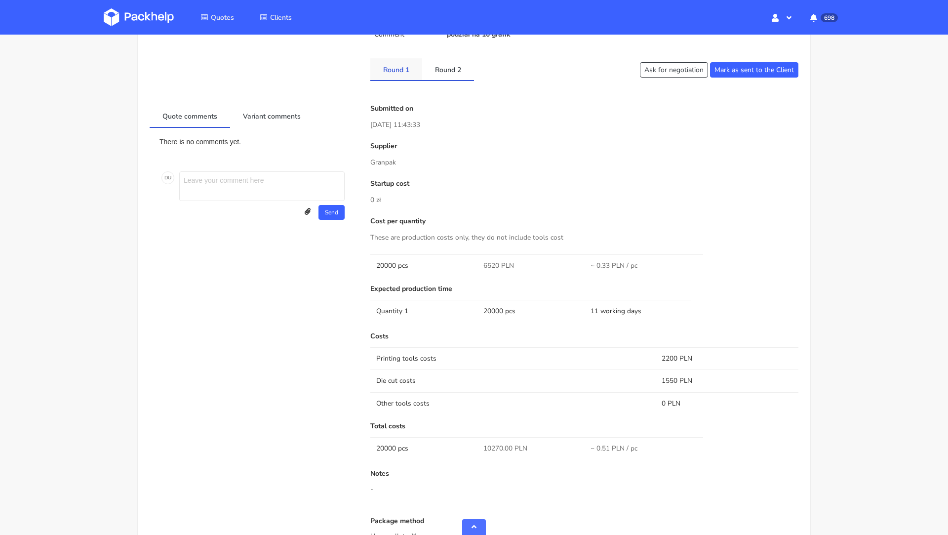
click at [397, 70] on link "Round 1" at bounding box center [396, 69] width 52 height 22
click at [461, 69] on link "Round 2" at bounding box center [448, 69] width 52 height 22
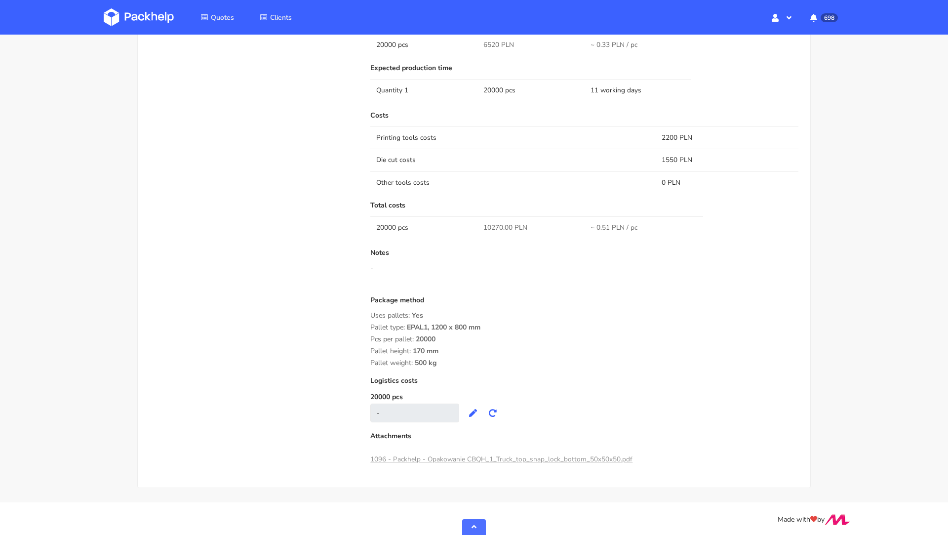
scroll to position [650, 0]
click at [210, 298] on div "Quote comments Variant comments There is no comments yet. D U Send Upload attac…" at bounding box center [253, 175] width 221 height 584
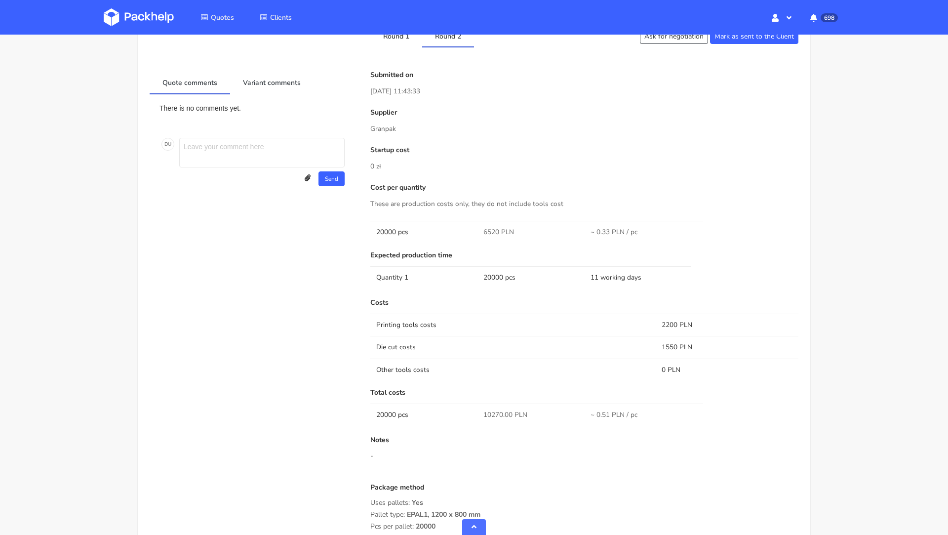
scroll to position [444, 0]
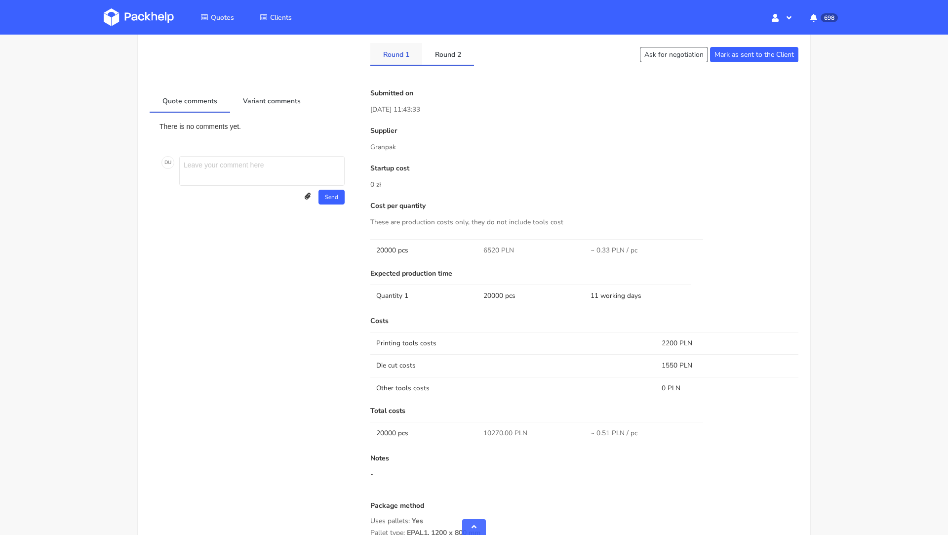
click at [399, 49] on link "Round 1" at bounding box center [396, 54] width 52 height 22
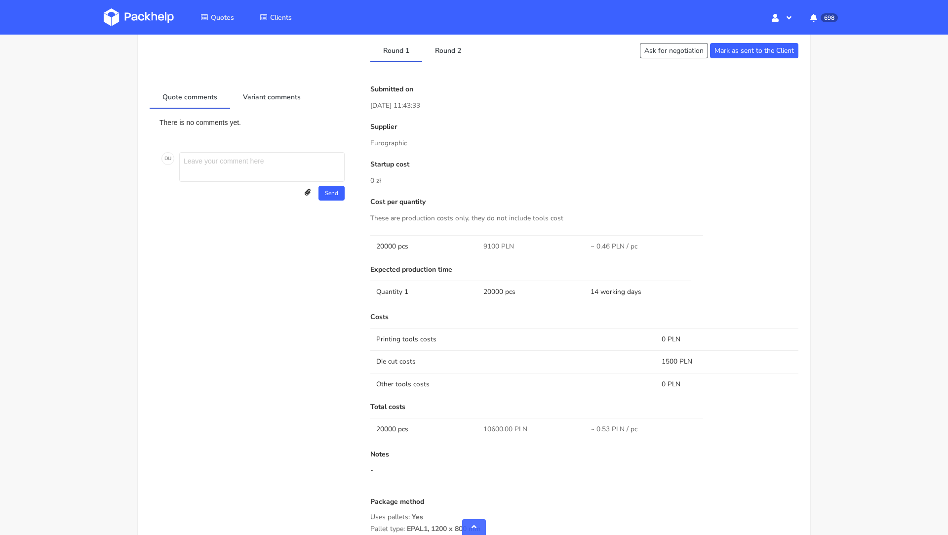
scroll to position [446, 0]
click at [448, 47] on link "Round 2" at bounding box center [448, 51] width 52 height 22
click at [448, 50] on link "Round 2" at bounding box center [448, 51] width 52 height 22
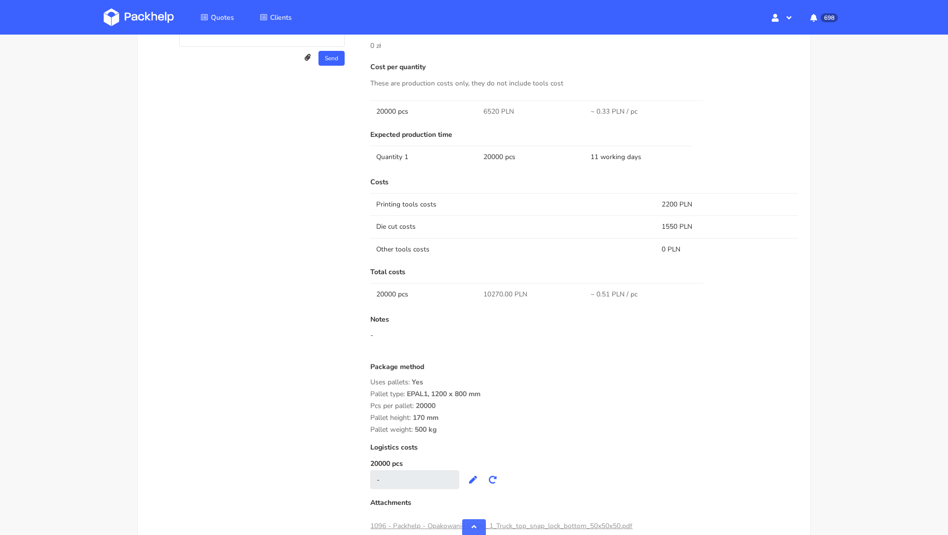
scroll to position [590, 0]
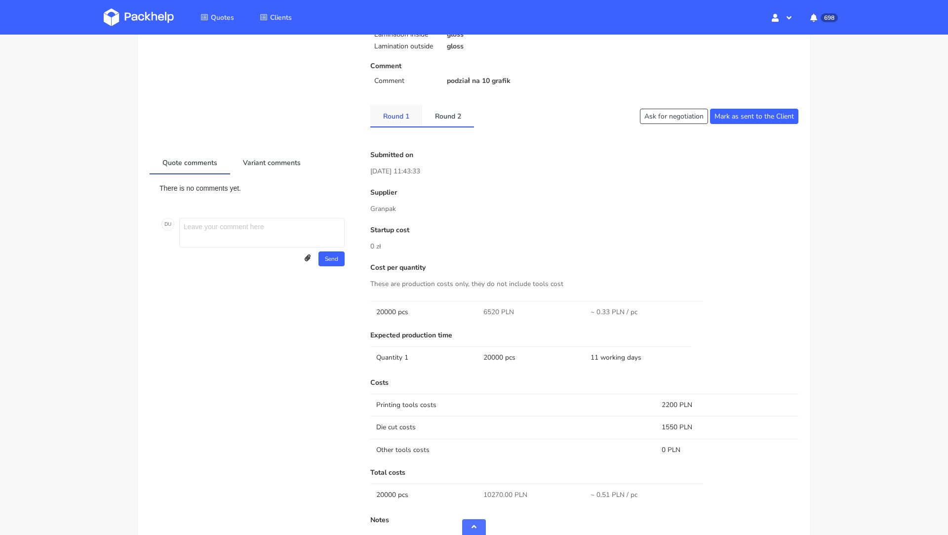
click at [395, 116] on link "Round 1" at bounding box center [396, 116] width 52 height 22
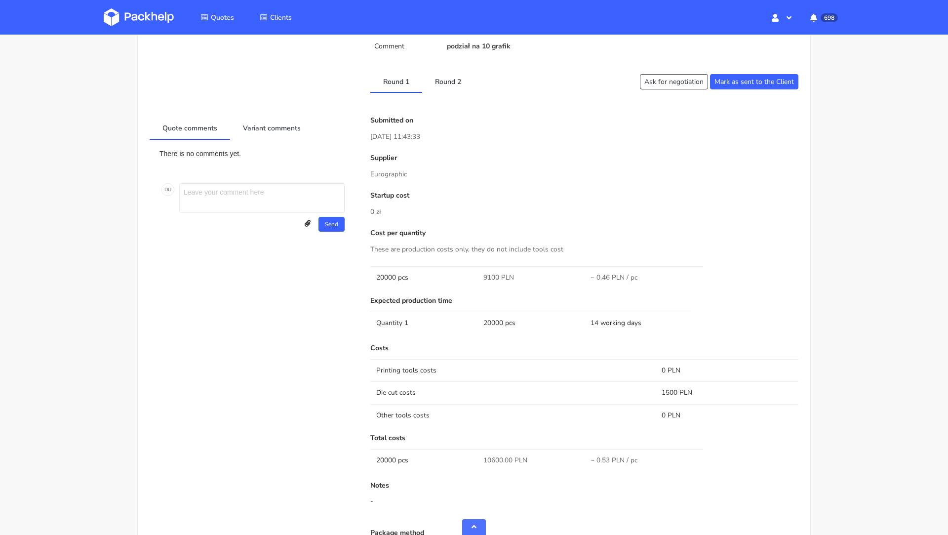
scroll to position [391, 0]
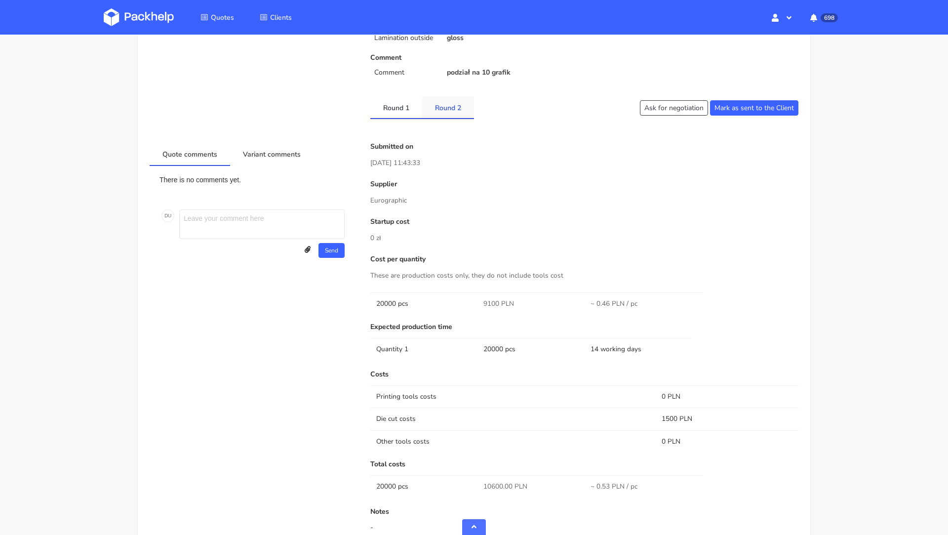
click at [447, 112] on link "Round 2" at bounding box center [448, 107] width 52 height 22
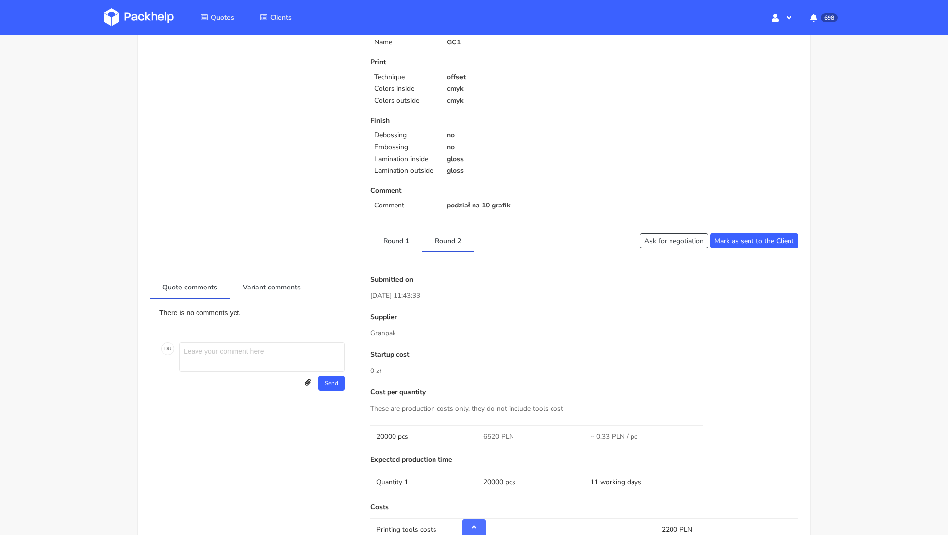
scroll to position [0, 0]
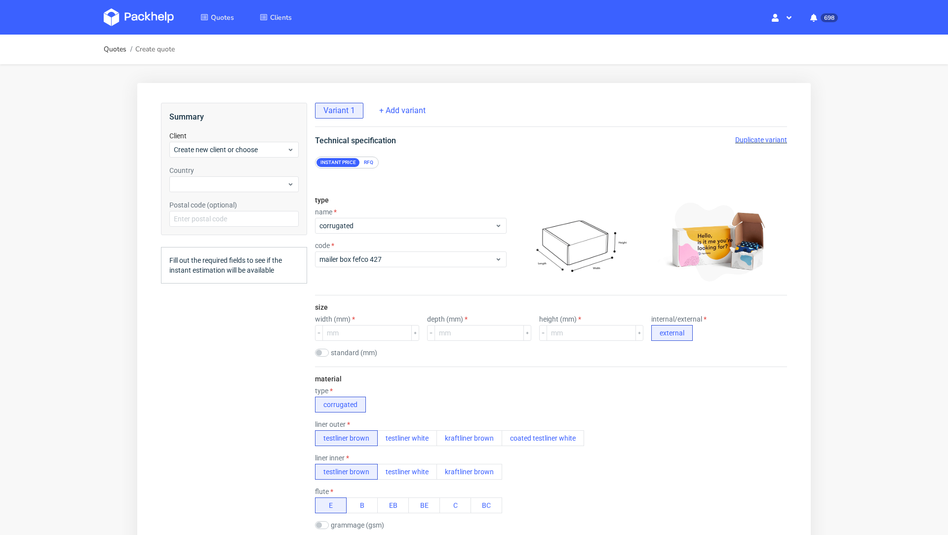
click at [374, 161] on div "RFQ" at bounding box center [368, 162] width 17 height 9
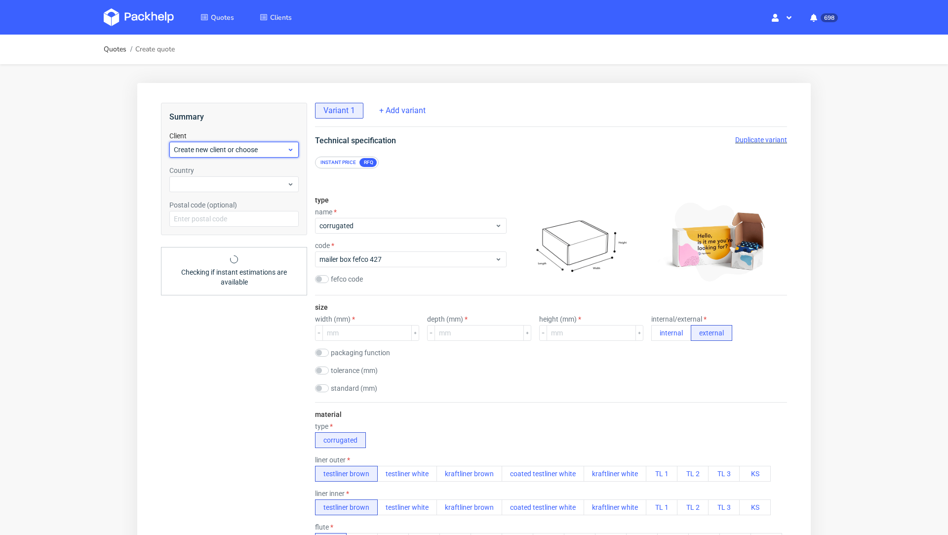
click at [224, 149] on span "Create new client or choose" at bounding box center [230, 150] width 113 height 10
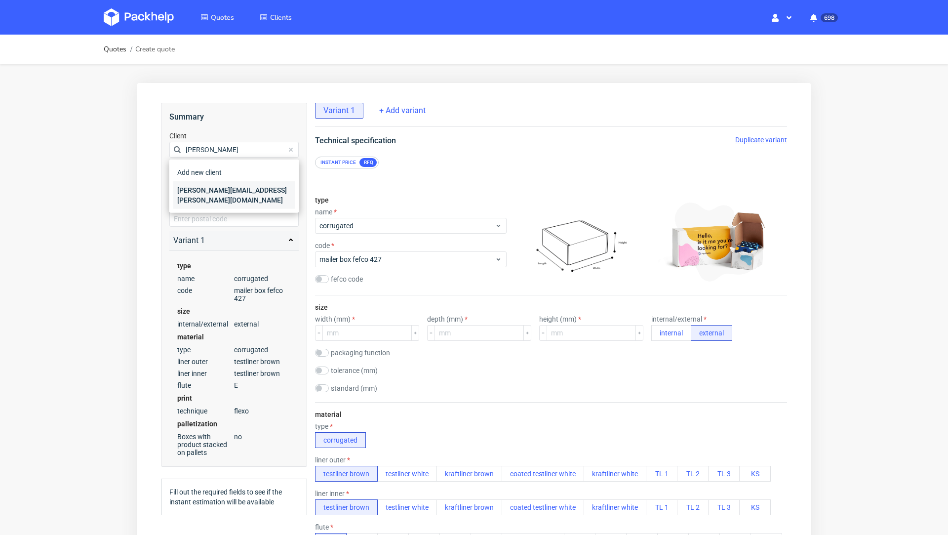
type input "[PERSON_NAME]"
click at [214, 187] on div "[PERSON_NAME][EMAIL_ADDRESS][PERSON_NAME][DOMAIN_NAME]" at bounding box center [234, 195] width 122 height 28
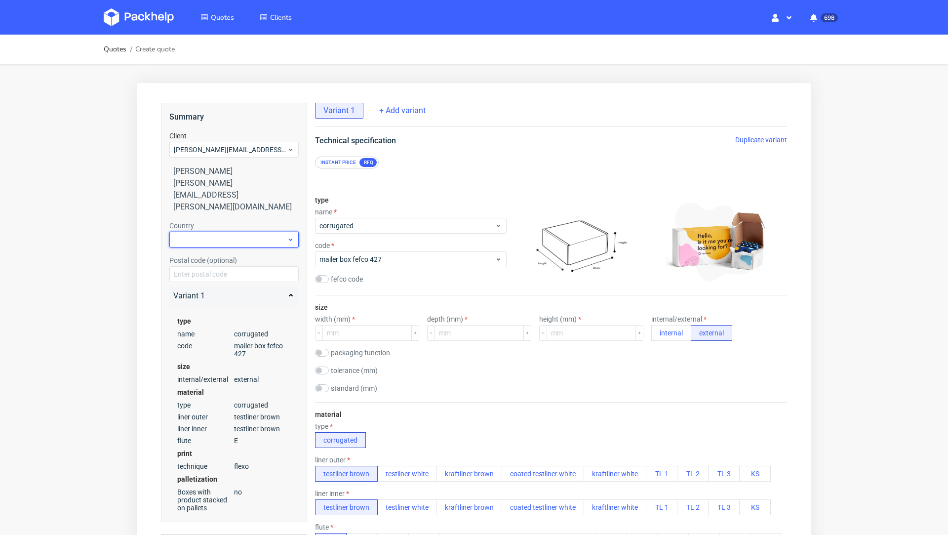
click at [213, 232] on div at bounding box center [233, 240] width 129 height 16
type input "ger"
click at [225, 256] on div "[GEOGRAPHIC_DATA]" at bounding box center [234, 256] width 122 height 18
click at [478, 145] on div "Technical specification Duplicate variant" at bounding box center [551, 141] width 512 height 12
click at [424, 221] on span "corrugated" at bounding box center [407, 226] width 175 height 10
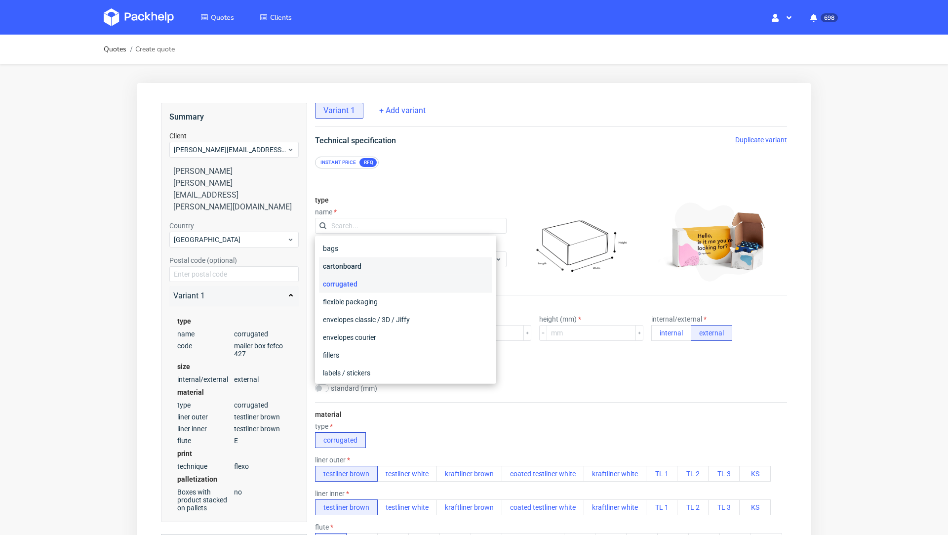
click at [380, 269] on div "cartonboard" at bounding box center [405, 266] width 173 height 18
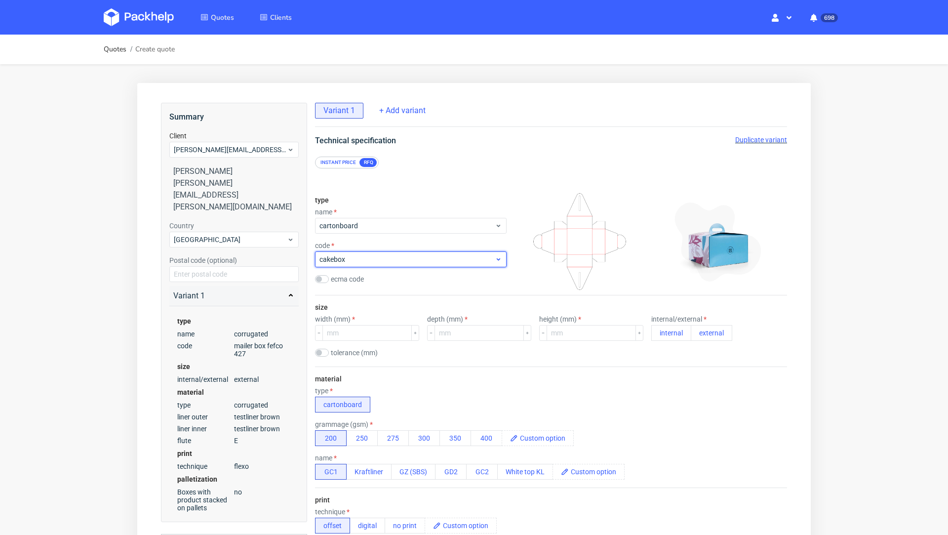
click at [343, 260] on span "cakebox" at bounding box center [407, 259] width 175 height 10
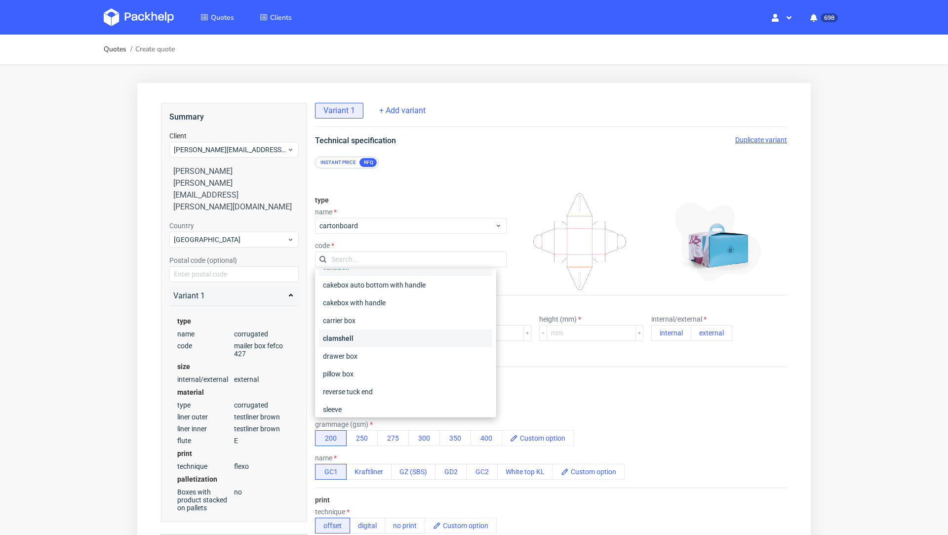
scroll to position [16, 0]
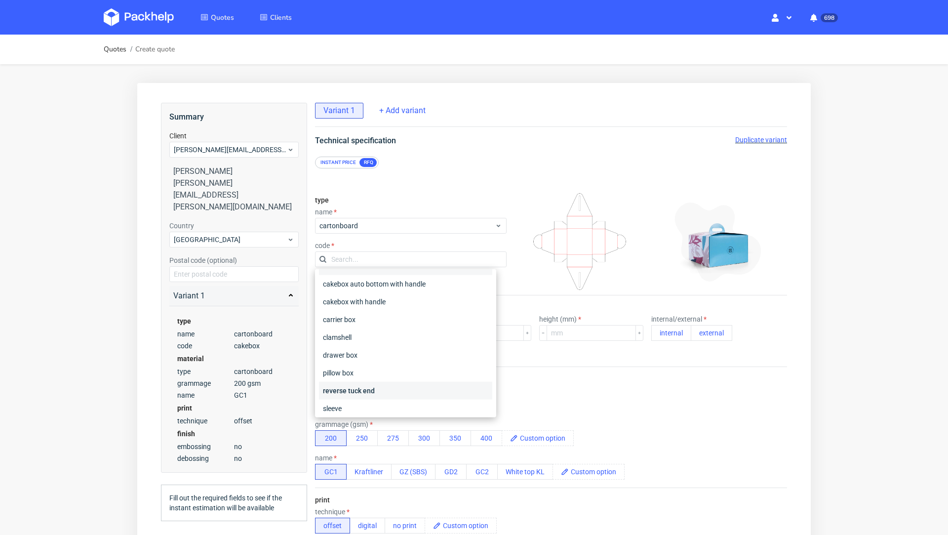
click at [365, 388] on div "reverse tuck end" at bounding box center [405, 391] width 173 height 18
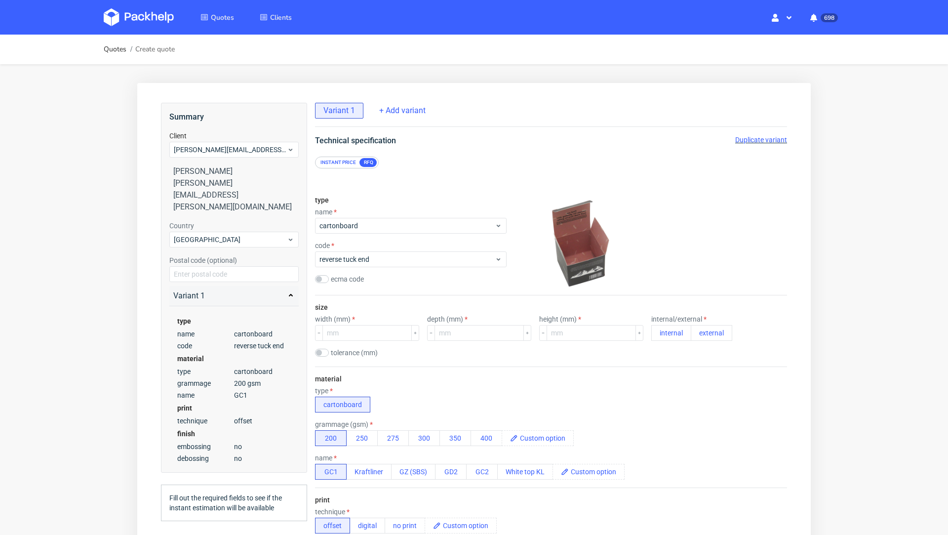
scroll to position [2, 0]
click at [351, 334] on input "number" at bounding box center [366, 333] width 89 height 16
type input "65"
click at [466, 336] on input "number" at bounding box center [479, 333] width 89 height 16
type input "65"
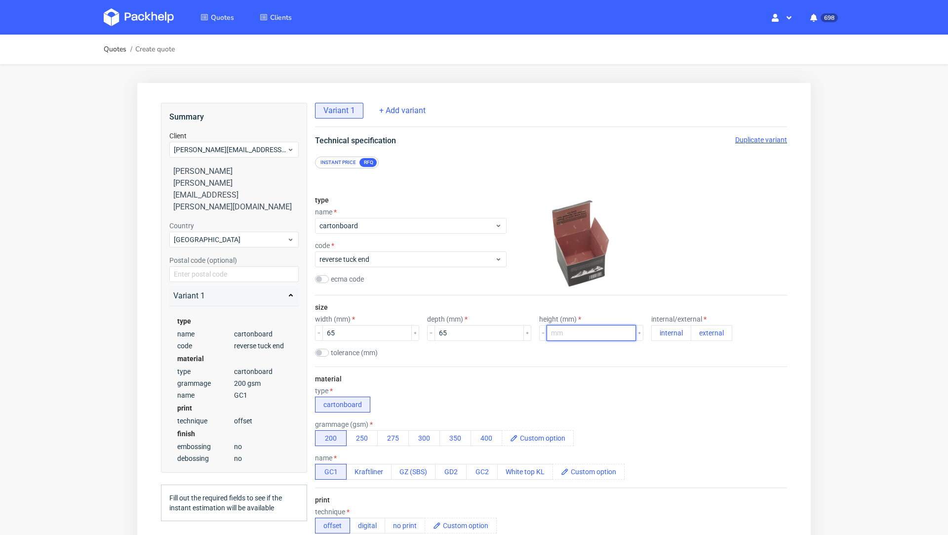
click at [559, 330] on input "number" at bounding box center [591, 333] width 89 height 16
type input "101"
click at [691, 336] on button "external" at bounding box center [711, 333] width 41 height 16
click at [552, 360] on div "size width (mm) 65 depth (mm) 65 height (mm) 101 internal/external internal ext…" at bounding box center [551, 330] width 472 height 71
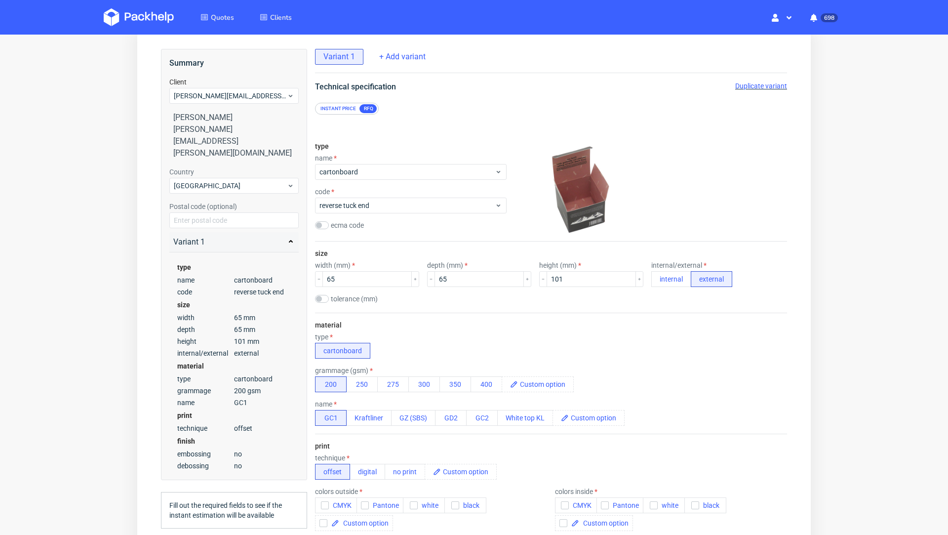
scroll to position [57, 0]
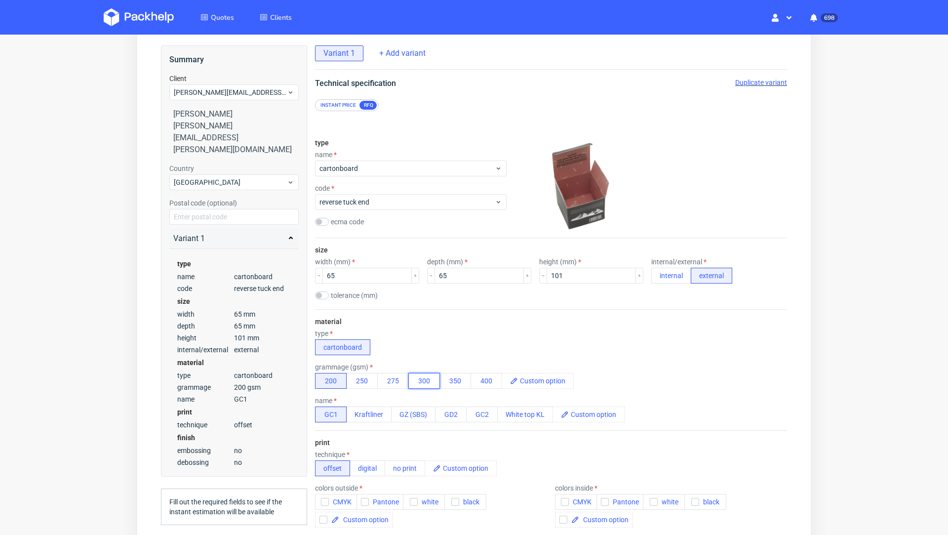
click at [413, 376] on button "300" at bounding box center [424, 381] width 32 height 16
click at [449, 324] on div "material type cartonboard grammage (gsm) 200 250 275 300 350 400 name GC1 Kraft…" at bounding box center [551, 369] width 472 height 121
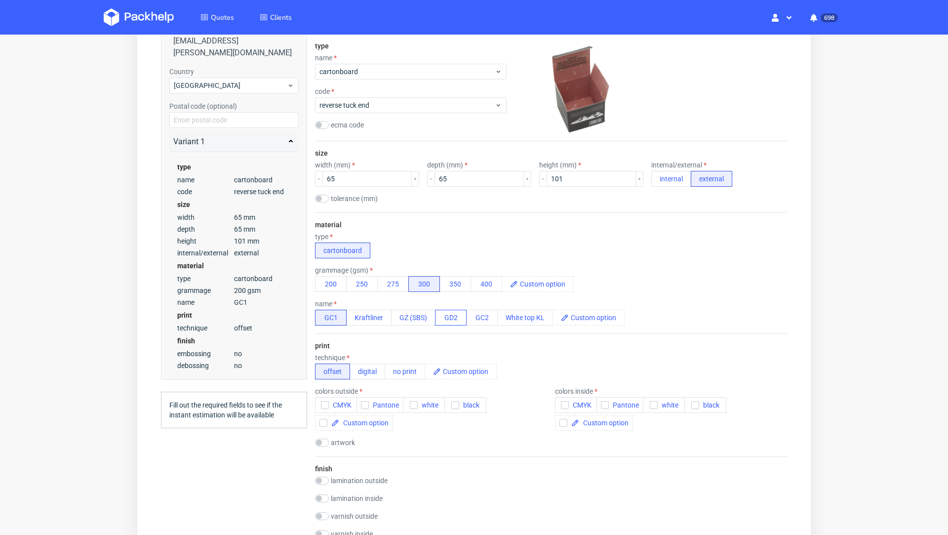
scroll to position [164, 0]
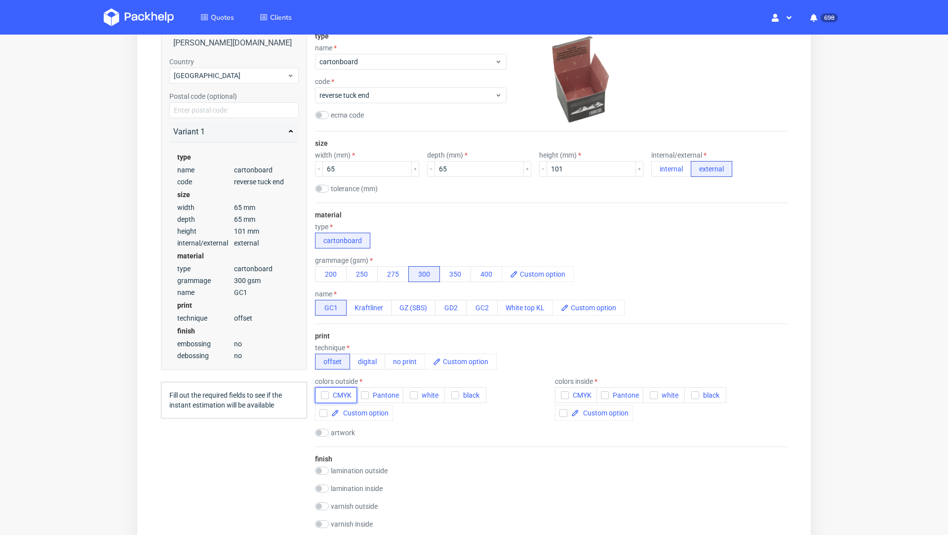
click at [325, 387] on button "CMYK" at bounding box center [336, 395] width 42 height 16
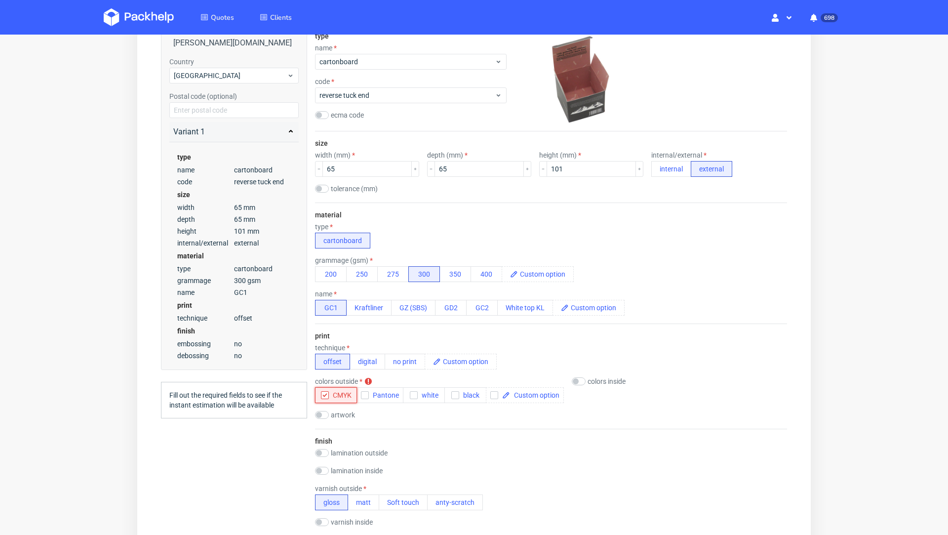
scroll to position [2, 0]
click at [753, 344] on div "technique offset digital no print" at bounding box center [551, 357] width 472 height 26
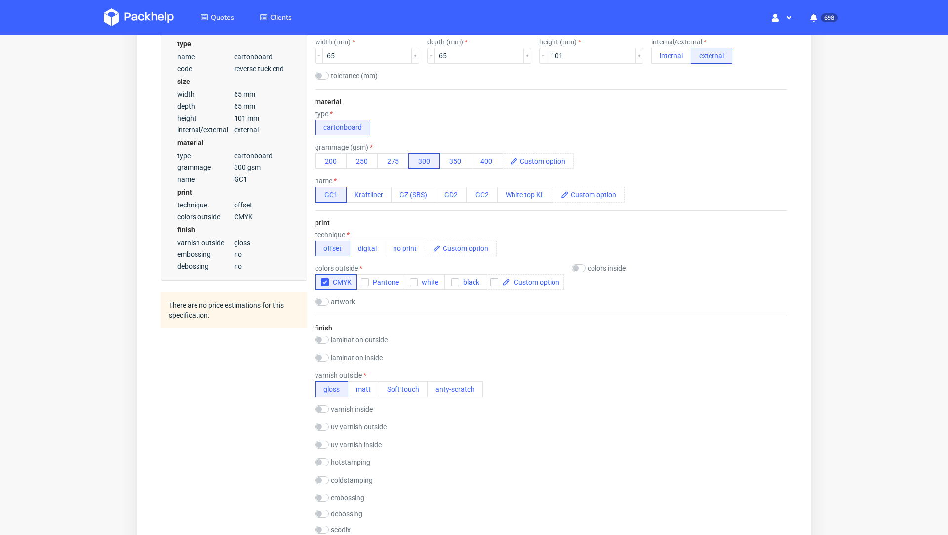
scroll to position [281, 0]
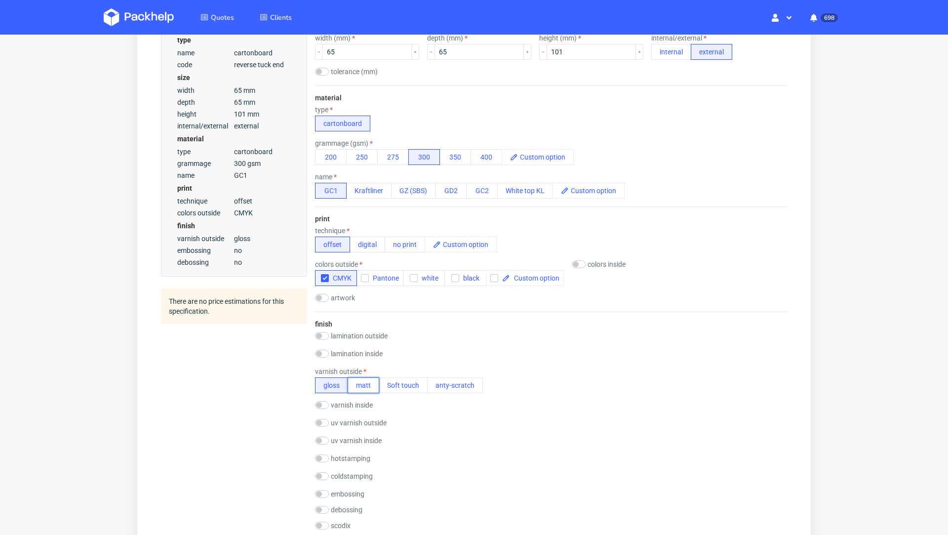
click at [361, 386] on button "matt" at bounding box center [364, 385] width 32 height 16
click at [190, 380] on div "Summary Client [PERSON_NAME][EMAIL_ADDRESS][PERSON_NAME][DOMAIN_NAME] Winston S…" at bounding box center [234, 420] width 146 height 1197
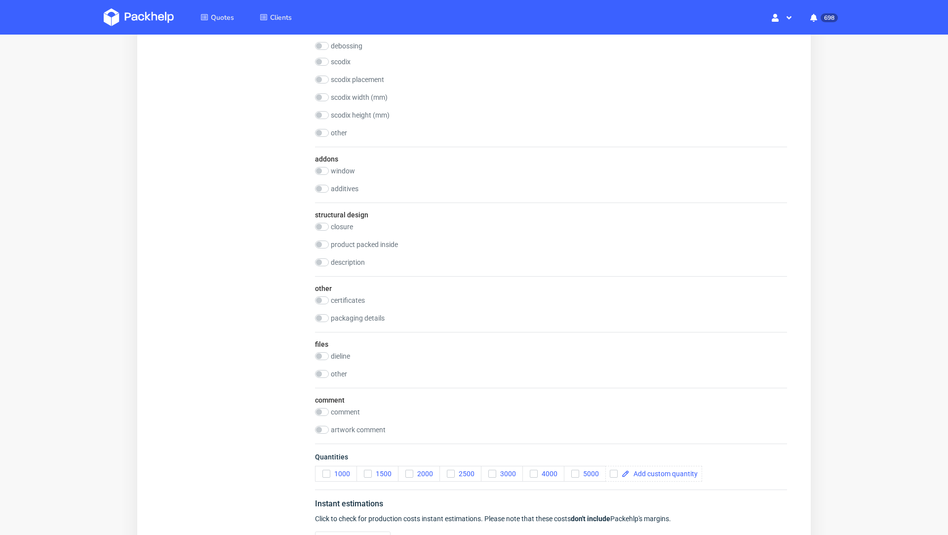
scroll to position [830, 0]
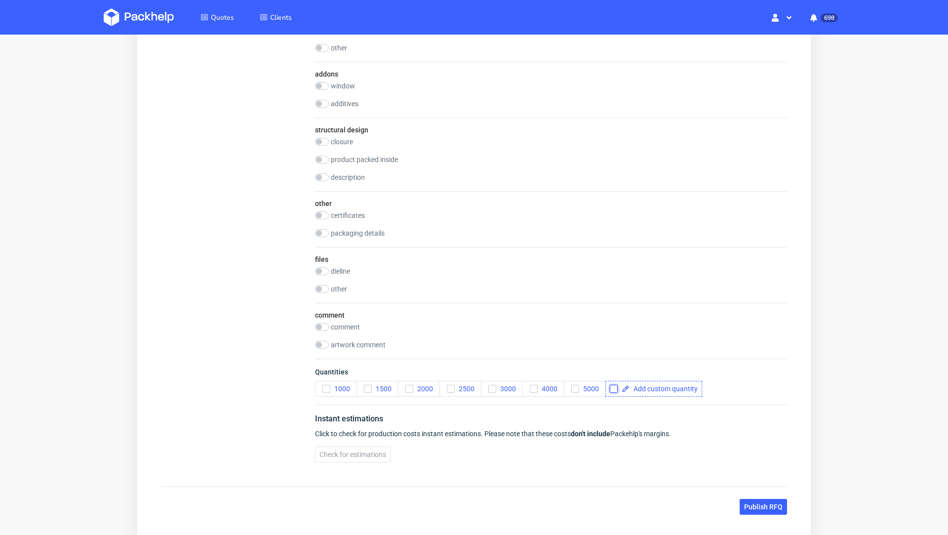
click at [613, 387] on input "checkbox" at bounding box center [614, 389] width 8 height 8
checkbox input "true"
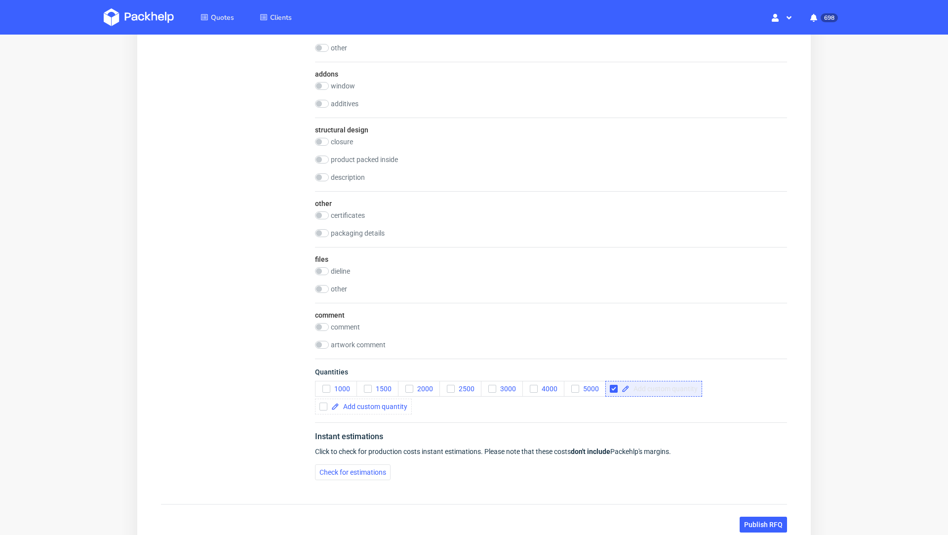
click at [641, 387] on span at bounding box center [664, 388] width 68 height 7
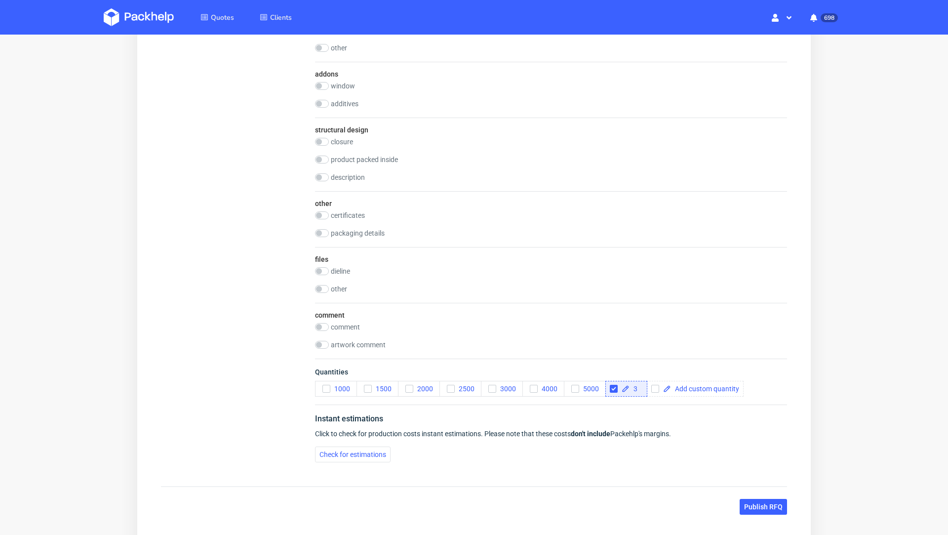
scroll to position [0, 0]
checkbox input "true"
click at [323, 326] on input "checkbox" at bounding box center [322, 327] width 14 height 8
checkbox input "true"
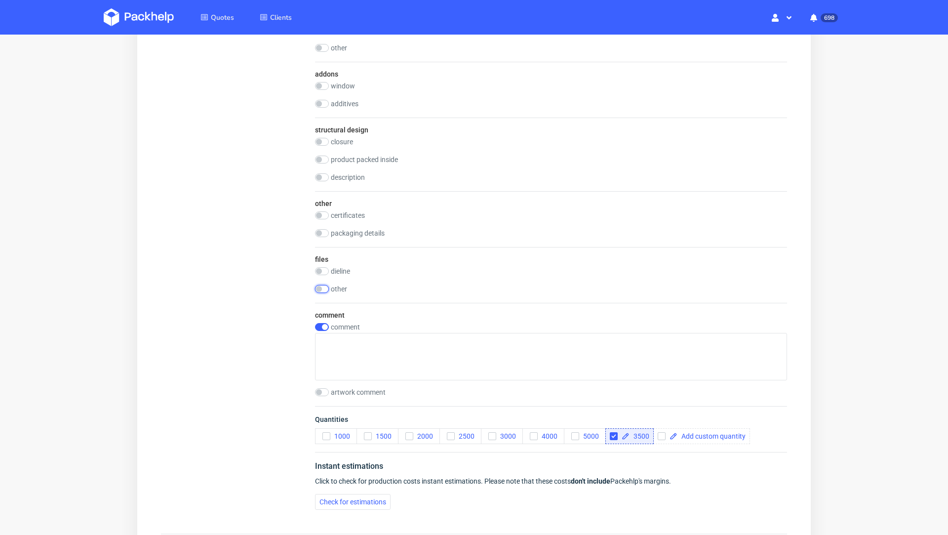
click at [322, 290] on input "checkbox" at bounding box center [322, 289] width 14 height 8
checkbox input "true"
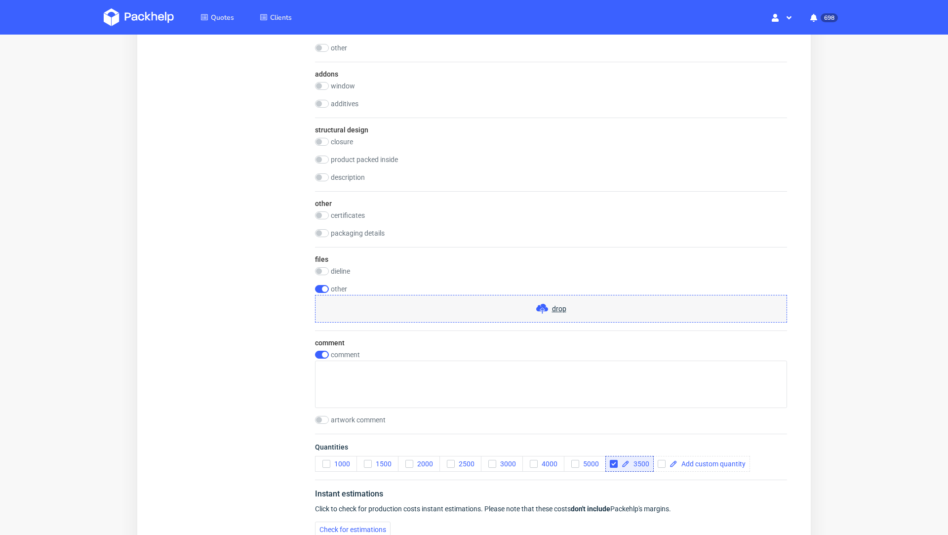
click at [544, 308] on span at bounding box center [544, 309] width 16 height 12
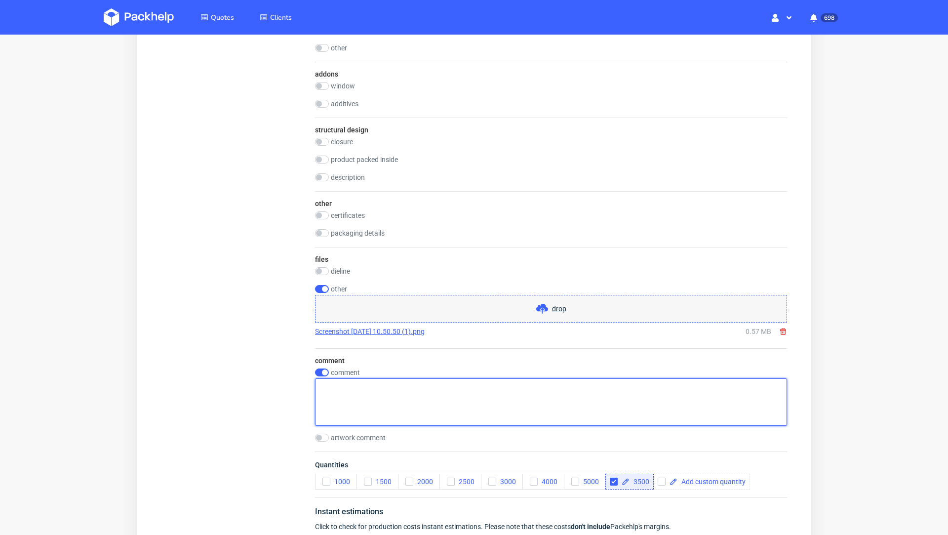
click at [359, 388] on textarea at bounding box center [551, 401] width 472 height 47
type textarea "zadruk ma tak wygladac jak w zalaczniku. Potrzebna jest szybka wycena."
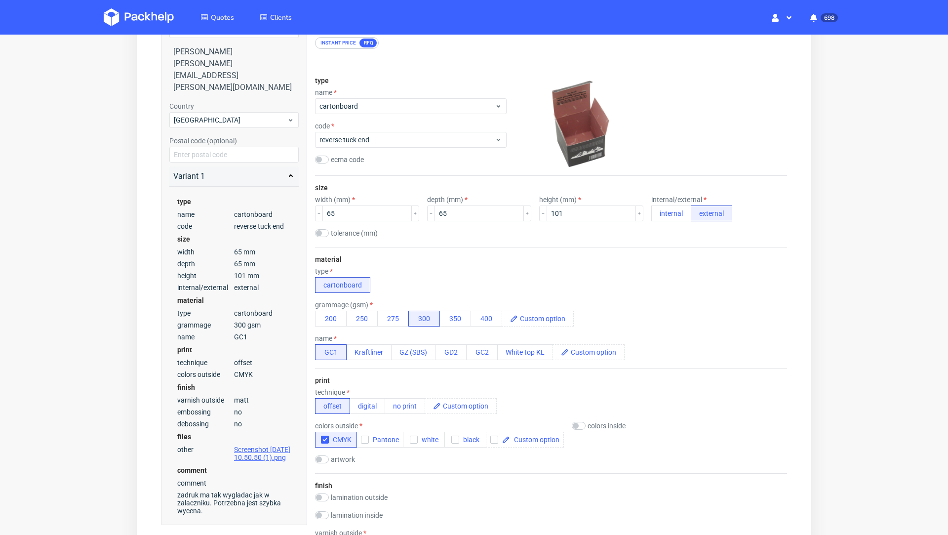
scroll to position [115, 0]
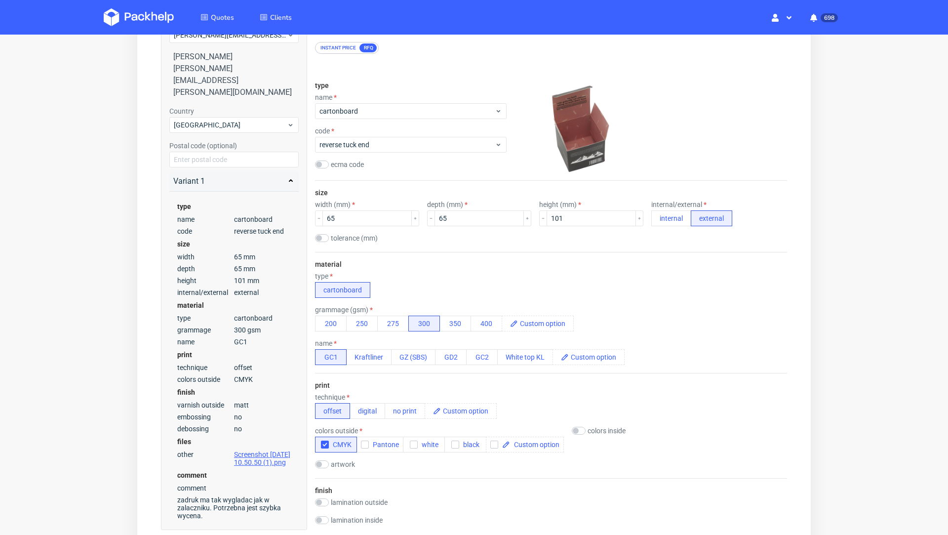
click at [503, 237] on div "tolerance (mm)" at bounding box center [551, 239] width 472 height 10
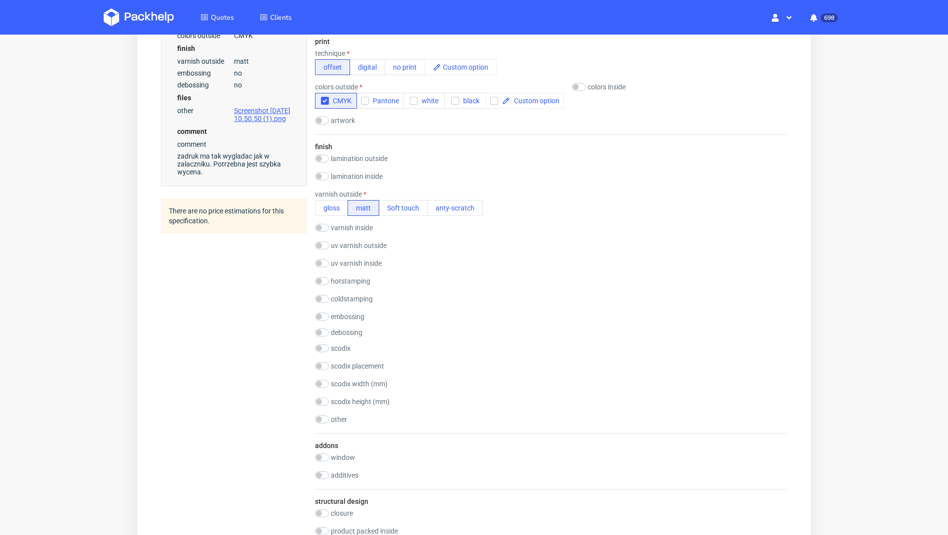
scroll to position [480, 0]
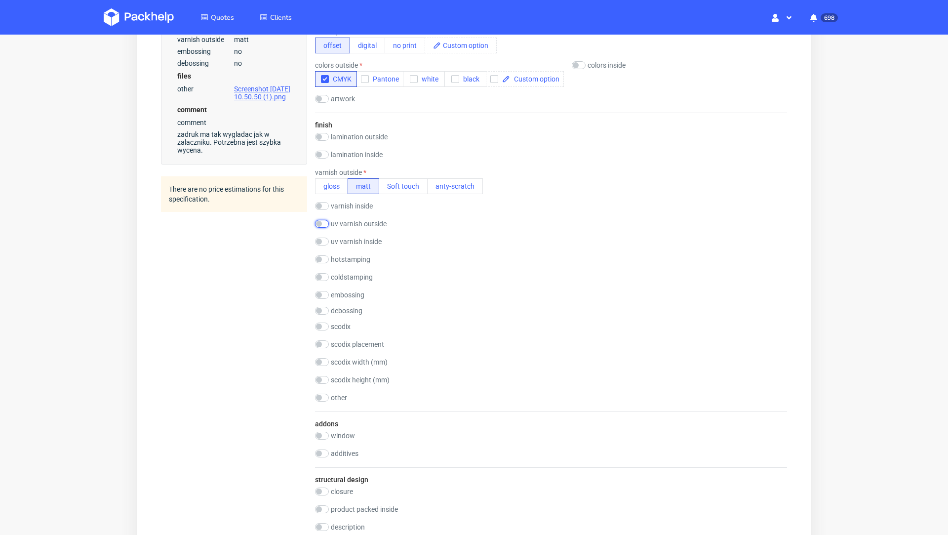
click at [327, 221] on input "checkbox" at bounding box center [322, 224] width 14 height 8
checkbox input "true"
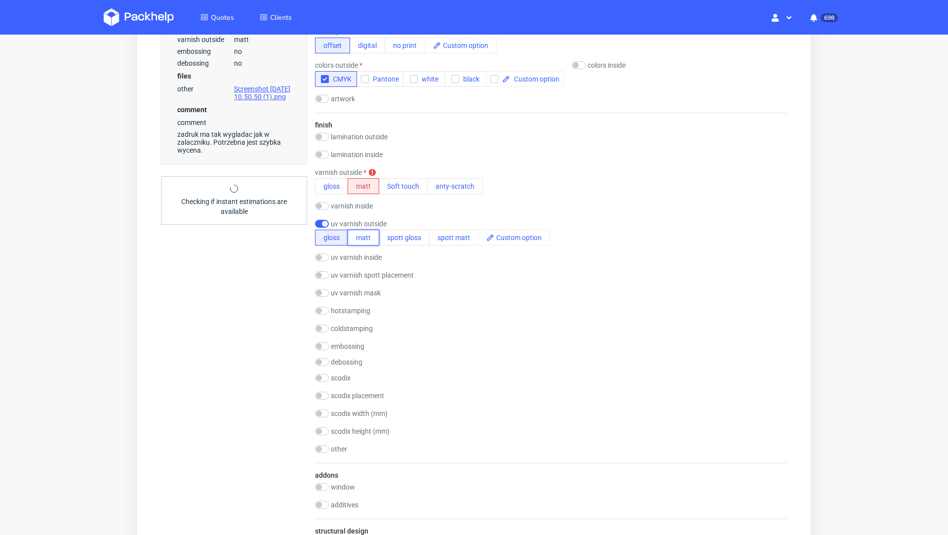
click at [369, 237] on button "matt" at bounding box center [364, 238] width 32 height 16
click at [364, 183] on button "matt" at bounding box center [364, 186] width 32 height 16
click at [364, 233] on button "matt" at bounding box center [364, 238] width 32 height 16
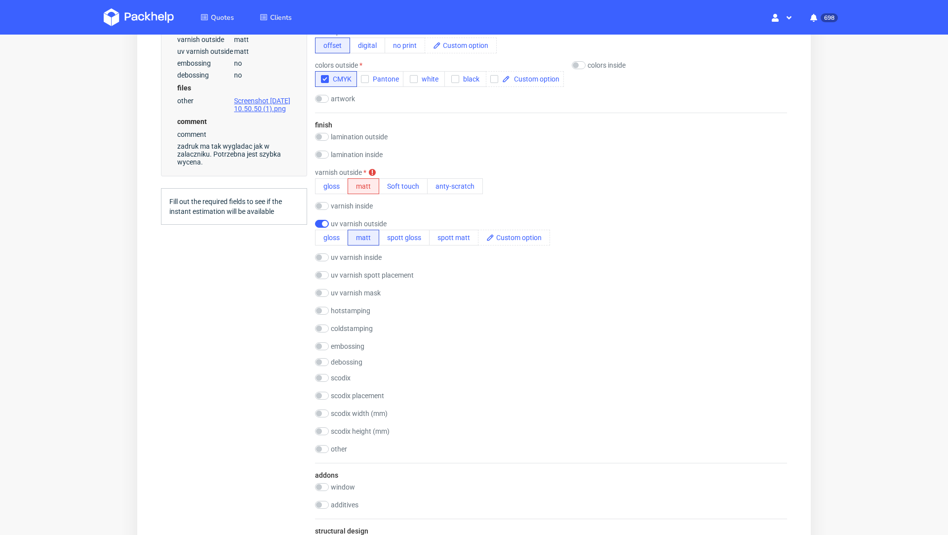
click at [323, 156] on div "lamination inside gloss matt Soft touch anty-scratch PE(HDPE)" at bounding box center [354, 156] width 79 height 10
click at [326, 151] on input "checkbox" at bounding box center [322, 155] width 14 height 8
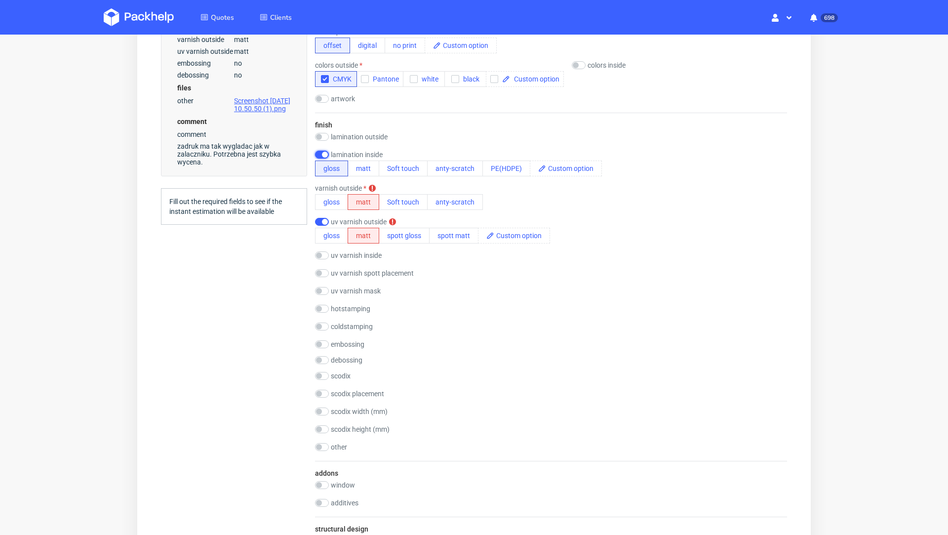
scroll to position [2, 0]
click at [322, 151] on input "checkbox" at bounding box center [322, 155] width 14 height 8
checkbox input "false"
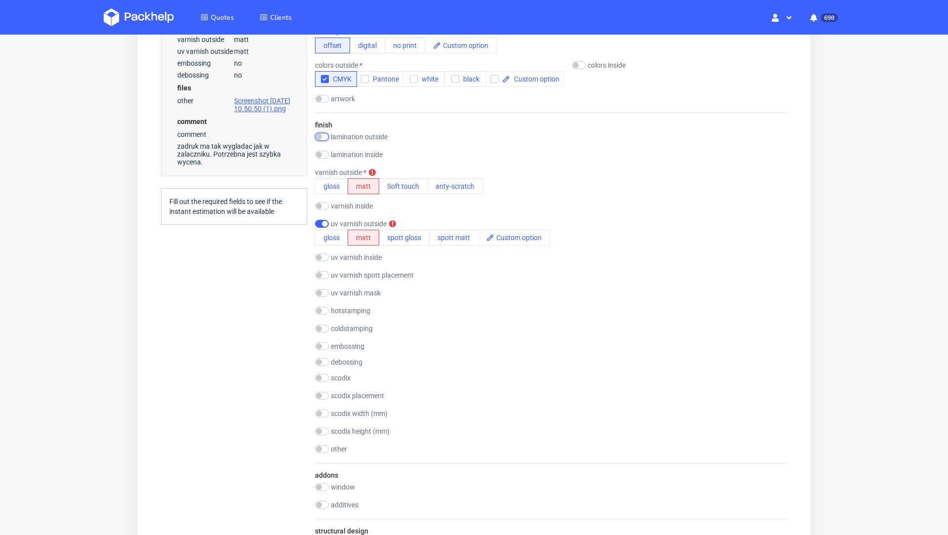
click at [327, 133] on input "checkbox" at bounding box center [322, 137] width 14 height 8
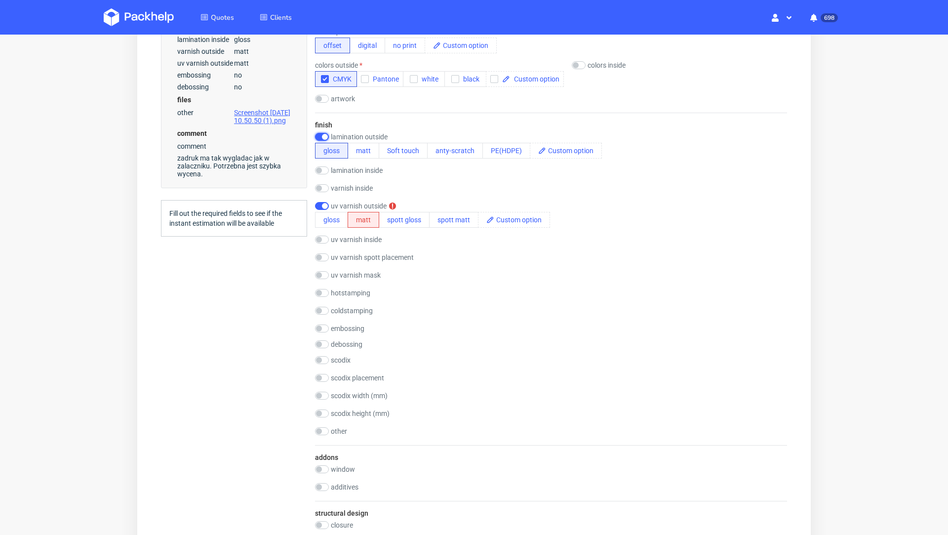
scroll to position [0, 0]
click at [322, 134] on input "checkbox" at bounding box center [322, 137] width 14 height 8
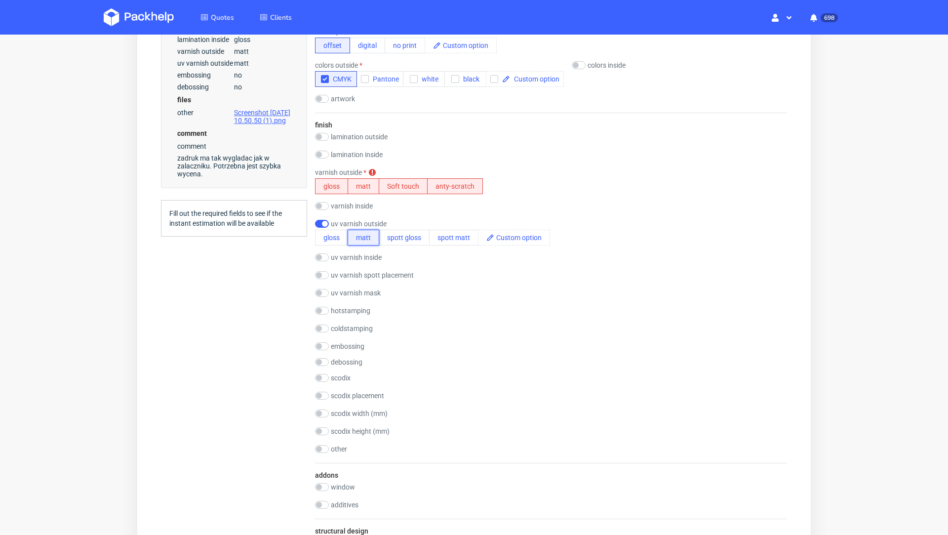
click at [369, 238] on button "matt" at bounding box center [364, 238] width 32 height 16
click at [321, 136] on input "checkbox" at bounding box center [322, 137] width 14 height 8
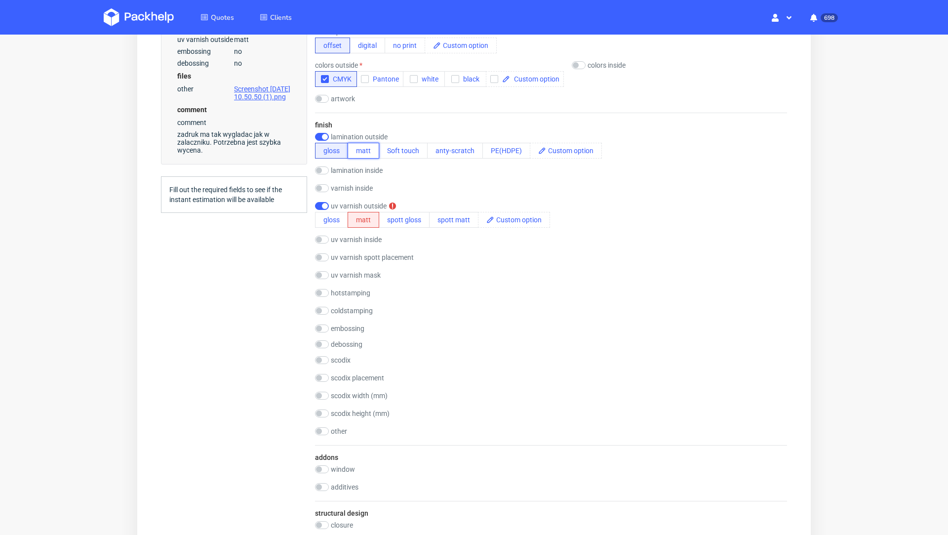
click at [363, 152] on button "matt" at bounding box center [364, 151] width 32 height 16
click at [358, 214] on button "matt" at bounding box center [364, 220] width 32 height 16
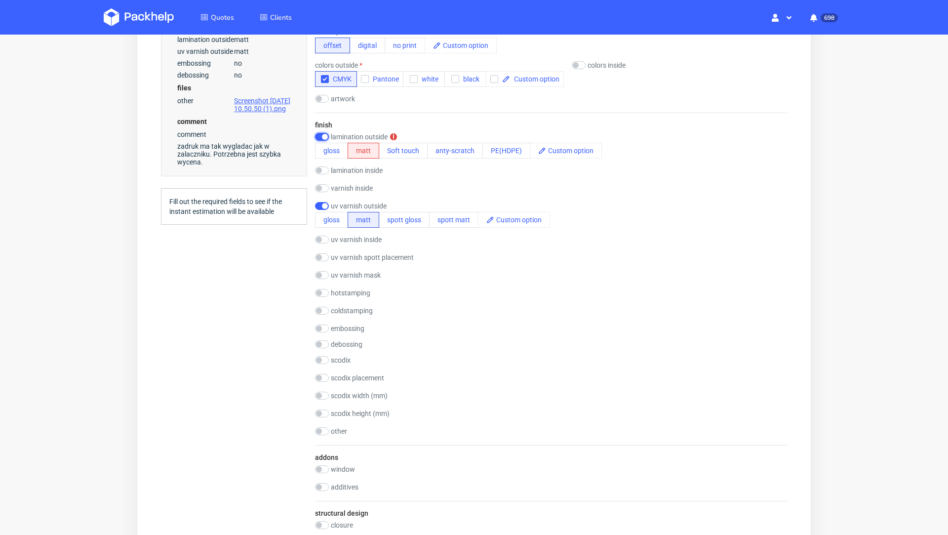
click at [323, 135] on input "checkbox" at bounding box center [322, 137] width 14 height 8
checkbox input "false"
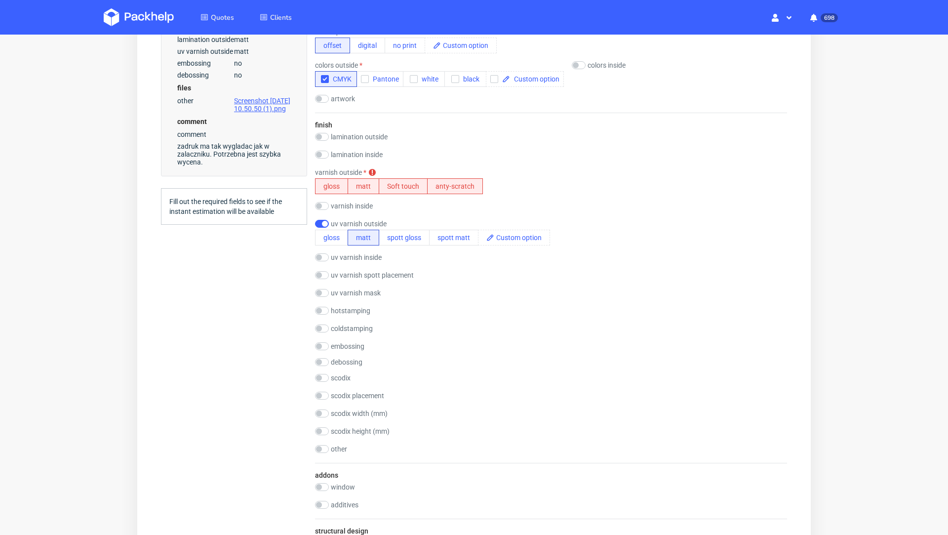
click at [273, 309] on div "Summary Client winston.schultze@zellforschung.li Winston Schulze winston.schult…" at bounding box center [234, 293] width 146 height 1341
click at [365, 188] on button "matt" at bounding box center [364, 186] width 32 height 16
click at [514, 351] on div "finish lamination outside gloss matt Soft touch anty-scratch PE(HDPE) laminatio…" at bounding box center [551, 288] width 472 height 350
click at [369, 232] on button "matt" at bounding box center [364, 238] width 32 height 16
click at [361, 191] on button "matt" at bounding box center [364, 186] width 32 height 16
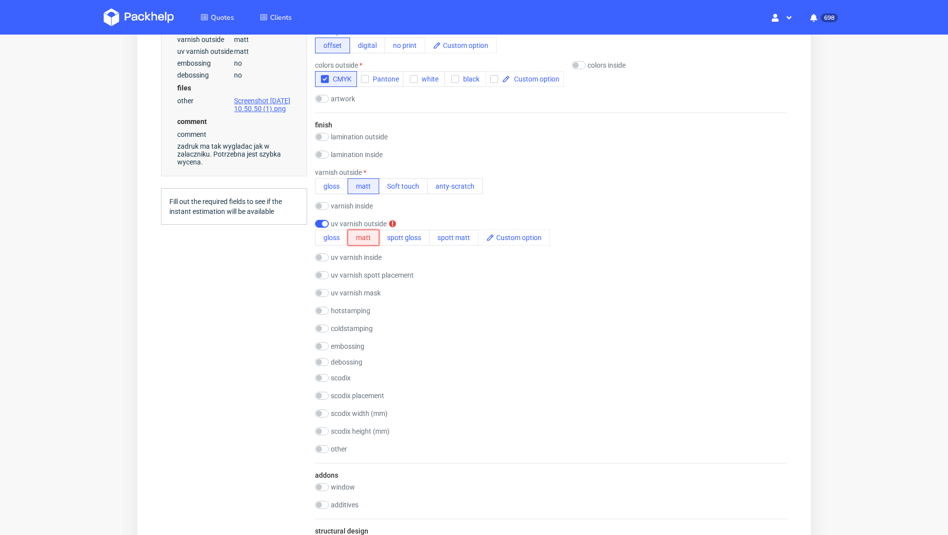
click at [371, 241] on button "matt" at bounding box center [364, 238] width 32 height 16
click at [588, 334] on div "finish lamination outside gloss matt Soft touch anty-scratch PE(HDPE) laminatio…" at bounding box center [551, 288] width 472 height 350
click at [335, 183] on button "gloss" at bounding box center [331, 186] width 33 height 16
click at [548, 272] on div "uv varnish spott placement" at bounding box center [551, 276] width 472 height 10
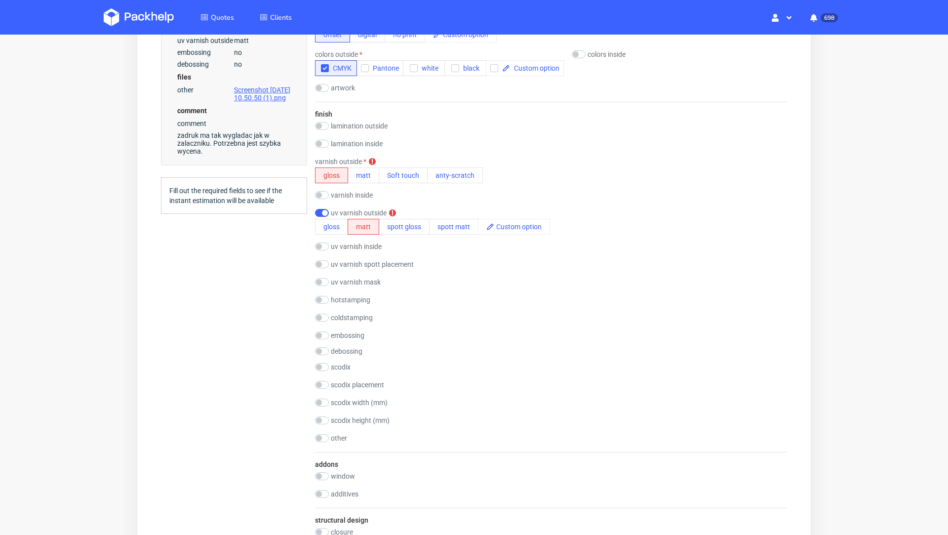
scroll to position [503, 0]
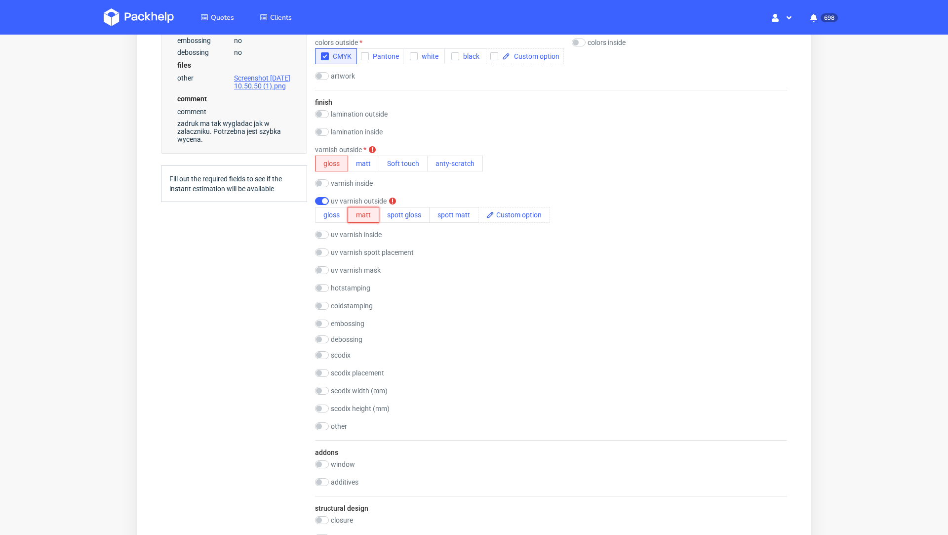
click at [369, 210] on button "matt" at bounding box center [364, 215] width 32 height 16
click at [475, 295] on div "finish lamination outside gloss matt Soft touch anty-scratch PE(HDPE) laminatio…" at bounding box center [551, 265] width 472 height 350
click at [320, 197] on input "checkbox" at bounding box center [322, 201] width 14 height 8
checkbox input "false"
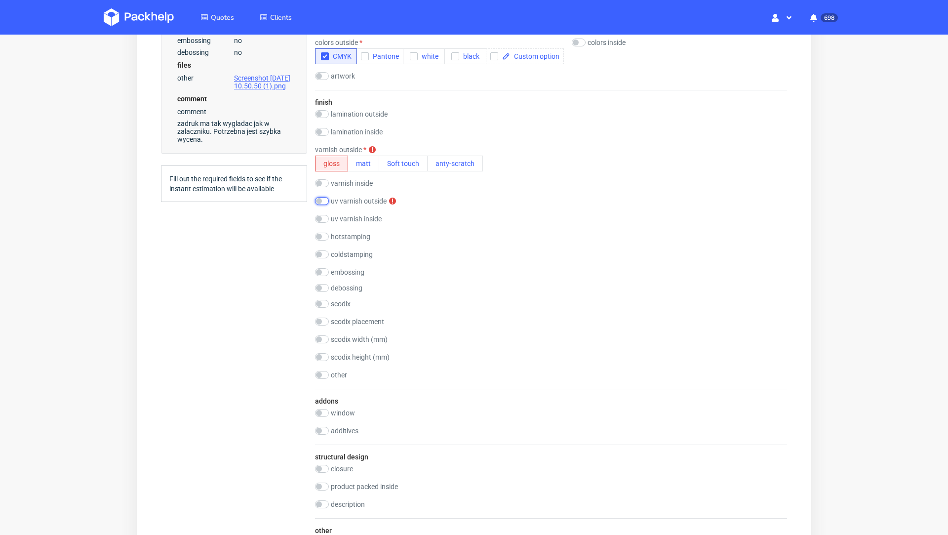
scroll to position [0, 0]
click at [275, 240] on div "Summary Client winston.schultze@zellforschung.li Winston Schulze winston.schult…" at bounding box center [234, 245] width 146 height 1290
click at [360, 169] on button "matt" at bounding box center [364, 164] width 32 height 16
click at [237, 279] on div "Summary Client winston.schultze@zellforschung.li Winston Schulze winston.schult…" at bounding box center [234, 245] width 146 height 1290
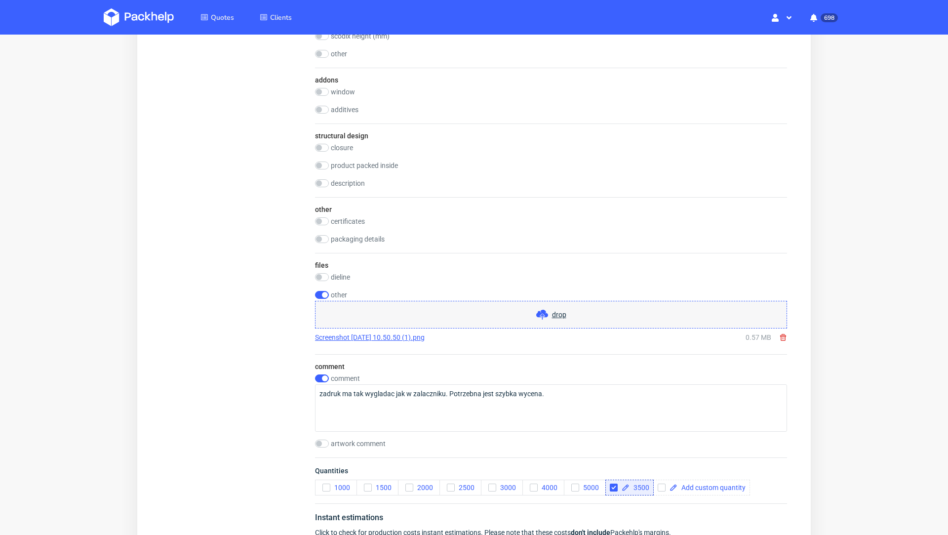
scroll to position [824, 0]
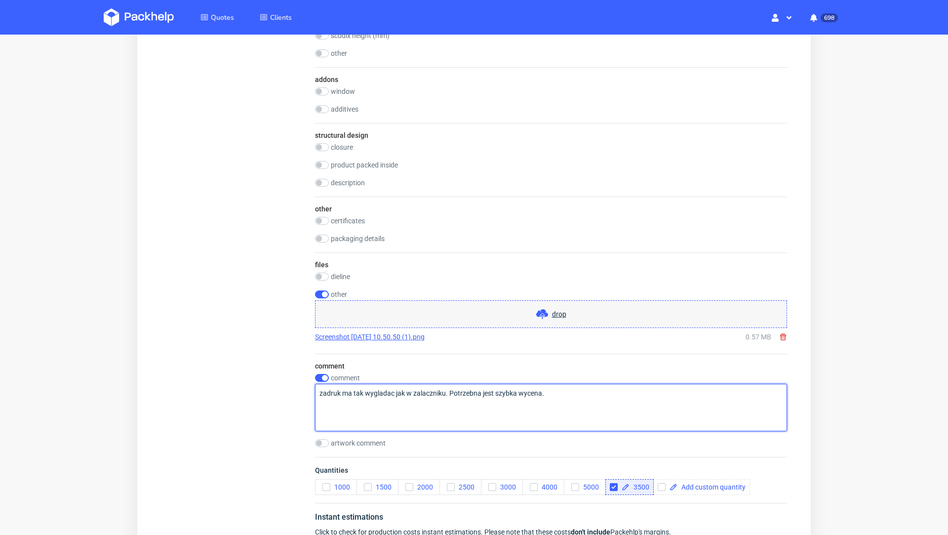
click at [578, 396] on textarea "zadruk ma tak wygladac jak w zalaczniku. Potrzebna jest szybka wycena." at bounding box center [551, 407] width 472 height 47
paste textarea "lakier UV na logo"
paste textarea "lakier dyspersyjny mat"
type textarea "zadruk ma tak wygladac jak w zalaczniku. Potrzebna jest szybka wycena. lakier U…"
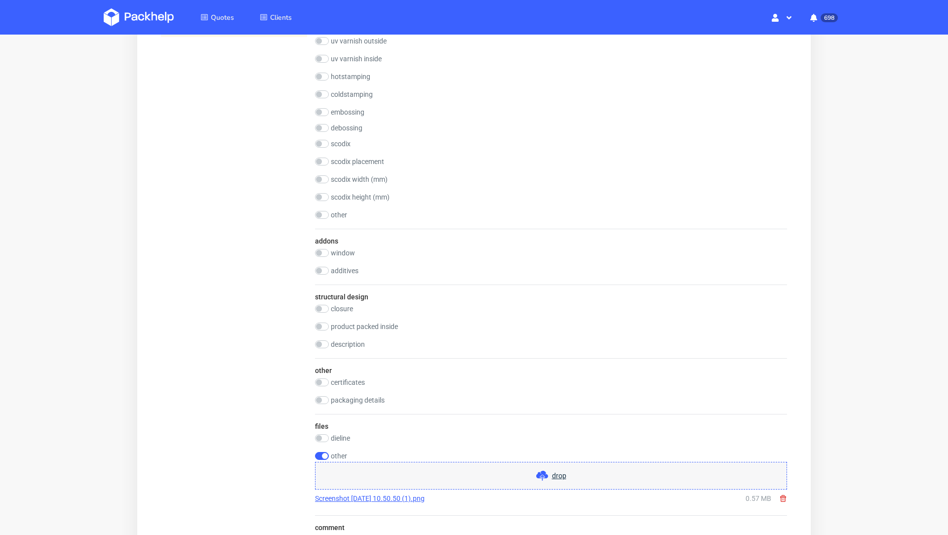
scroll to position [980, 0]
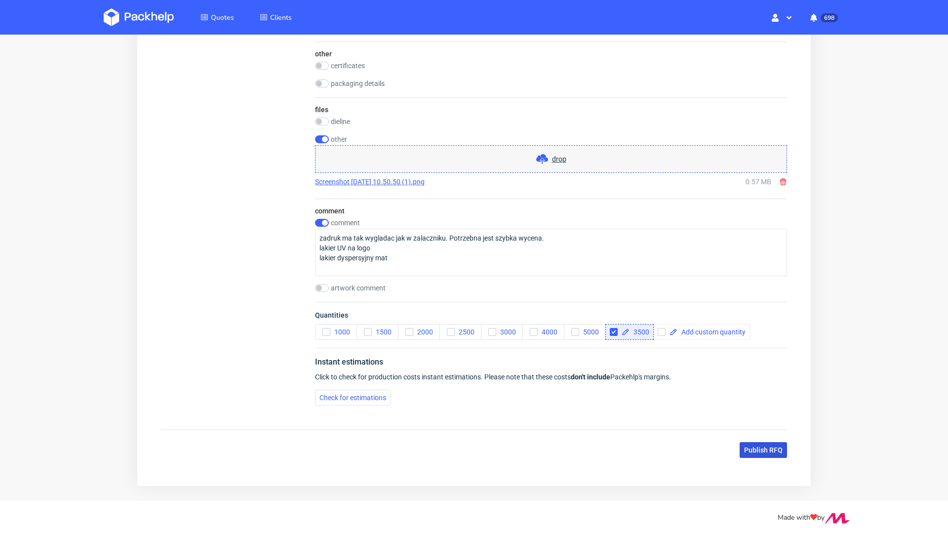
click at [746, 446] on span "Publish RFQ" at bounding box center [763, 449] width 39 height 7
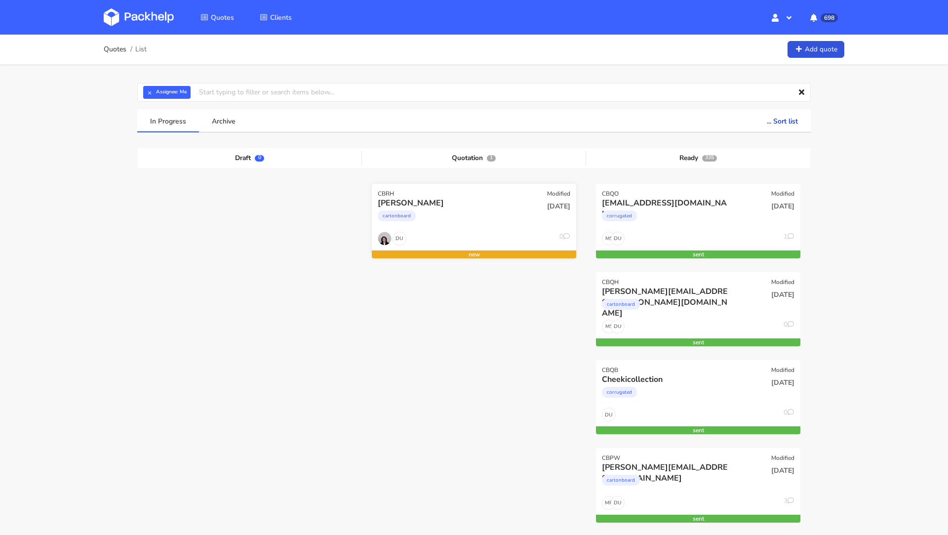
click at [439, 204] on div "[PERSON_NAME]" at bounding box center [443, 203] width 131 height 11
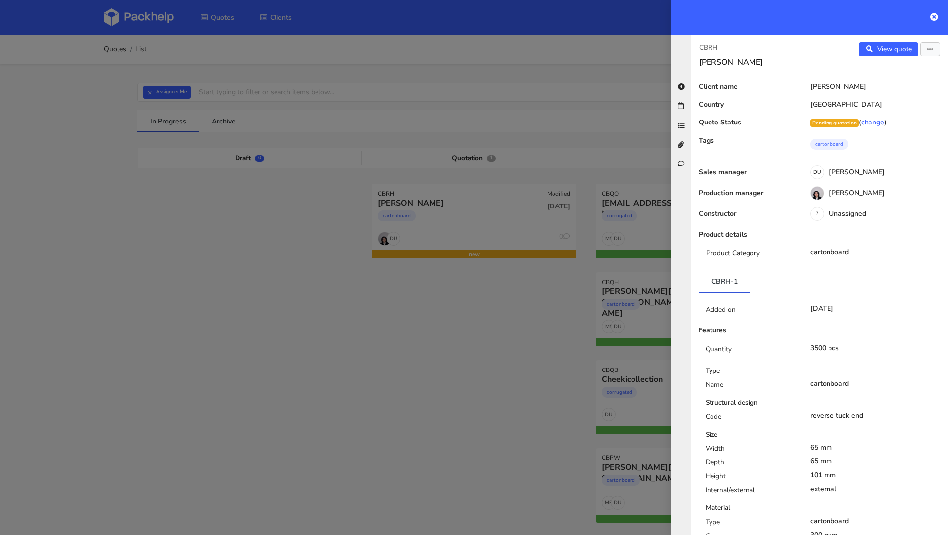
click at [709, 43] on p "CBRH" at bounding box center [755, 47] width 113 height 11
copy p "CBRH"
click at [345, 315] on div at bounding box center [474, 267] width 948 height 535
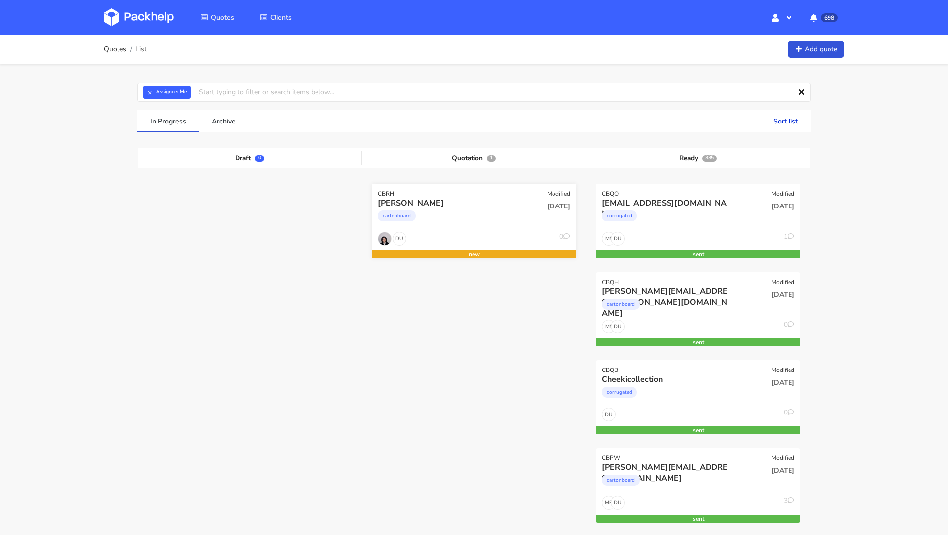
click at [427, 210] on div "cartonboard" at bounding box center [443, 218] width 131 height 20
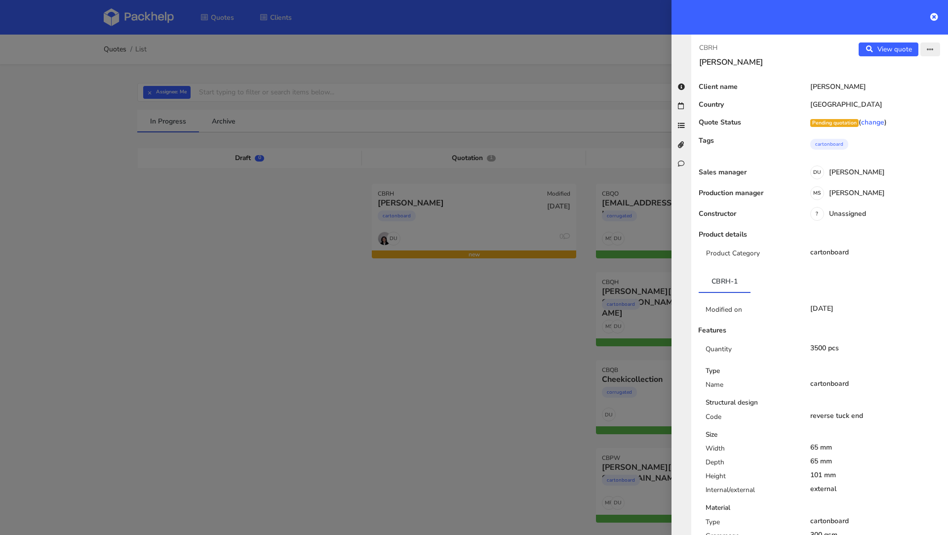
click at [933, 53] on icon "button" at bounding box center [930, 49] width 7 height 7
click at [924, 68] on link "Edit quote" at bounding box center [897, 69] width 87 height 16
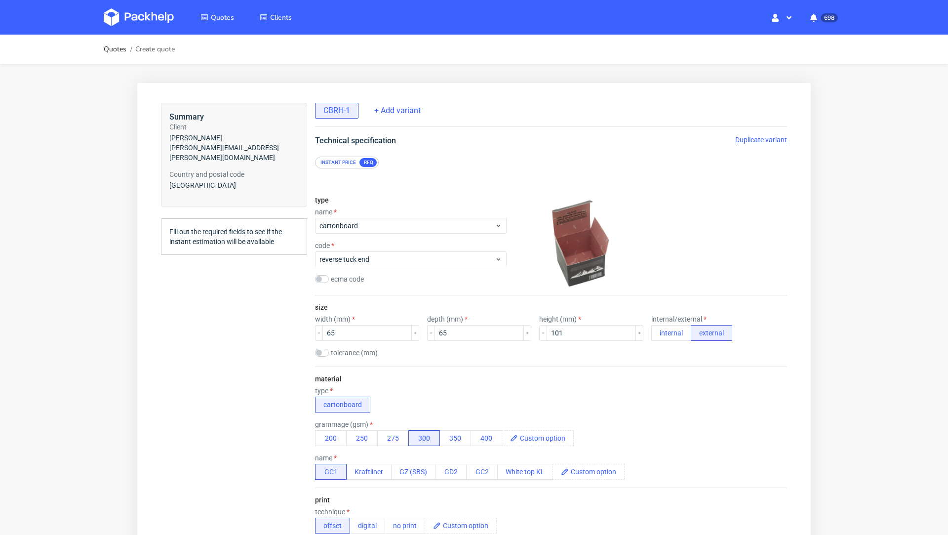
scroll to position [2, 0]
click at [448, 431] on button "350" at bounding box center [455, 438] width 32 height 16
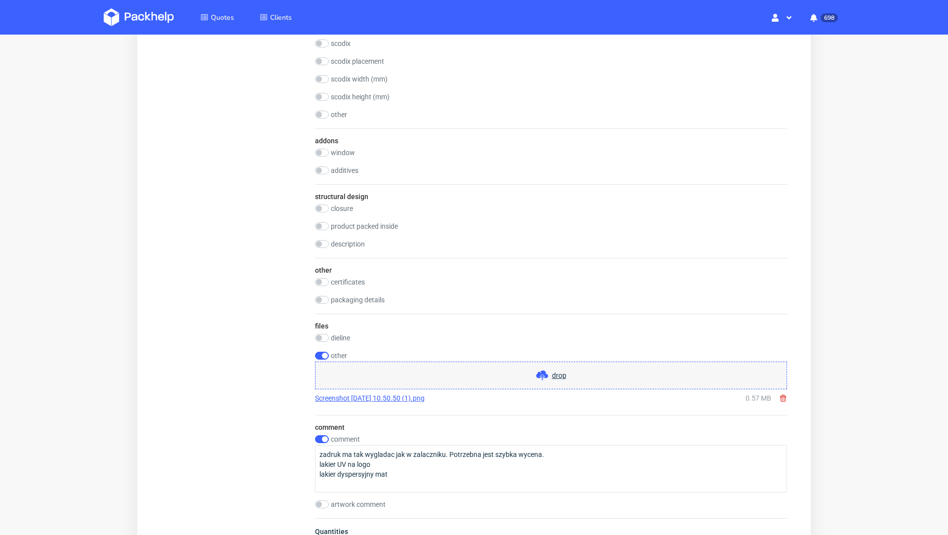
scroll to position [1031, 0]
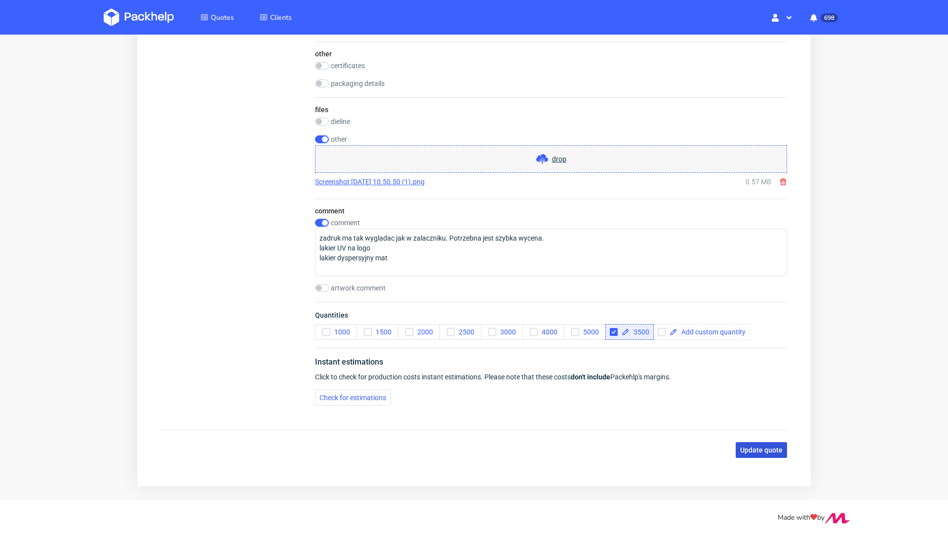
click at [741, 450] on button "Update quote" at bounding box center [761, 450] width 51 height 16
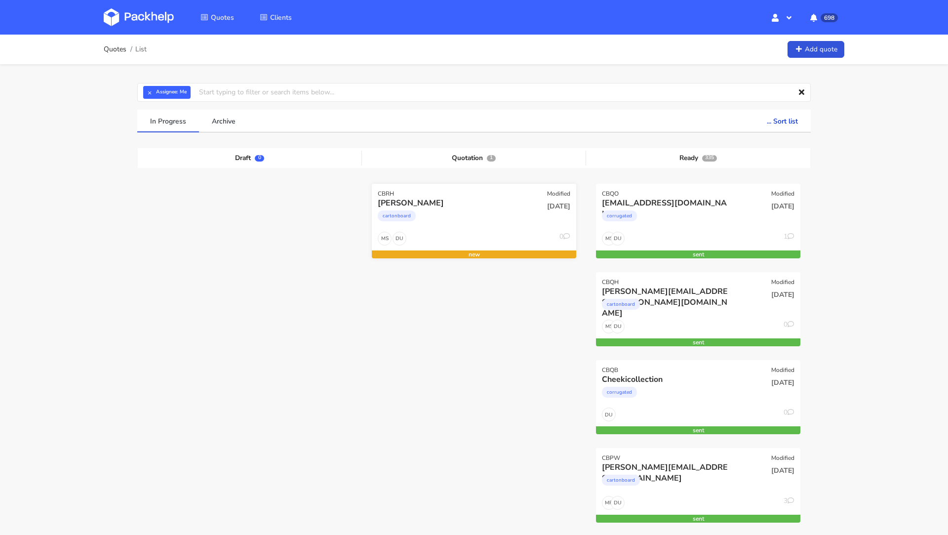
click at [449, 217] on div "cartonboard" at bounding box center [443, 218] width 131 height 20
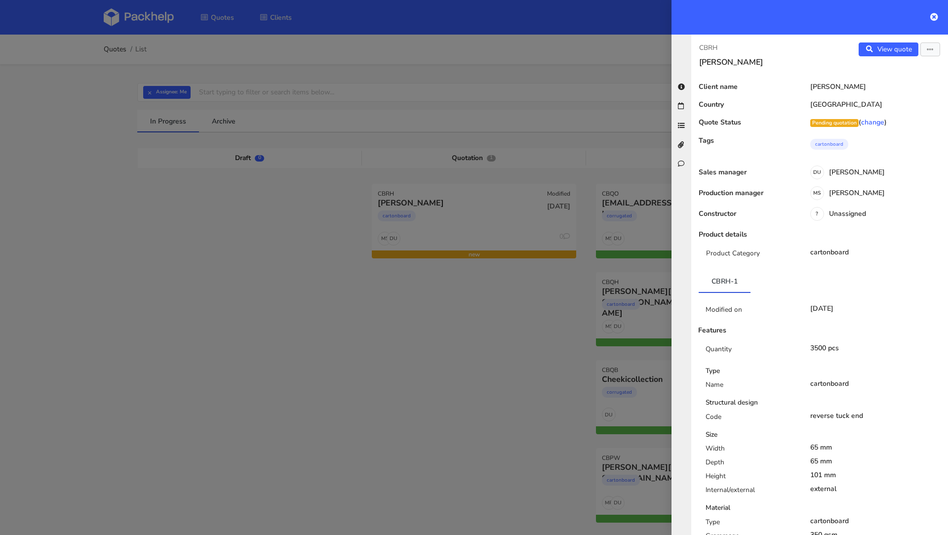
click at [711, 46] on p "CBRH" at bounding box center [755, 47] width 113 height 11
copy p "CBRH"
click at [209, 298] on div at bounding box center [474, 267] width 948 height 535
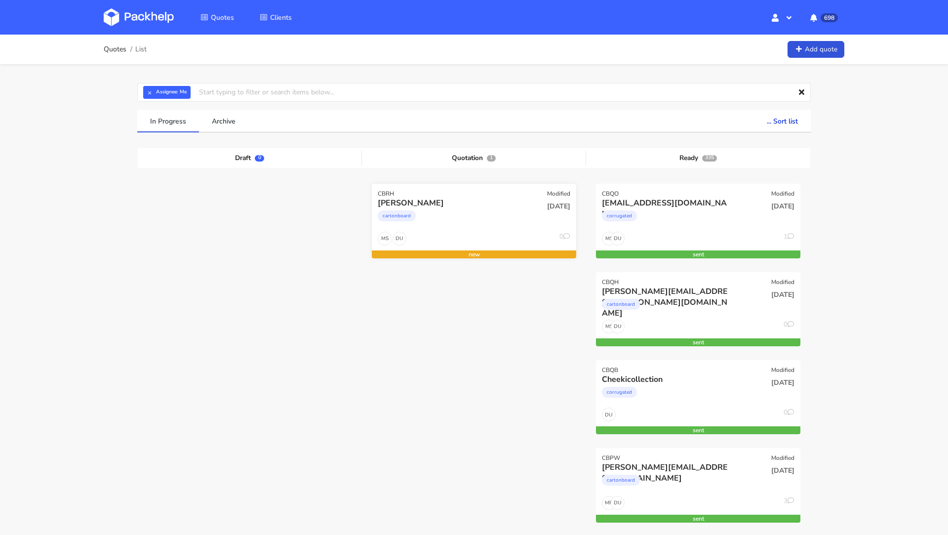
click at [456, 232] on div "DU MS 0" at bounding box center [474, 241] width 204 height 19
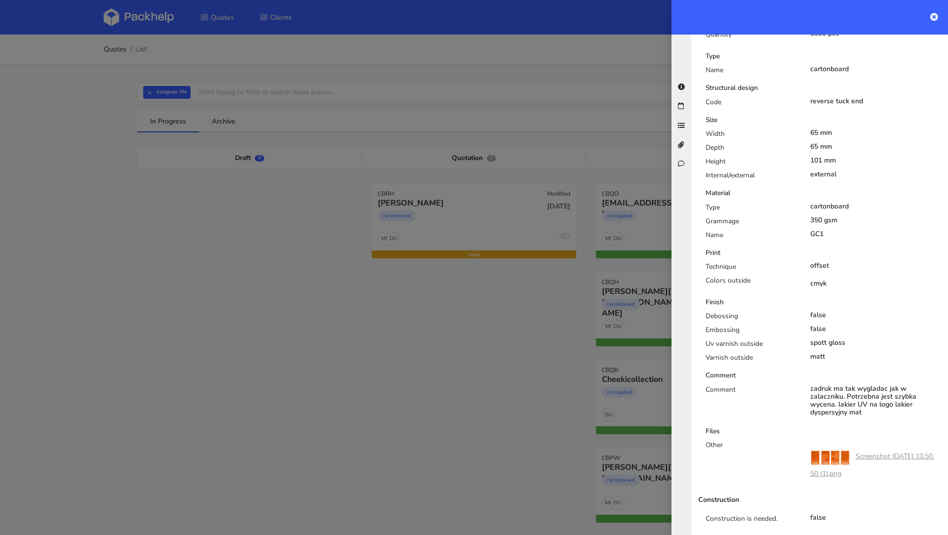
scroll to position [317, 0]
click at [277, 362] on div at bounding box center [474, 267] width 948 height 535
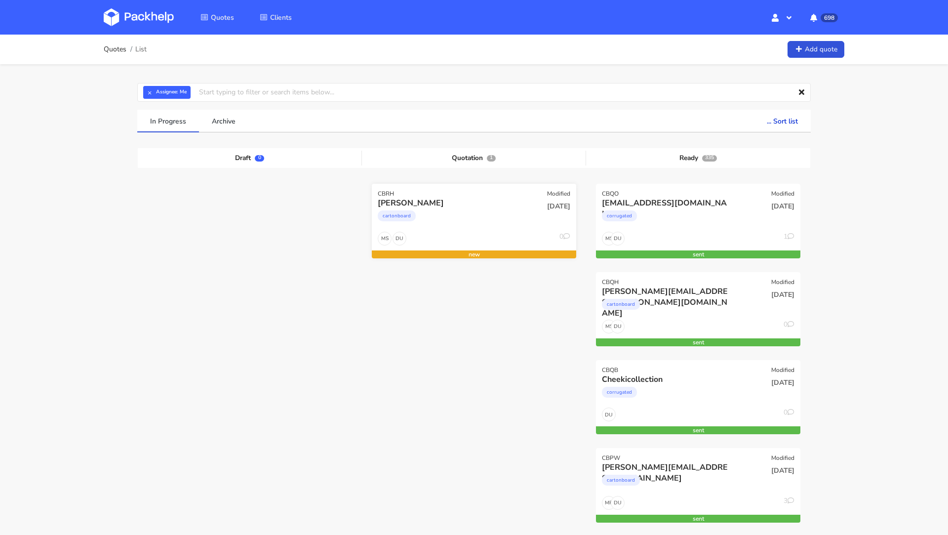
click at [389, 194] on div "CBRH" at bounding box center [386, 194] width 16 height 8
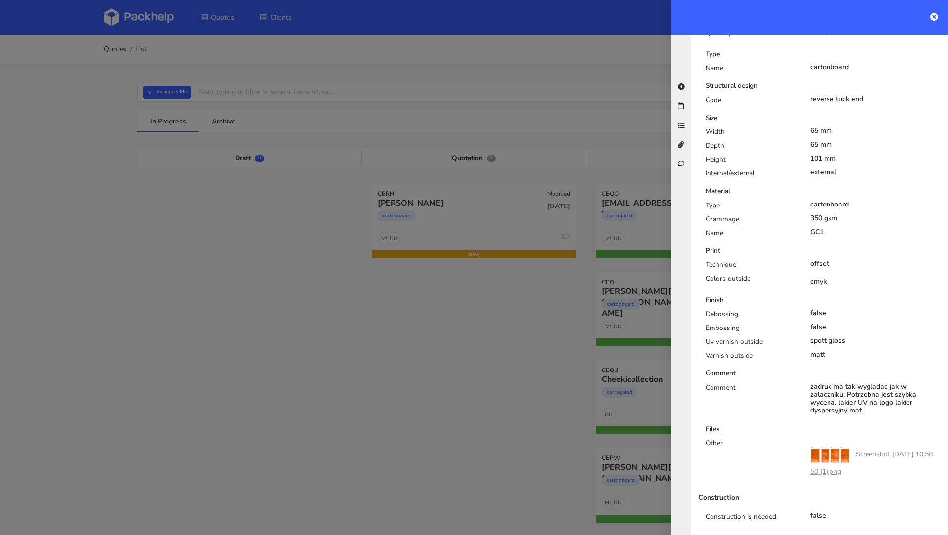
scroll to position [0, 0]
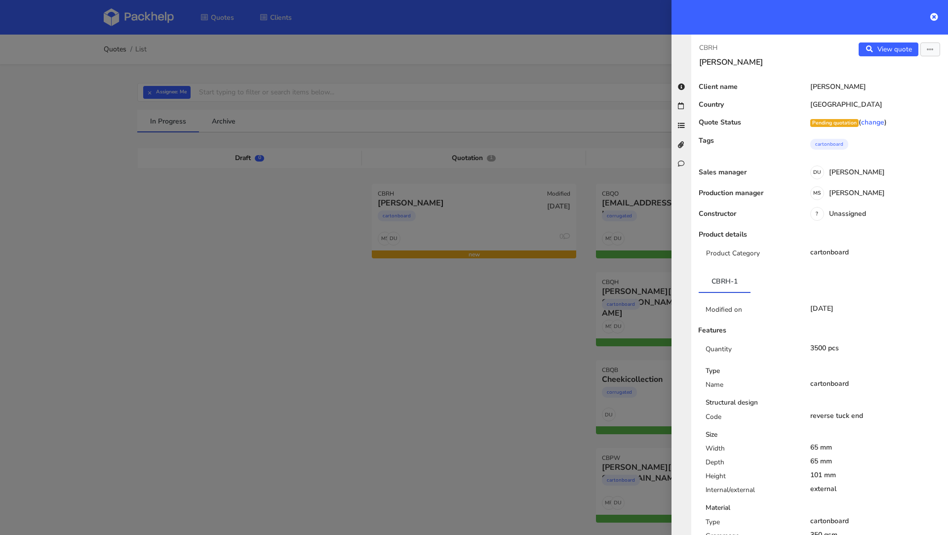
click at [709, 42] on p "CBRH" at bounding box center [755, 47] width 113 height 11
copy p "CBRH"
click at [379, 407] on div at bounding box center [474, 267] width 948 height 535
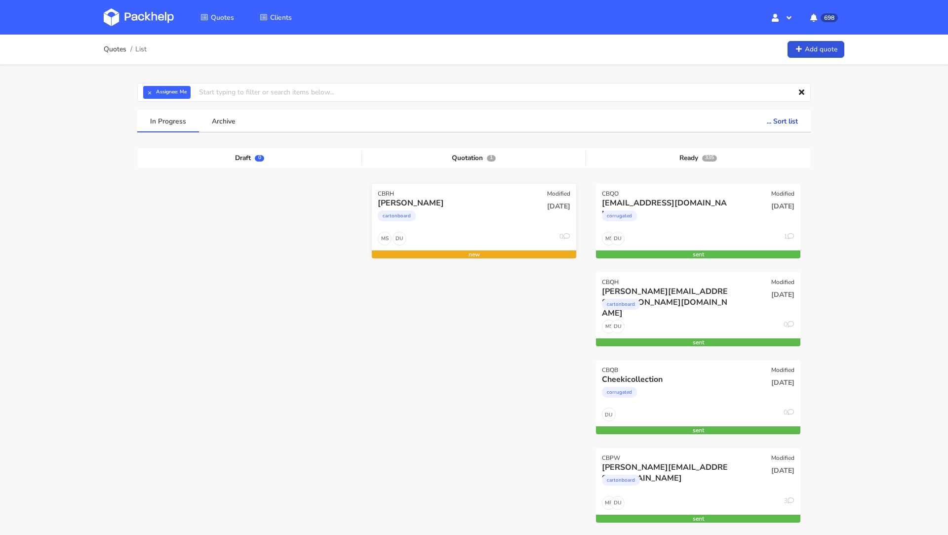
click at [472, 220] on div "cartonboard" at bounding box center [443, 218] width 131 height 20
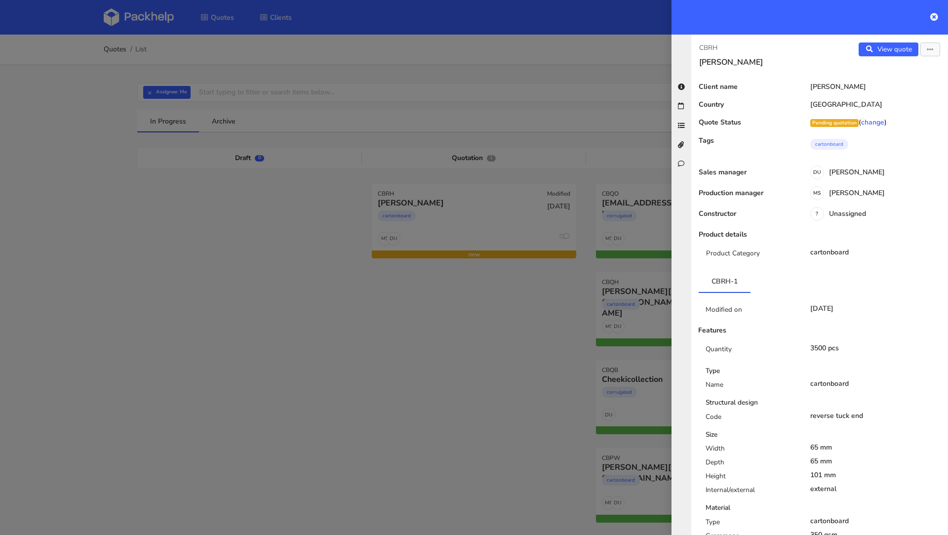
click at [927, 58] on div "View quote Edit quote" at bounding box center [884, 54] width 128 height 25
click at [937, 50] on button "button" at bounding box center [930, 49] width 20 height 14
click at [906, 72] on link "Edit quote" at bounding box center [897, 69] width 87 height 16
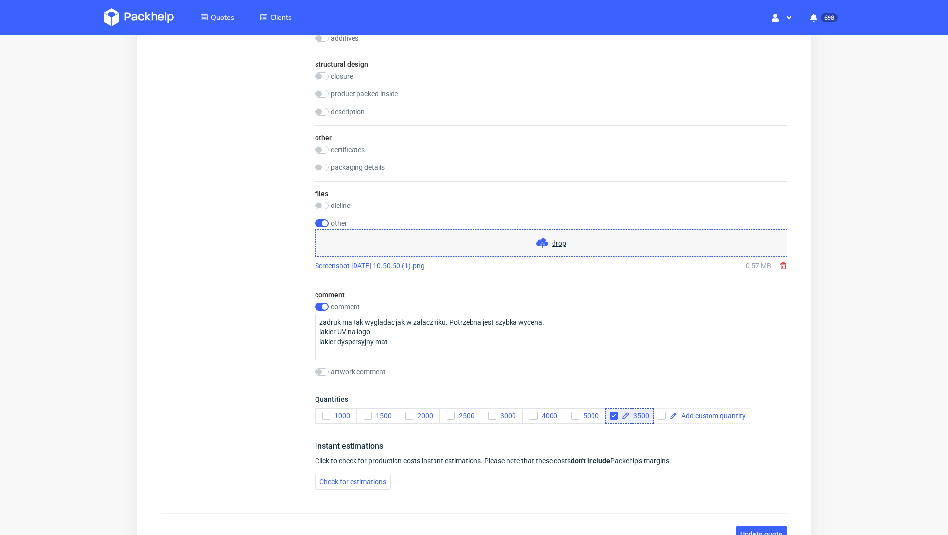
scroll to position [1031, 0]
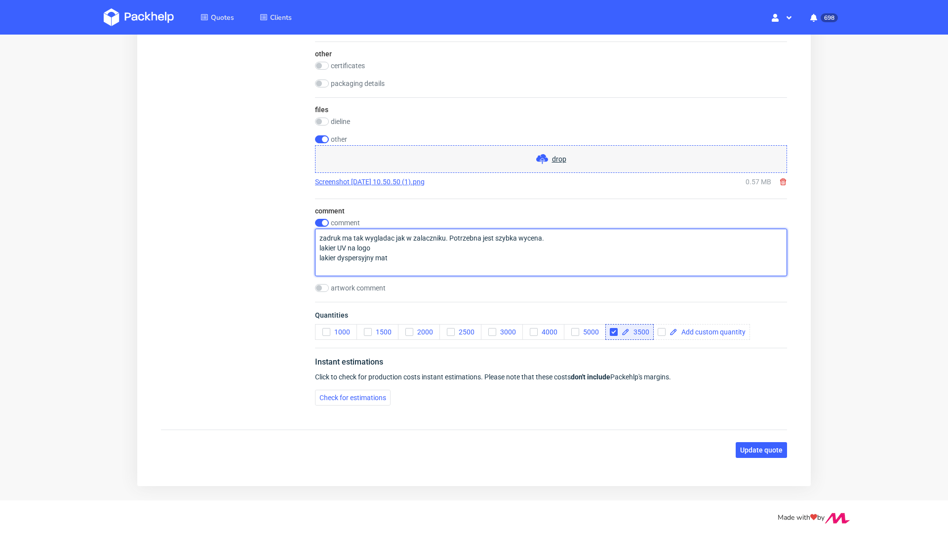
click at [401, 252] on textarea "zadruk ma tak wygladac jak w zalaczniku. Potrzebna jest szybka wycena. lakier U…" at bounding box center [551, 252] width 472 height 47
paste textarea ""Spot UV powinno być zastosowane na logo po bokach i u góry (mockup opakowania …"
click at [660, 261] on textarea "zadruk ma tak wygladac jak w zalaczniku. Potrzebna jest szybka wycena. lakier U…" at bounding box center [551, 252] width 472 height 47
click at [322, 260] on textarea "zadruk ma tak wygladac jak w zalaczniku. Potrzebna jest szybka wycena. lakier U…" at bounding box center [551, 252] width 472 height 47
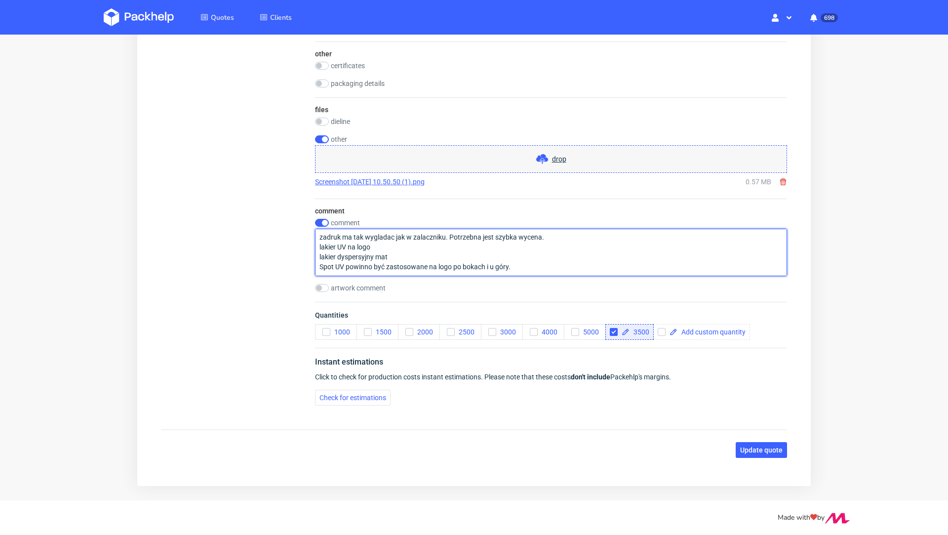
drag, startPoint x: 526, startPoint y: 255, endPoint x: 318, endPoint y: 255, distance: 208.4
click at [318, 255] on textarea "zadruk ma tak wygladac jak w zalaczniku. Potrzebna jest szybka wycena. lakier U…" at bounding box center [551, 252] width 472 height 47
paste textarea ""Spot UV powinno być zastosowane na logo po bokach i u góry (mockup opakowania …"
click at [321, 256] on textarea "zadruk ma tak wygladac jak w zalaczniku. Potrzebna jest szybka wycena. lakier U…" at bounding box center [551, 252] width 472 height 47
click at [634, 261] on textarea "zadruk ma tak wygladac jak w zalaczniku. Potrzebna jest szybka wycena. lakier U…" at bounding box center [551, 252] width 472 height 47
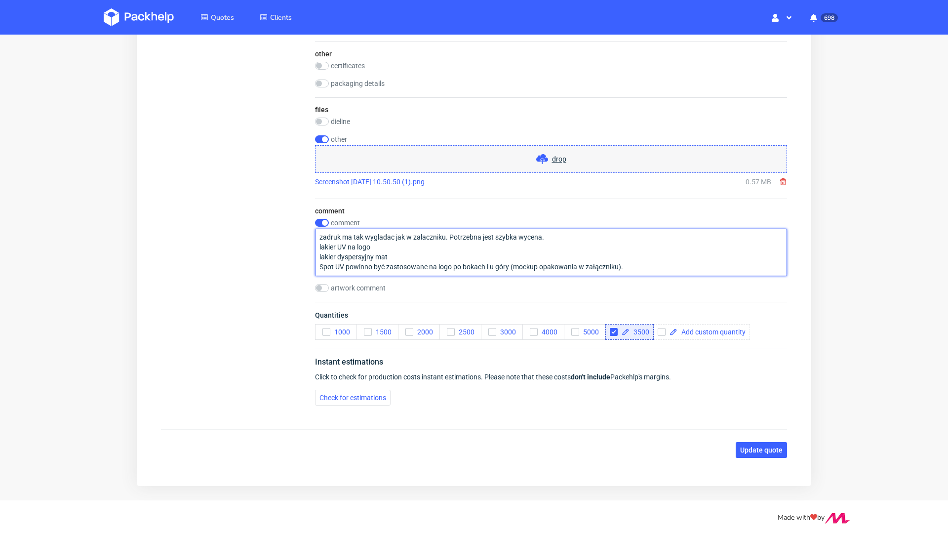
type textarea "zadruk ma tak wygladac jak w zalaczniku. Potrzebna jest szybka wycena. lakier U…"
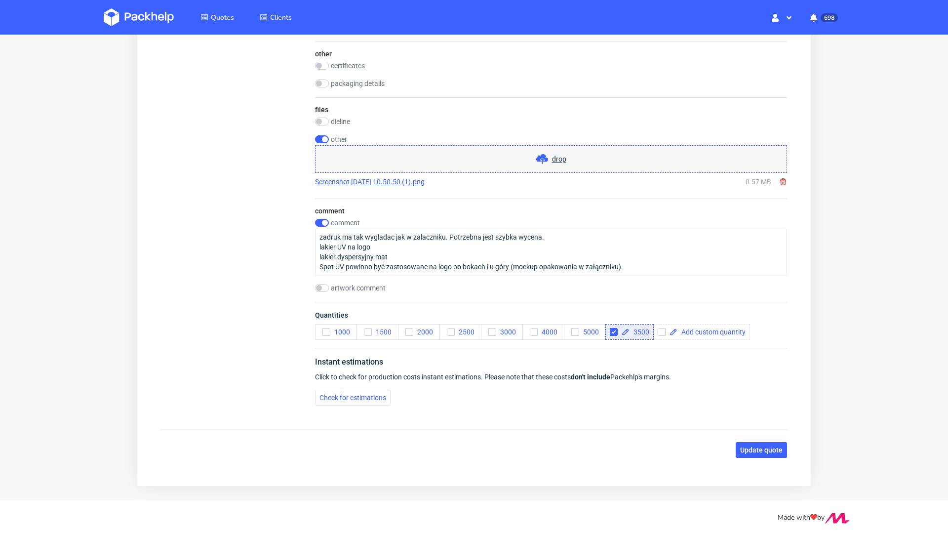
click at [548, 160] on span "drop" at bounding box center [551, 159] width 30 height 12
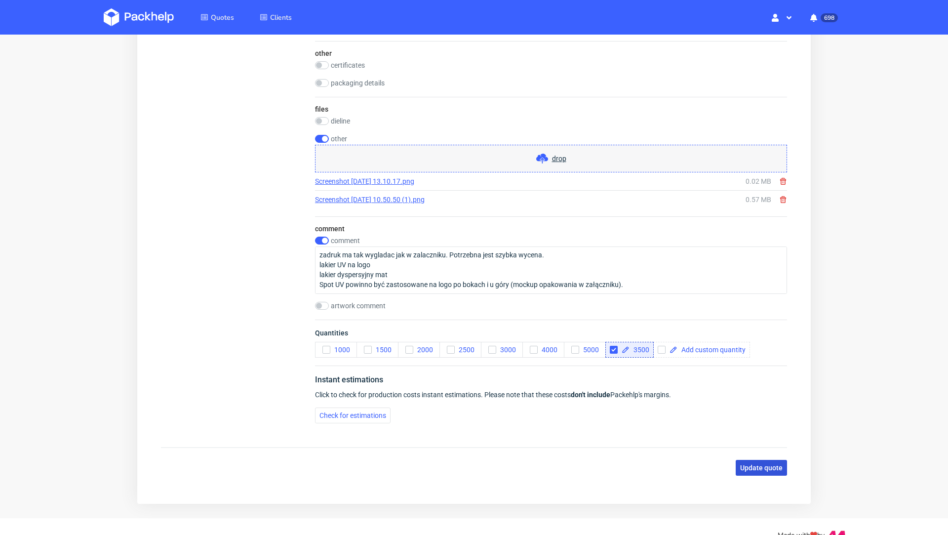
click at [755, 464] on span "Update quote" at bounding box center [761, 467] width 42 height 7
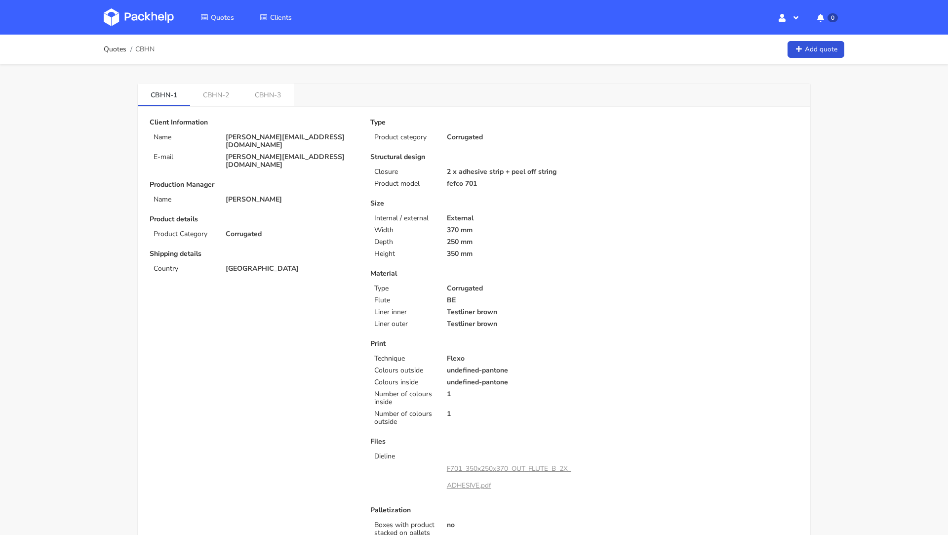
click at [240, 153] on p "[PERSON_NAME][EMAIL_ADDRESS][DOMAIN_NAME]" at bounding box center [291, 161] width 131 height 16
copy div "[PERSON_NAME][EMAIL_ADDRESS][DOMAIN_NAME]"
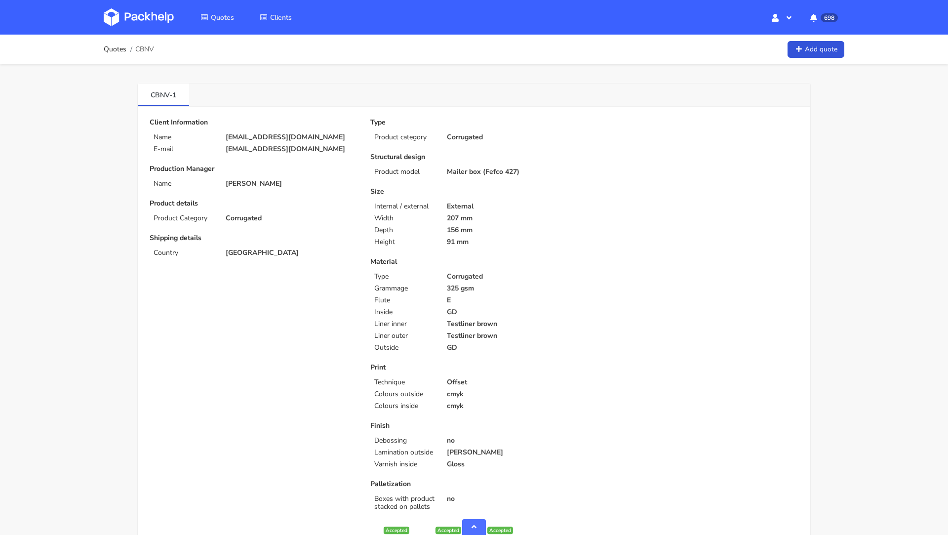
scroll to position [920, 0]
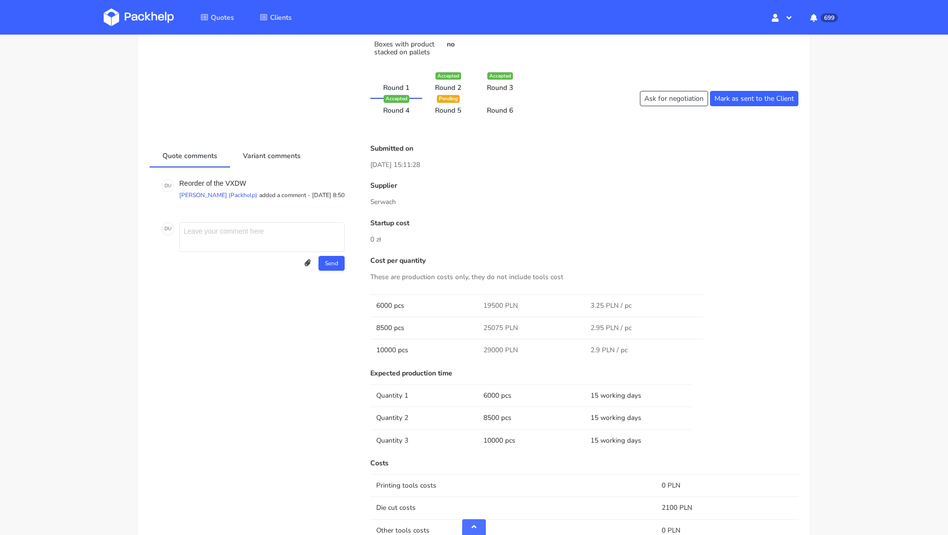
scroll to position [435, 0]
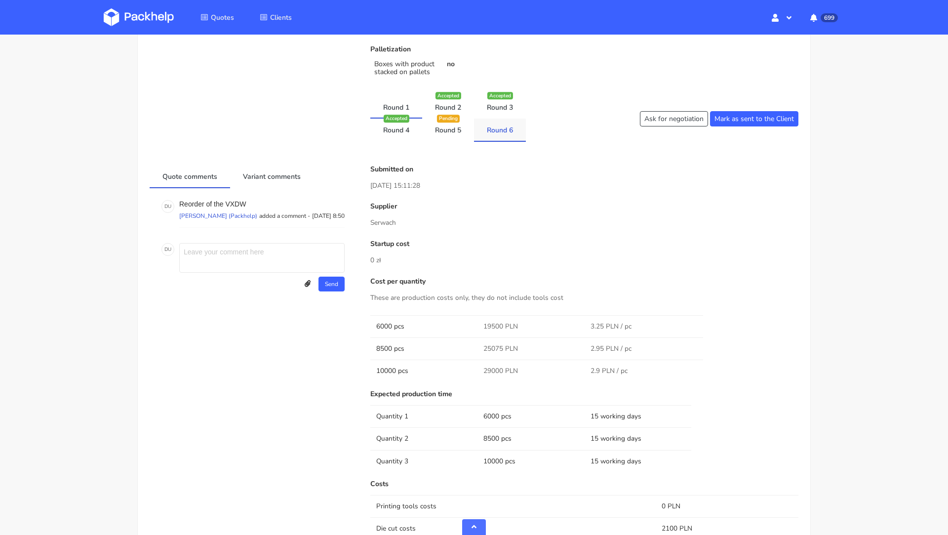
click at [503, 134] on link "Round 6" at bounding box center [500, 130] width 52 height 22
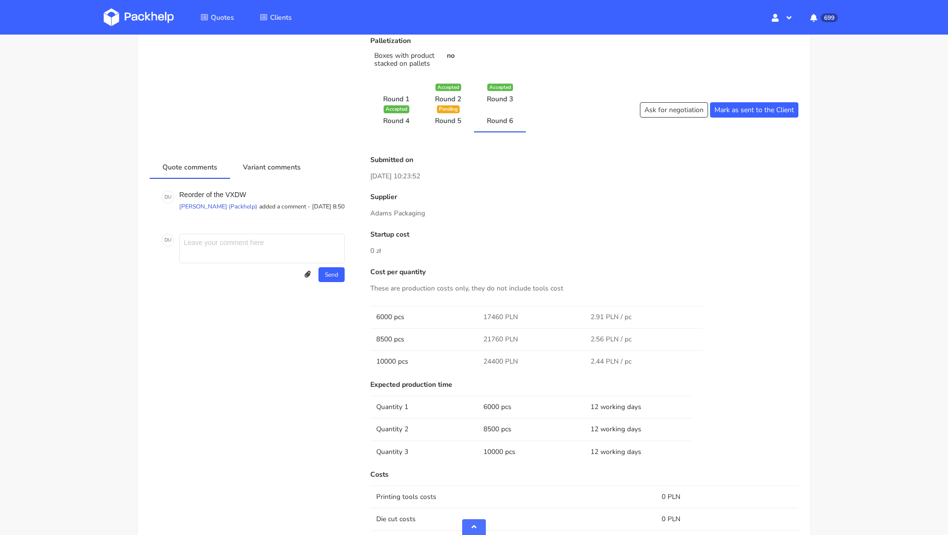
scroll to position [445, 0]
click at [447, 119] on link "Round 5" at bounding box center [448, 118] width 52 height 22
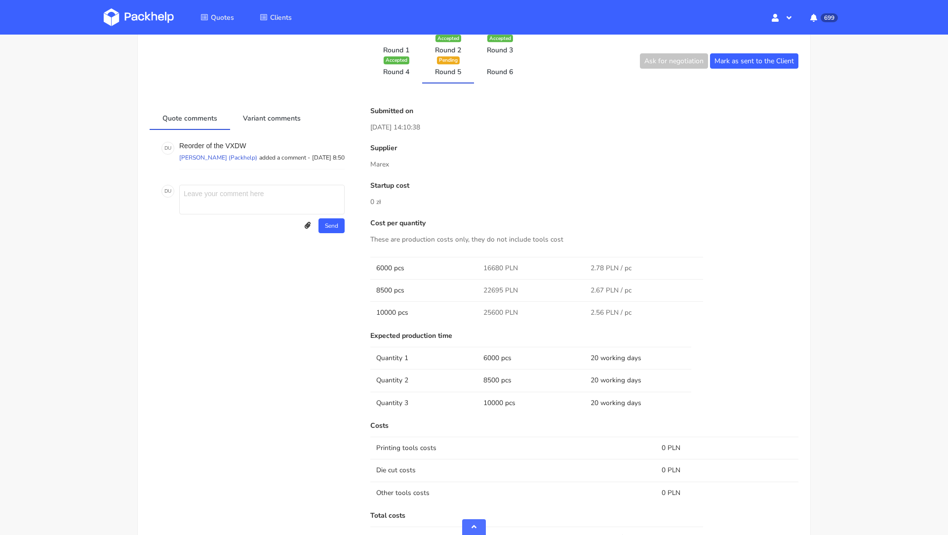
scroll to position [475, 0]
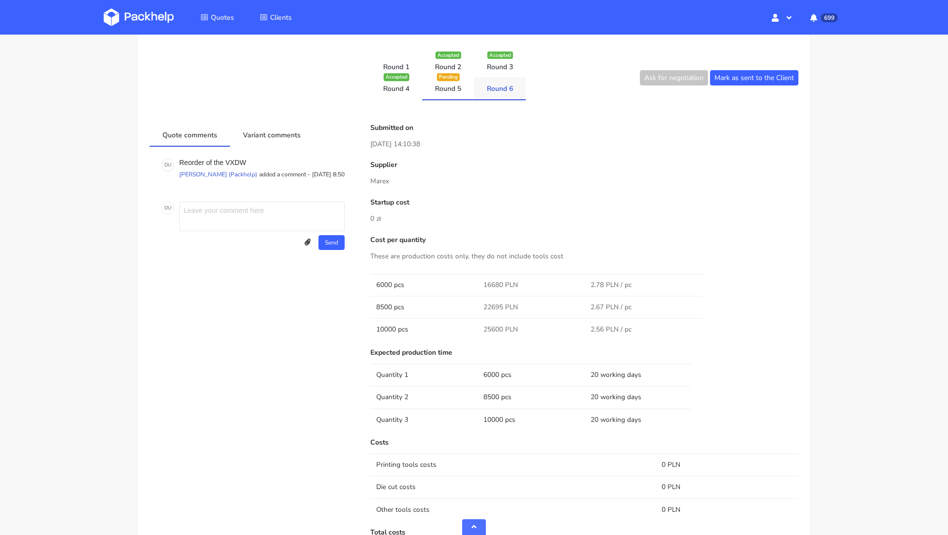
click at [495, 85] on link "Round 6" at bounding box center [500, 88] width 52 height 22
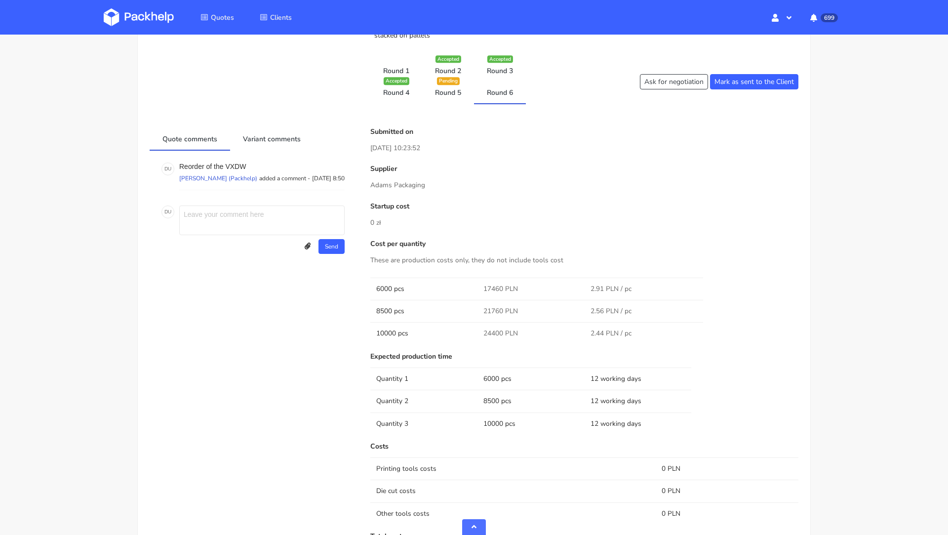
scroll to position [483, 0]
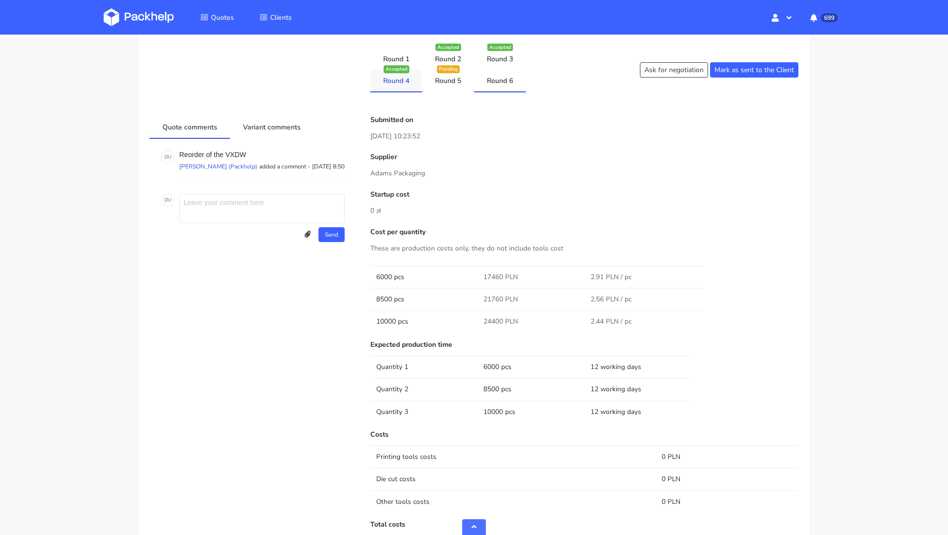
click at [399, 84] on link "Round 4" at bounding box center [396, 80] width 52 height 22
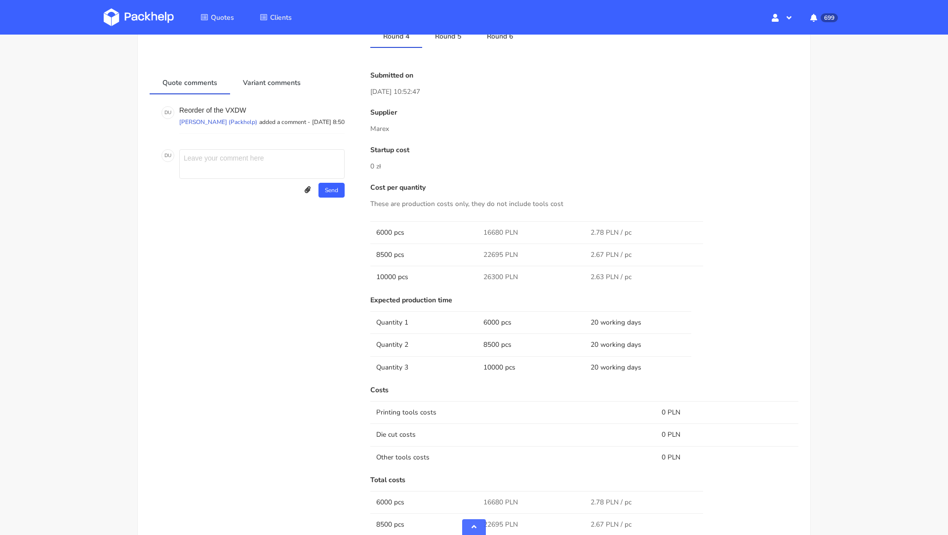
scroll to position [471, 0]
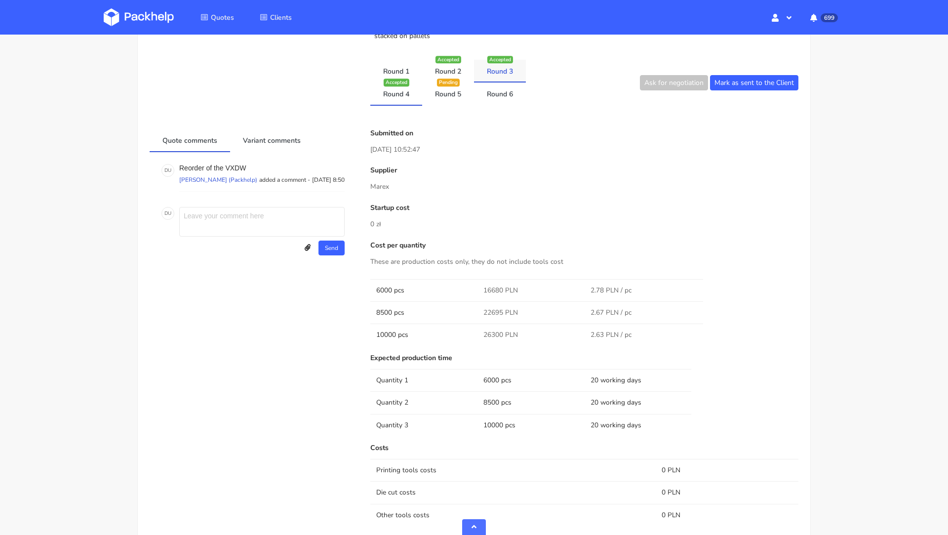
click at [506, 68] on link "Round 3" at bounding box center [500, 71] width 52 height 22
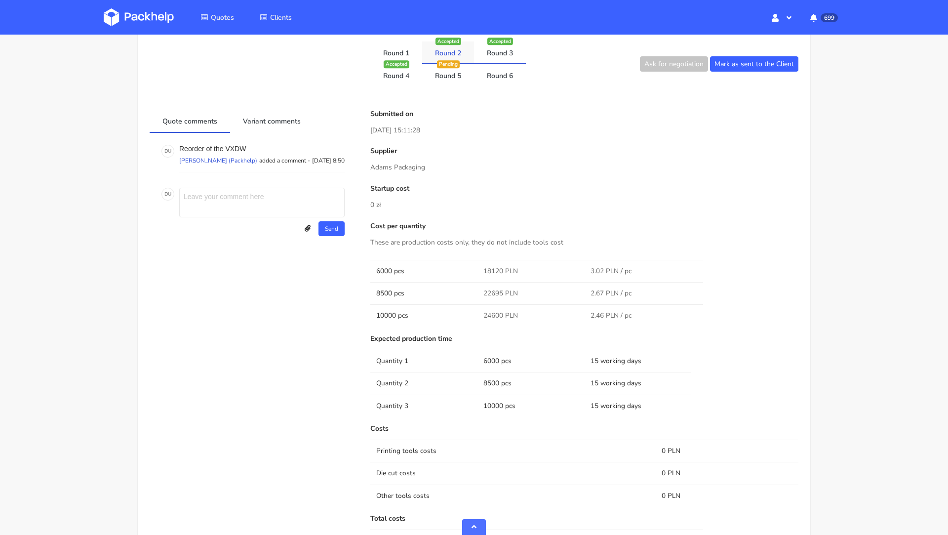
click at [447, 55] on link "Round 2" at bounding box center [448, 52] width 52 height 22
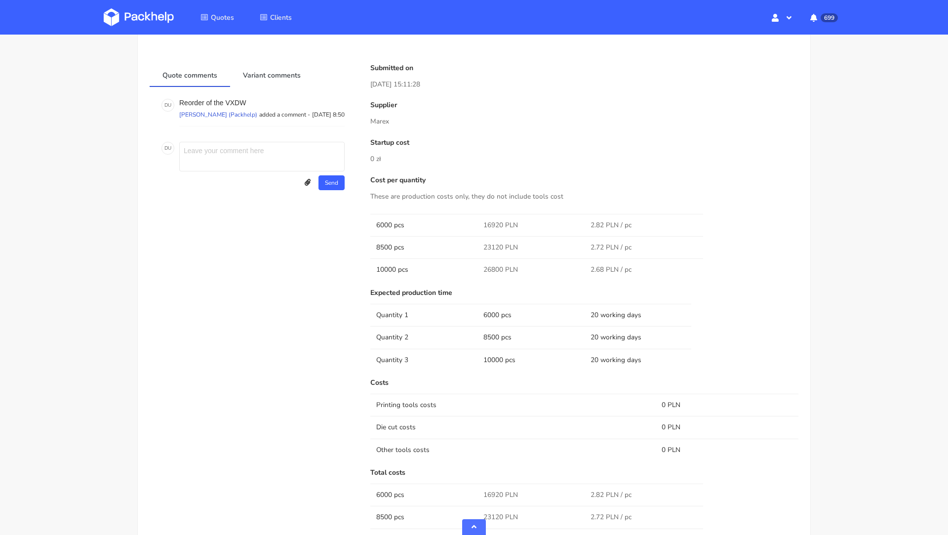
scroll to position [468, 0]
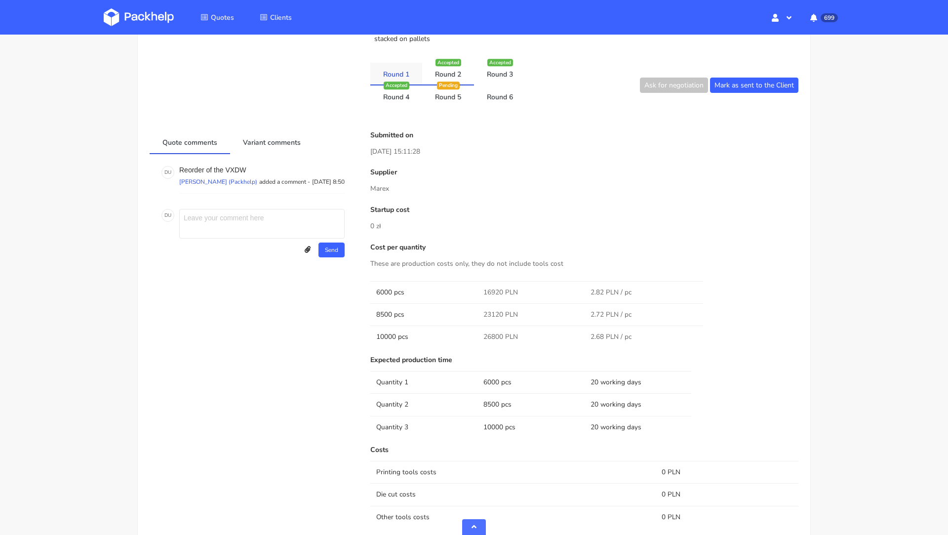
click at [397, 74] on link "Round 1" at bounding box center [396, 74] width 52 height 22
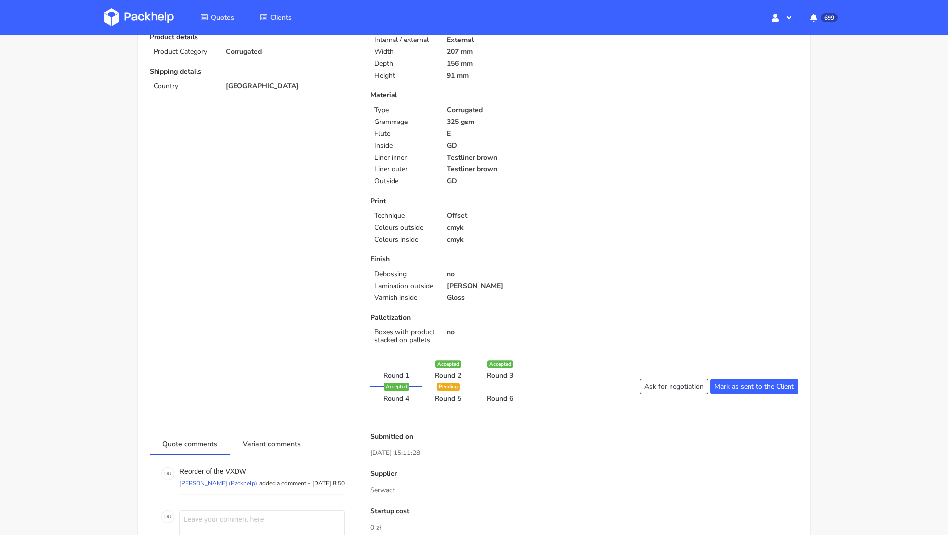
scroll to position [166, 0]
click at [496, 392] on link "Round 6" at bounding box center [500, 398] width 52 height 22
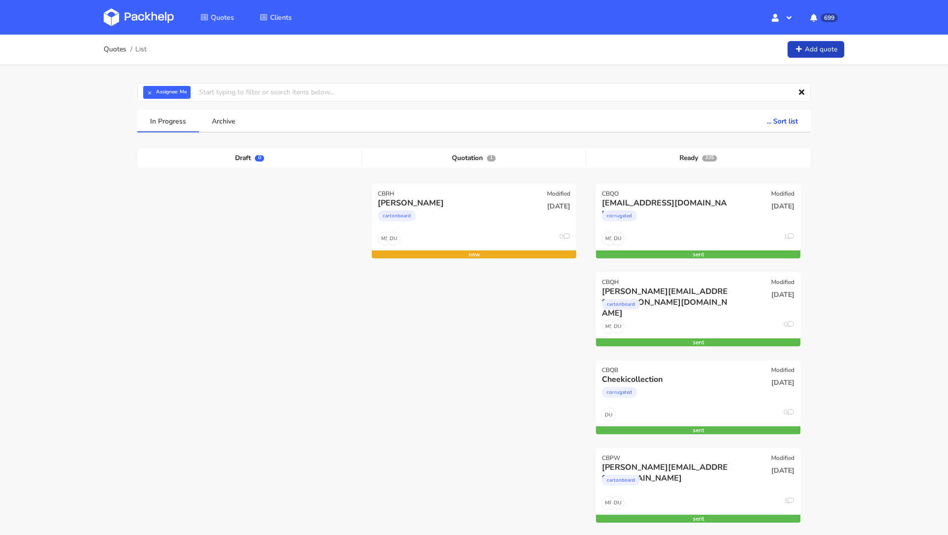
click at [803, 56] on link "Add quote" at bounding box center [816, 49] width 57 height 17
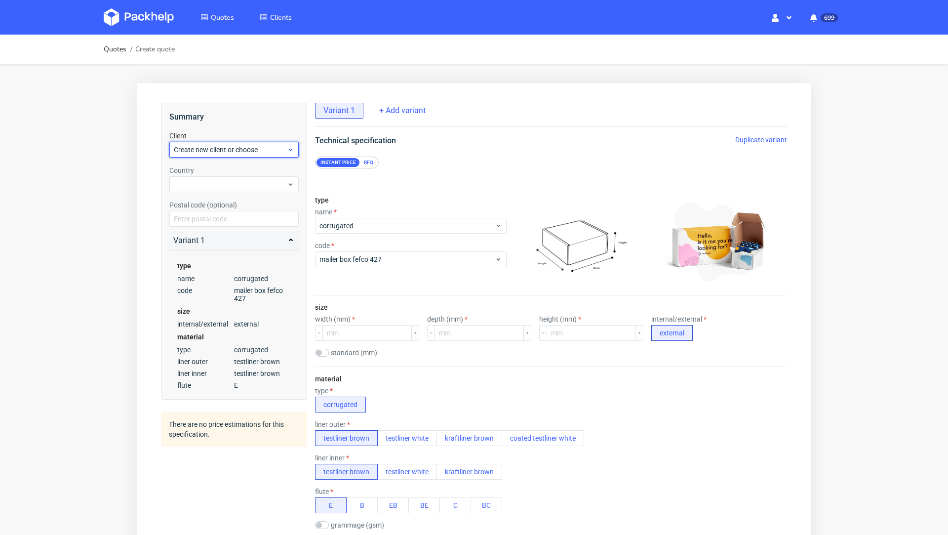
click at [210, 147] on span "Create new client or choose" at bounding box center [230, 150] width 113 height 10
type input "[PERSON_NAME][EMAIL_ADDRESS][DOMAIN_NAME]"
drag, startPoint x: 213, startPoint y: 151, endPoint x: 192, endPoint y: 152, distance: 21.3
click at [192, 152] on input "[PERSON_NAME][EMAIL_ADDRESS][DOMAIN_NAME]" at bounding box center [233, 150] width 129 height 16
click at [214, 143] on div "Create new client or choose" at bounding box center [233, 150] width 129 height 16
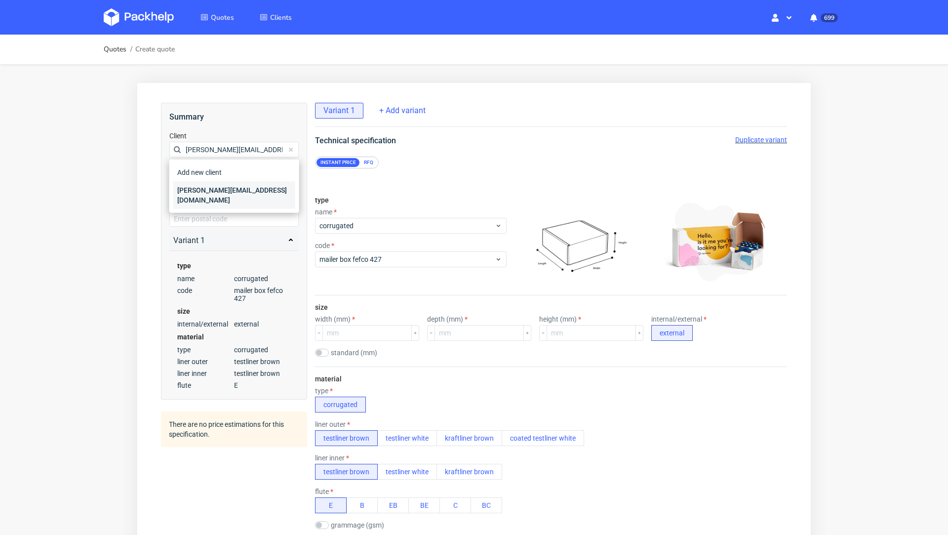
type input "[PERSON_NAME][EMAIL_ADDRESS][DOMAIN_NAME]"
click at [206, 191] on div "[PERSON_NAME][EMAIL_ADDRESS][DOMAIN_NAME]" at bounding box center [234, 195] width 122 height 28
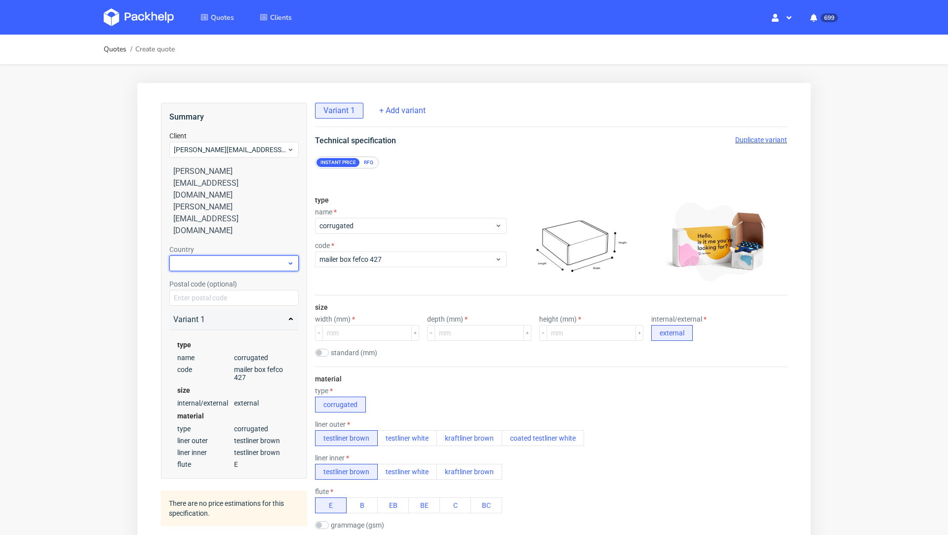
click at [208, 255] on div at bounding box center [233, 263] width 129 height 16
type input "ger"
click at [191, 258] on div "[GEOGRAPHIC_DATA]" at bounding box center [234, 256] width 122 height 18
click at [371, 163] on div "RFQ" at bounding box center [368, 162] width 17 height 9
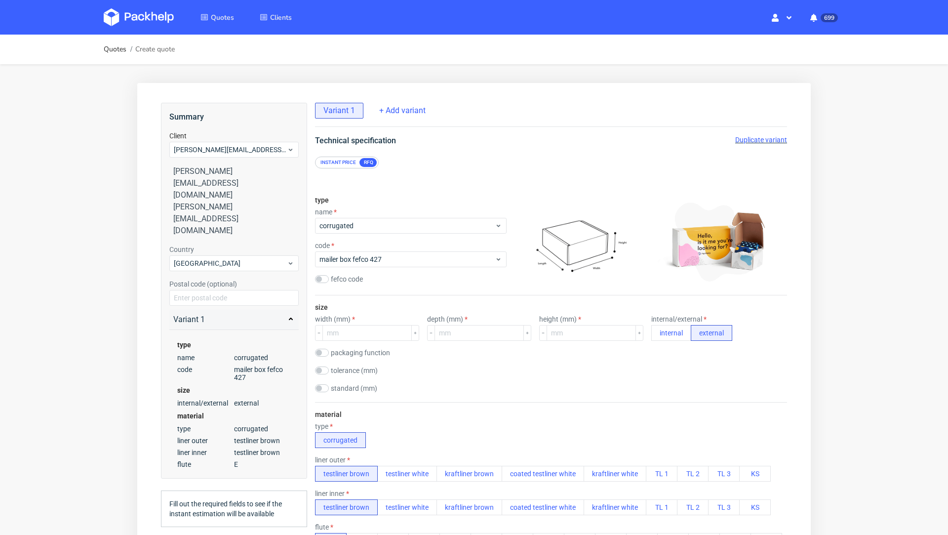
scroll to position [12, 0]
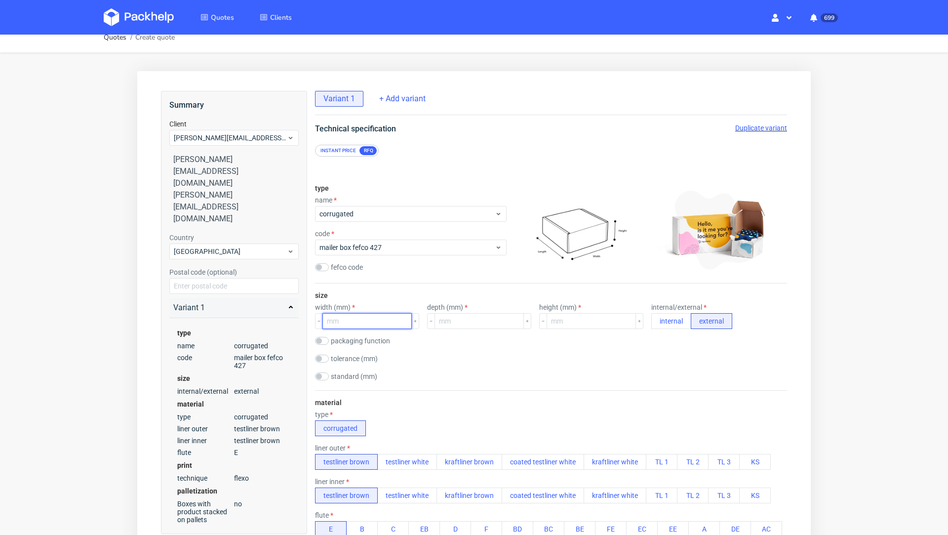
click at [358, 317] on input "number" at bounding box center [366, 321] width 89 height 16
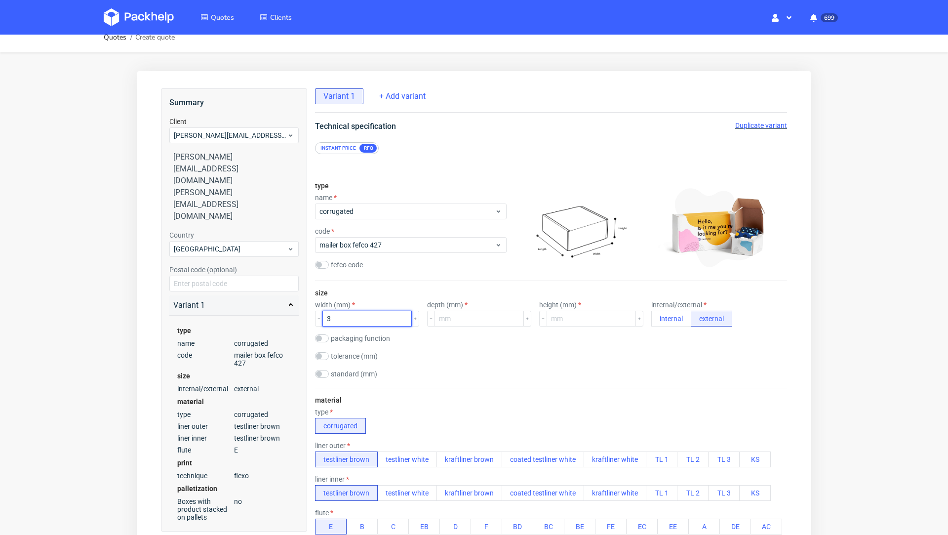
scroll to position [0, 0]
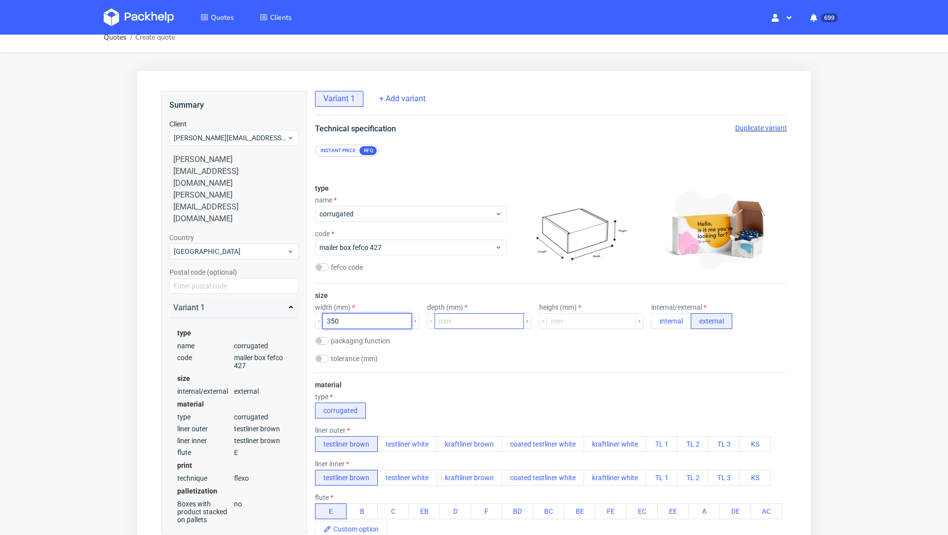
type input "350"
click at [473, 326] on input "number" at bounding box center [479, 321] width 89 height 16
type input "260"
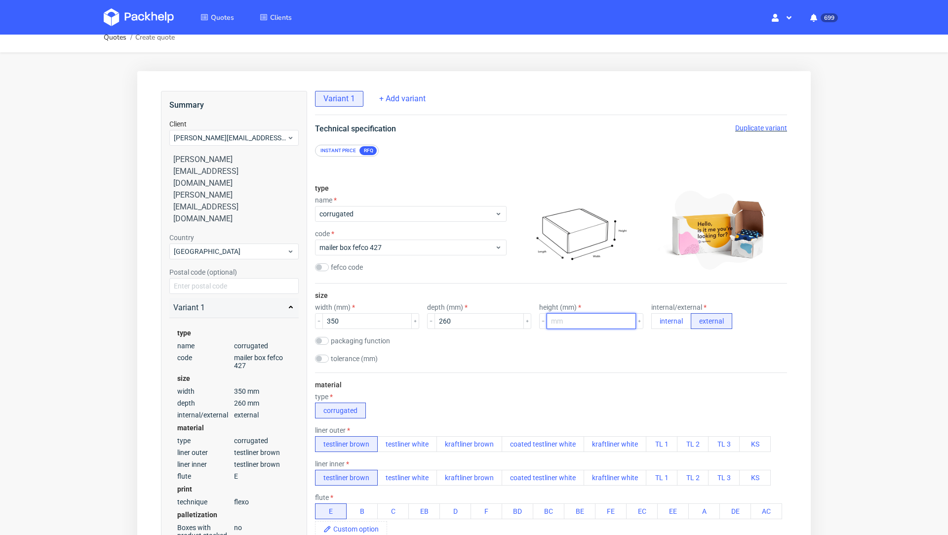
click at [568, 325] on input "number" at bounding box center [591, 321] width 89 height 16
type input "100"
click at [485, 370] on div "size width (mm) 350 depth (mm) 260 height (mm) 100 internal/external internal e…" at bounding box center [551, 327] width 472 height 89
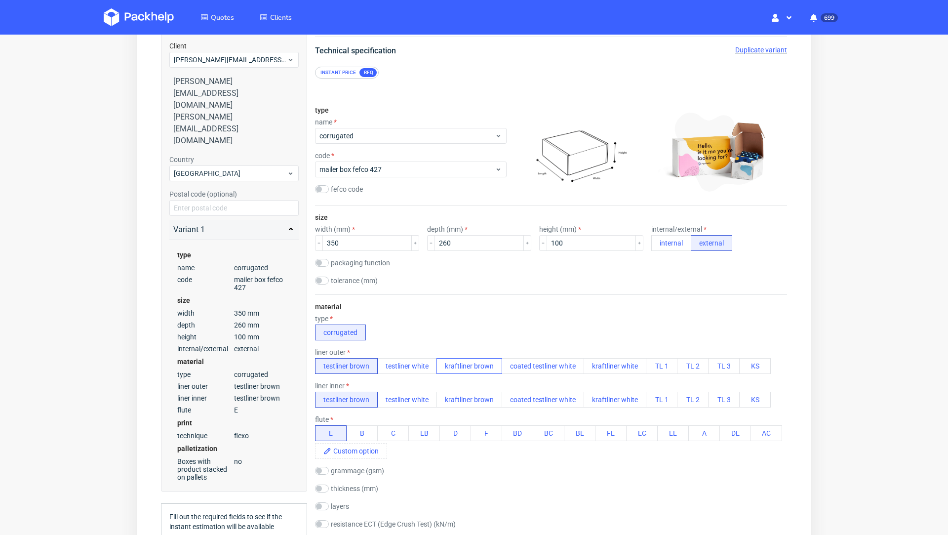
scroll to position [95, 0]
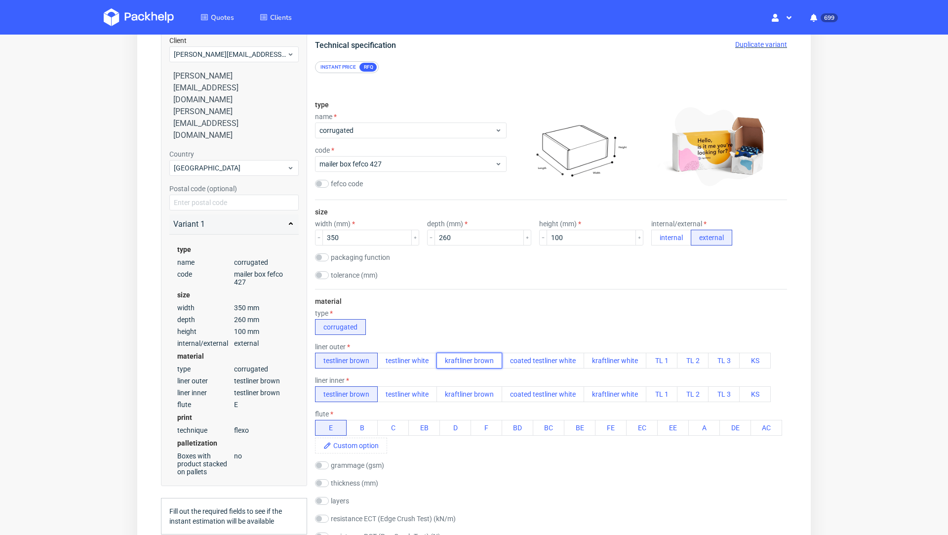
click at [470, 359] on button "kraftliner brown" at bounding box center [470, 361] width 66 height 16
click at [470, 391] on button "kraftliner brown" at bounding box center [470, 394] width 66 height 16
click at [436, 253] on div "packaging function product packaging shipping packaging" at bounding box center [551, 258] width 472 height 10
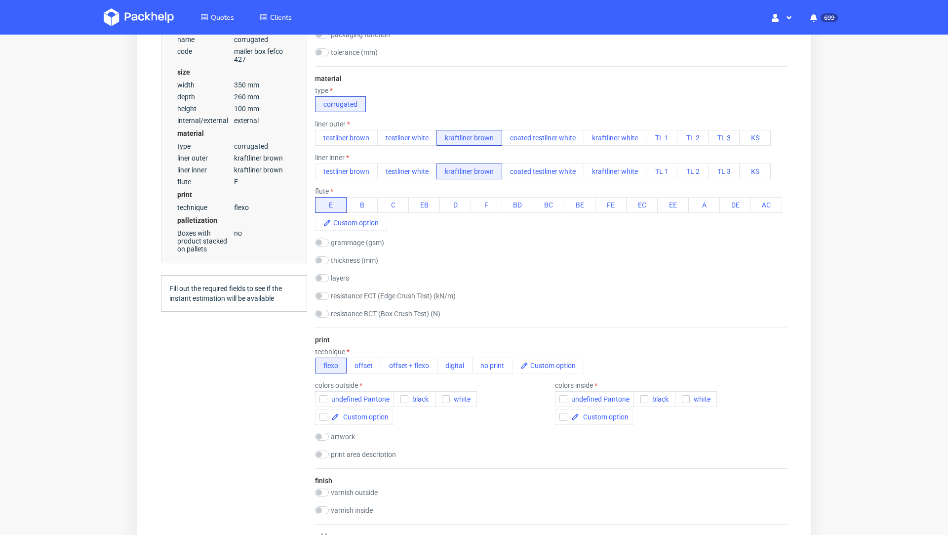
scroll to position [353, 0]
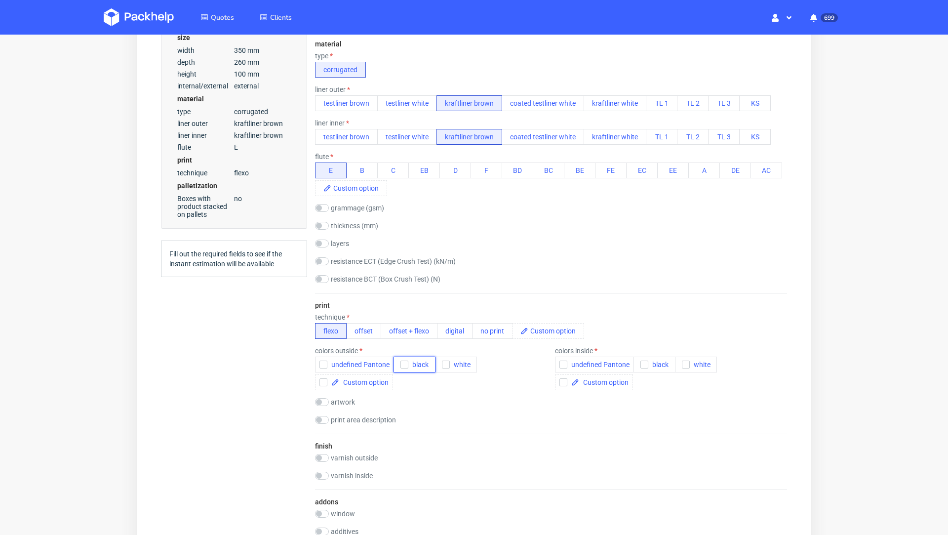
click at [402, 361] on icon "button" at bounding box center [404, 364] width 7 height 7
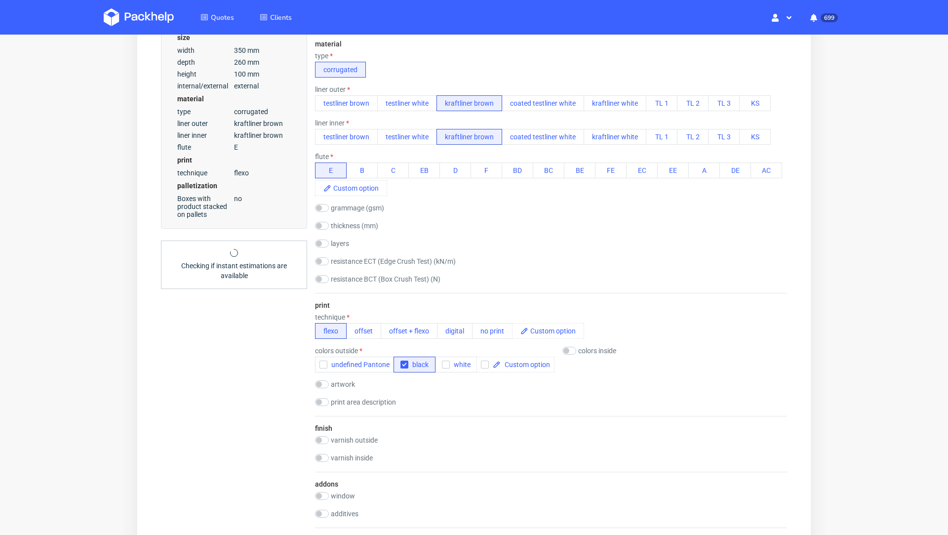
click at [762, 266] on div "resistance ECT (Edge Crush Test) (kN/m)" at bounding box center [551, 262] width 472 height 10
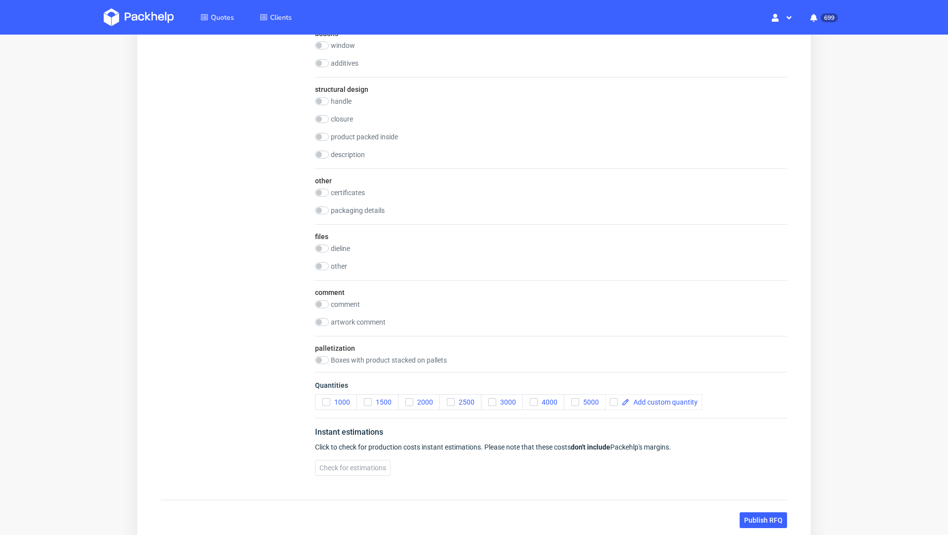
scroll to position [804, 0]
click at [334, 397] on span "1000" at bounding box center [340, 401] width 20 height 8
click at [420, 397] on span "2000" at bounding box center [423, 401] width 20 height 8
click at [499, 317] on div "artwork comment" at bounding box center [551, 322] width 472 height 10
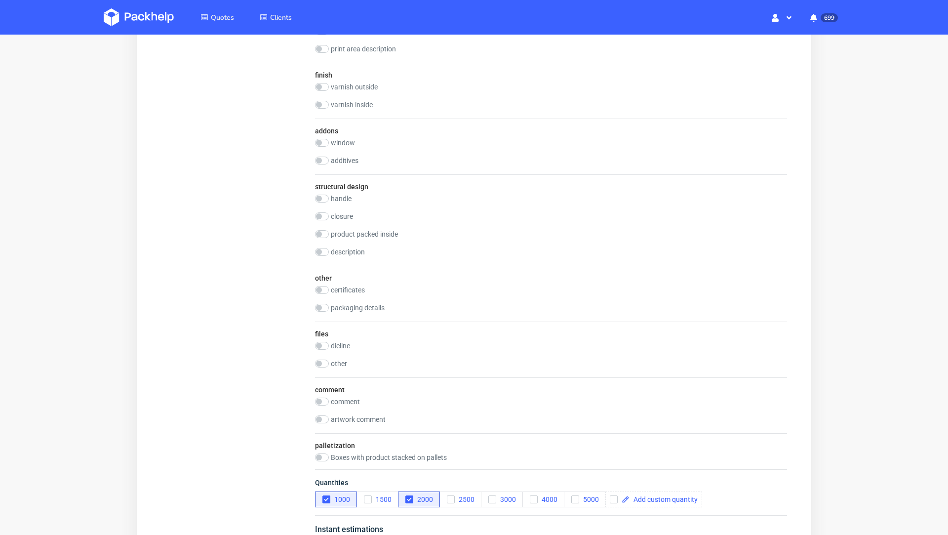
scroll to position [873, 0]
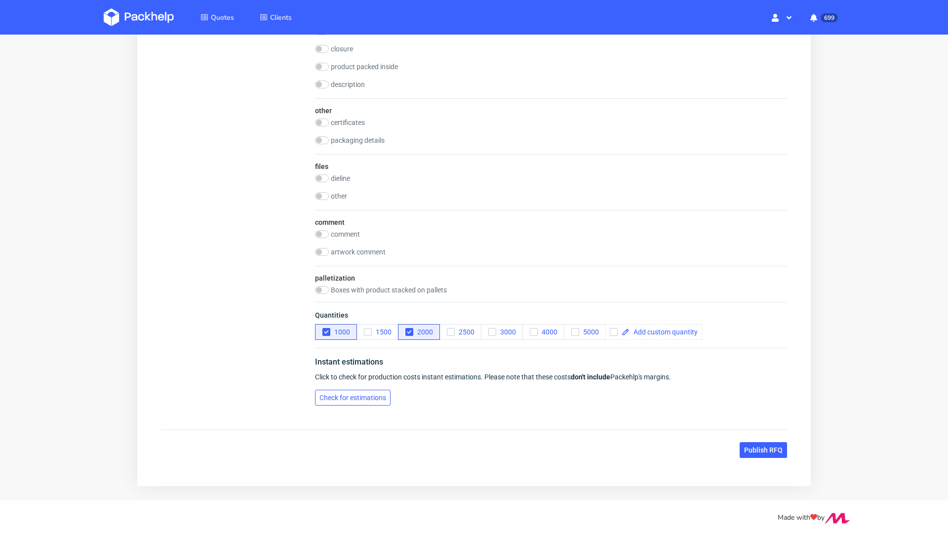
click at [334, 394] on span "Check for estimations" at bounding box center [353, 397] width 67 height 7
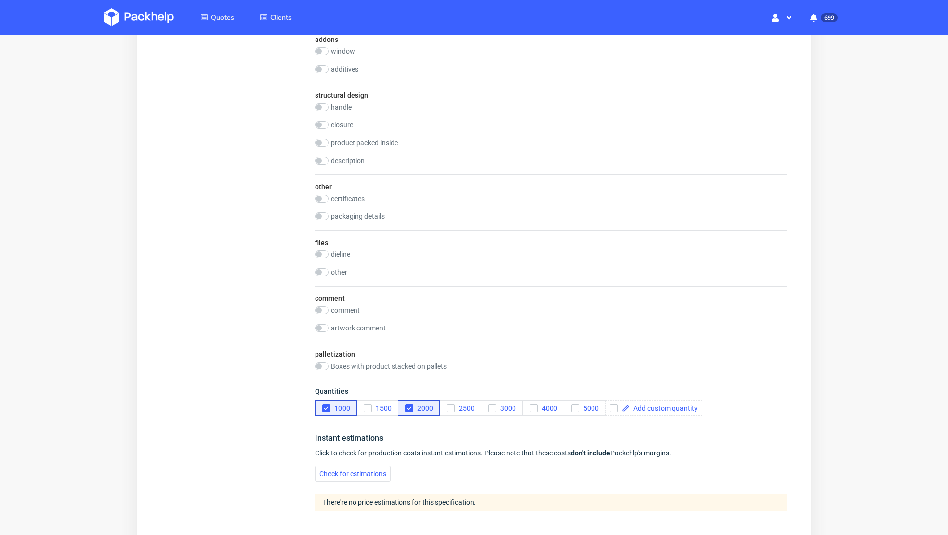
scroll to position [903, 0]
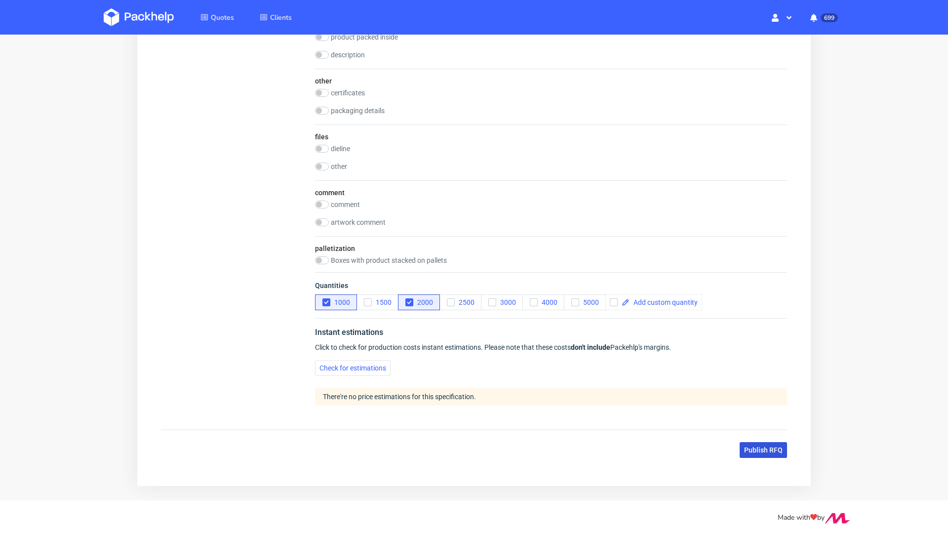
click at [763, 442] on button "Publish RFQ" at bounding box center [763, 450] width 47 height 16
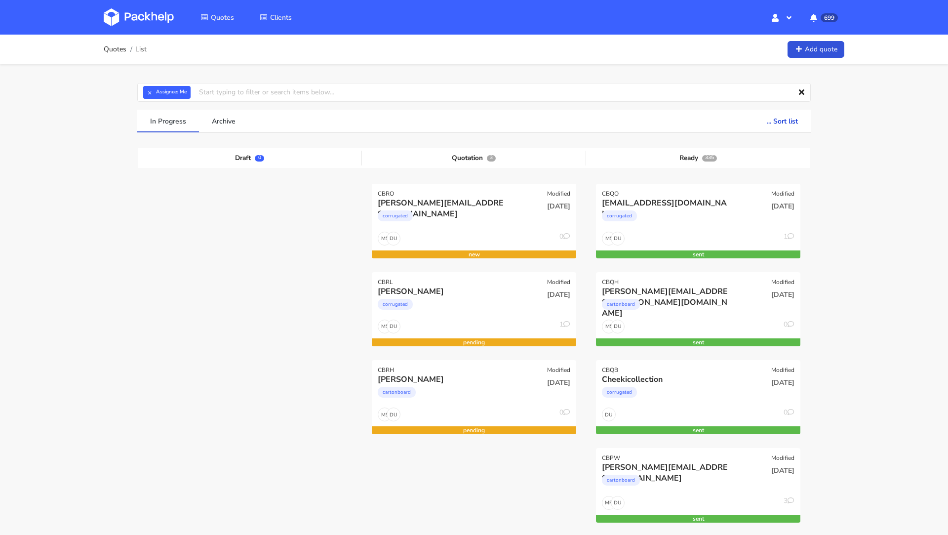
click at [118, 15] on img at bounding box center [139, 17] width 70 height 18
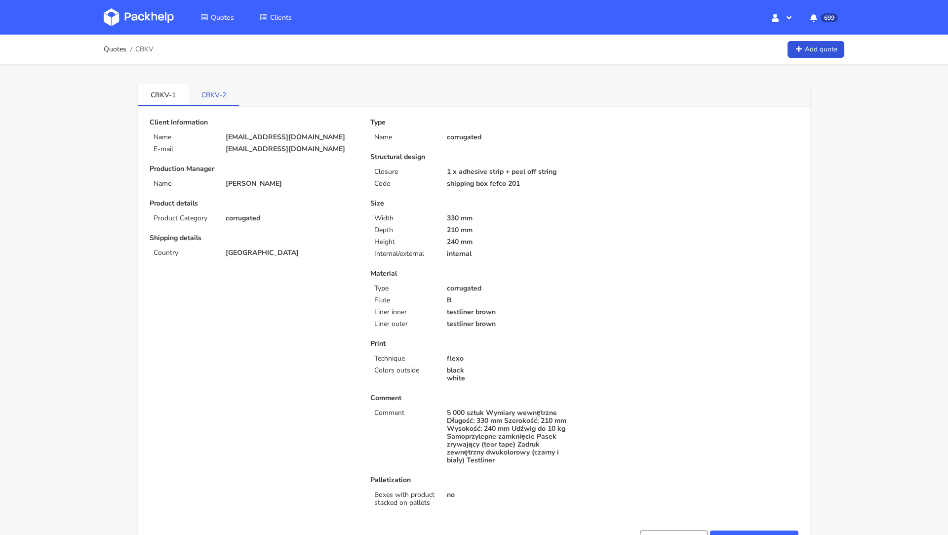
click at [230, 99] on link "CBKV-2" at bounding box center [214, 94] width 50 height 22
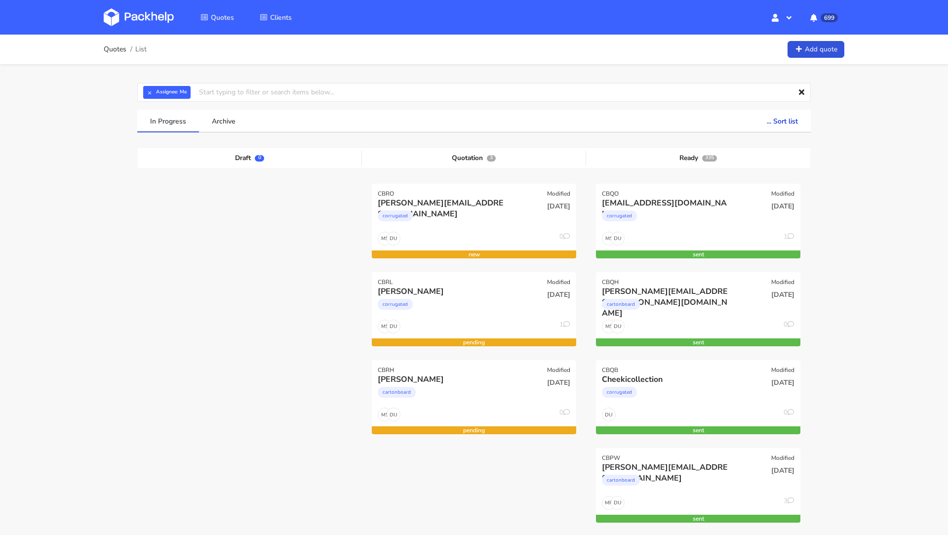
click at [407, 199] on div "[PERSON_NAME][EMAIL_ADDRESS][DOMAIN_NAME]" at bounding box center [443, 203] width 131 height 11
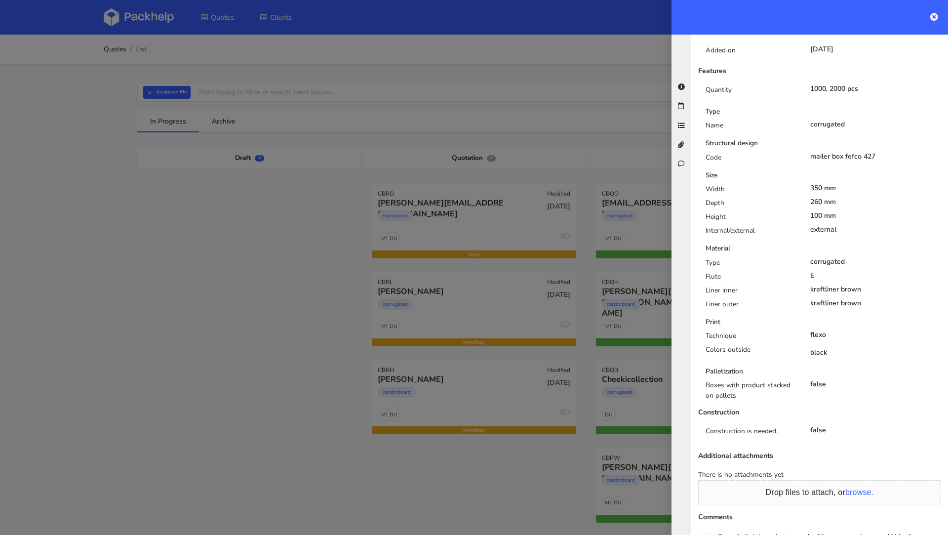
scroll to position [289, 0]
click at [207, 319] on div at bounding box center [474, 267] width 948 height 535
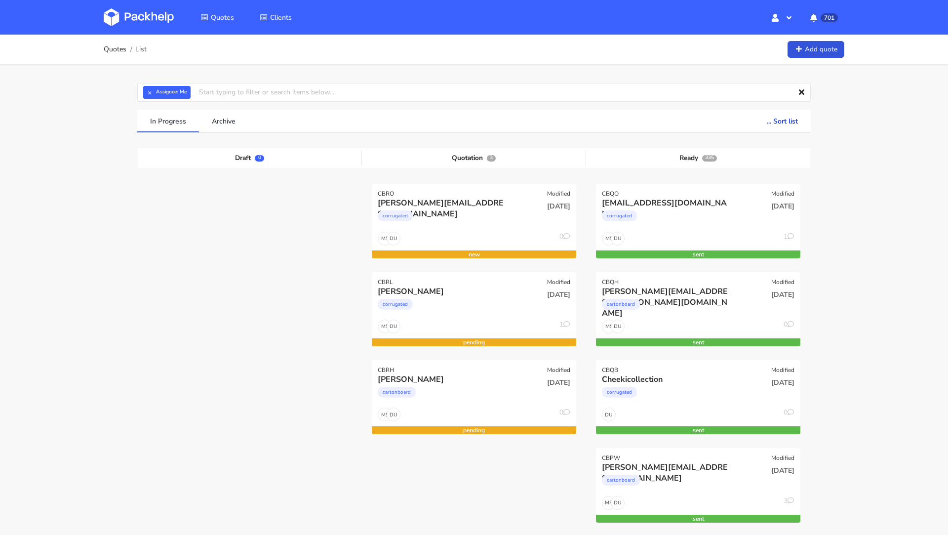
click at [151, 14] on img at bounding box center [139, 17] width 70 height 18
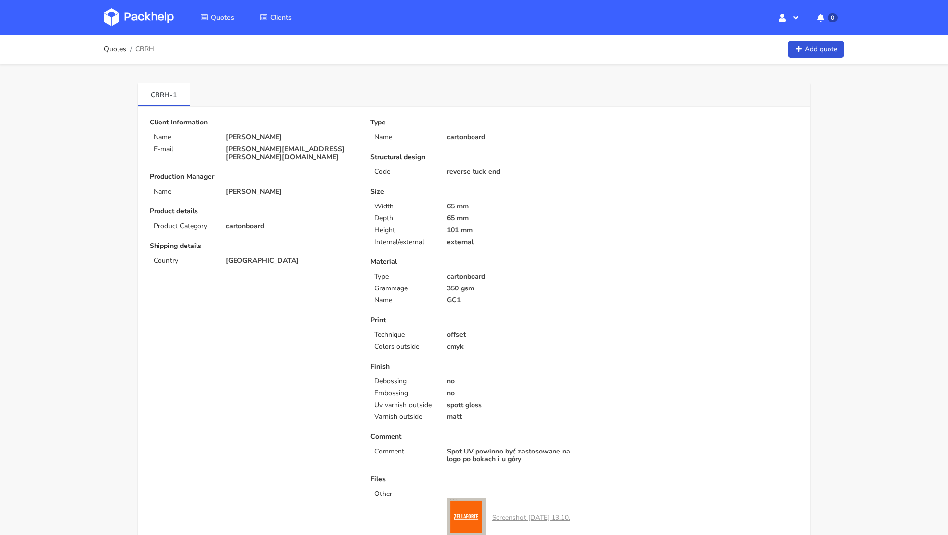
click at [297, 222] on p "cartonboard" at bounding box center [291, 226] width 131 height 8
click at [289, 193] on div "Client Information Name Winston Schulze E-mail winston.schultze@zellforschung.l…" at bounding box center [253, 364] width 221 height 490
click at [147, 51] on span "CBRH" at bounding box center [144, 49] width 19 height 8
copy span "CBRH"
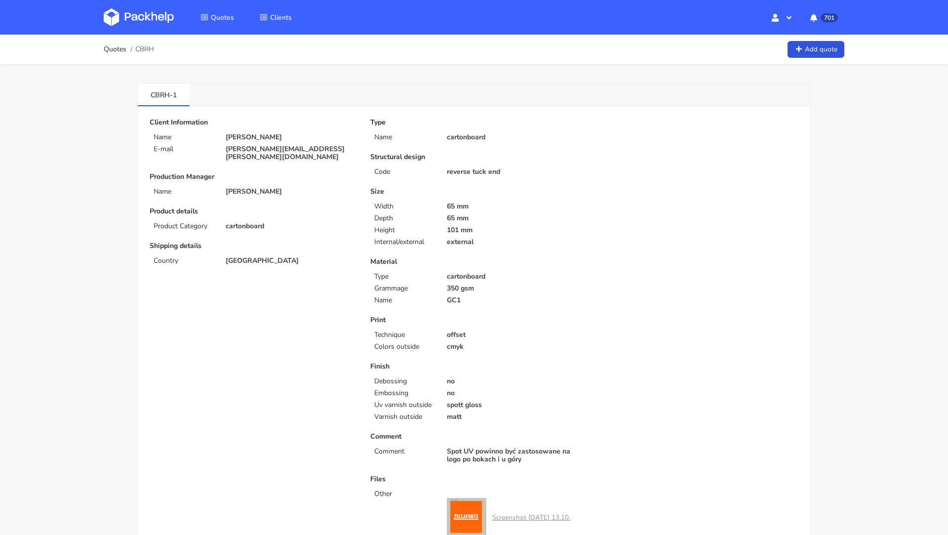
click at [496, 208] on p "65 mm" at bounding box center [512, 206] width 131 height 8
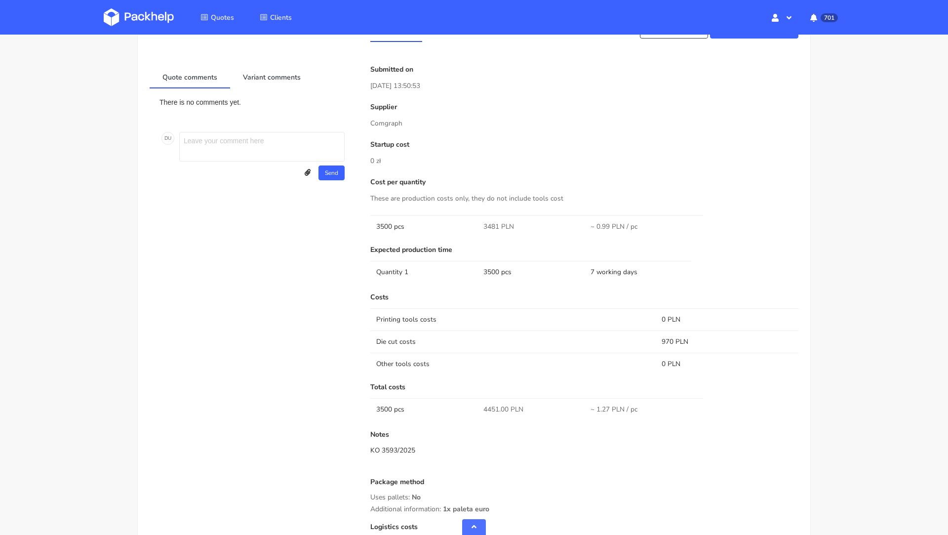
scroll to position [612, 0]
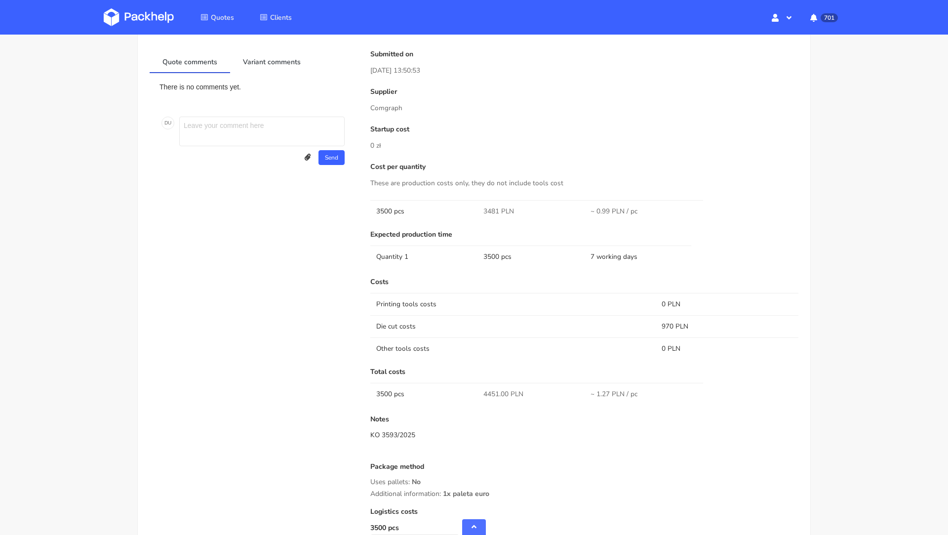
click at [493, 396] on span "4451.00 PLN" at bounding box center [503, 394] width 40 height 10
copy span "4451.00"
click at [518, 281] on p "Costs" at bounding box center [584, 282] width 428 height 8
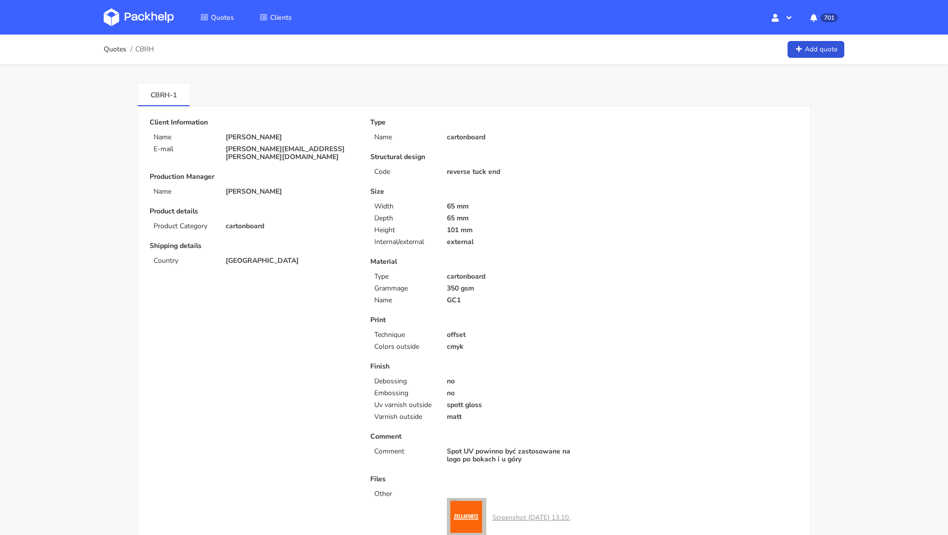
scroll to position [708, 0]
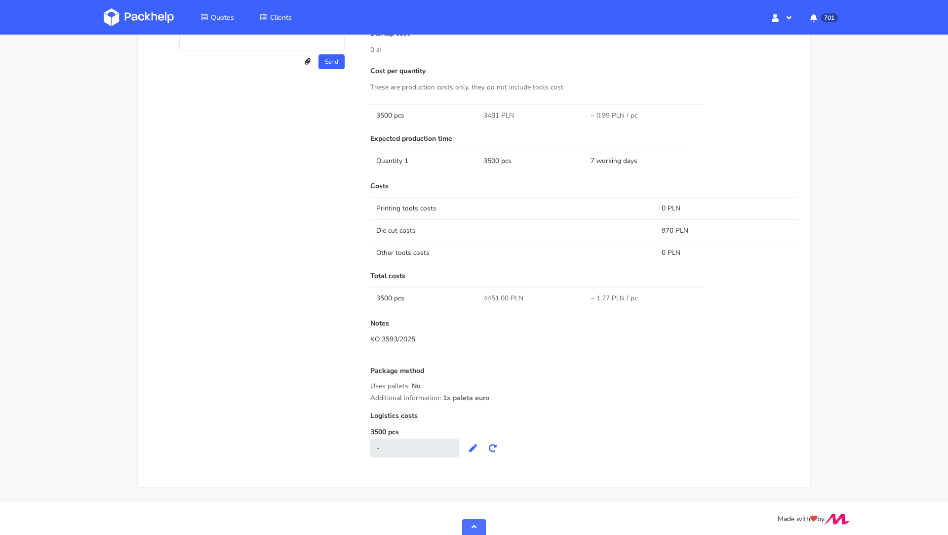
click at [481, 190] on div "Costs Printing tools costs 0 PLN Die cut costs 970 PLN Other tools costs 0 PLN" at bounding box center [584, 223] width 428 height 82
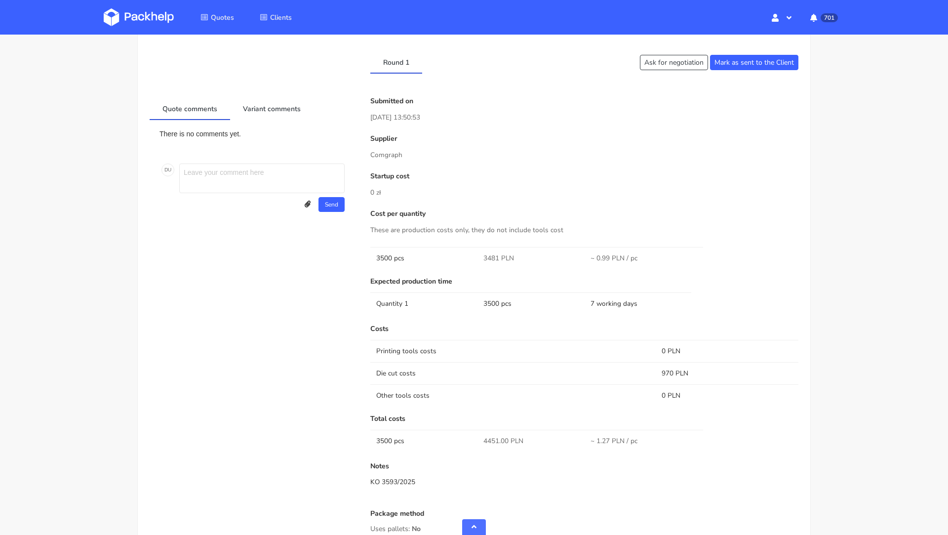
scroll to position [565, 0]
click at [499, 90] on div "Client Information Name Winston Schulze E-mail winston.schultze@zellforschung.l…" at bounding box center [474, 82] width 649 height 1057
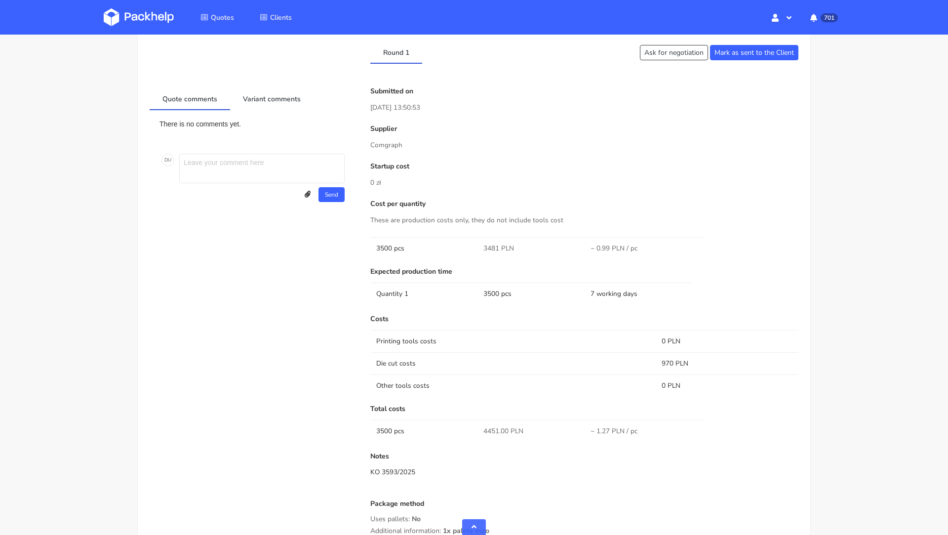
scroll to position [574, 0]
click at [470, 136] on div "Supplier Comgraph" at bounding box center [584, 139] width 428 height 26
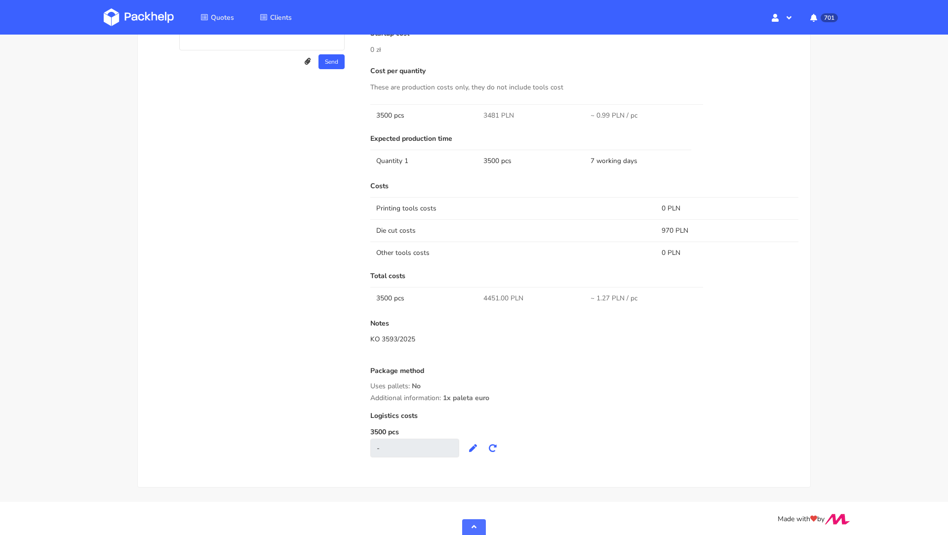
scroll to position [0, 0]
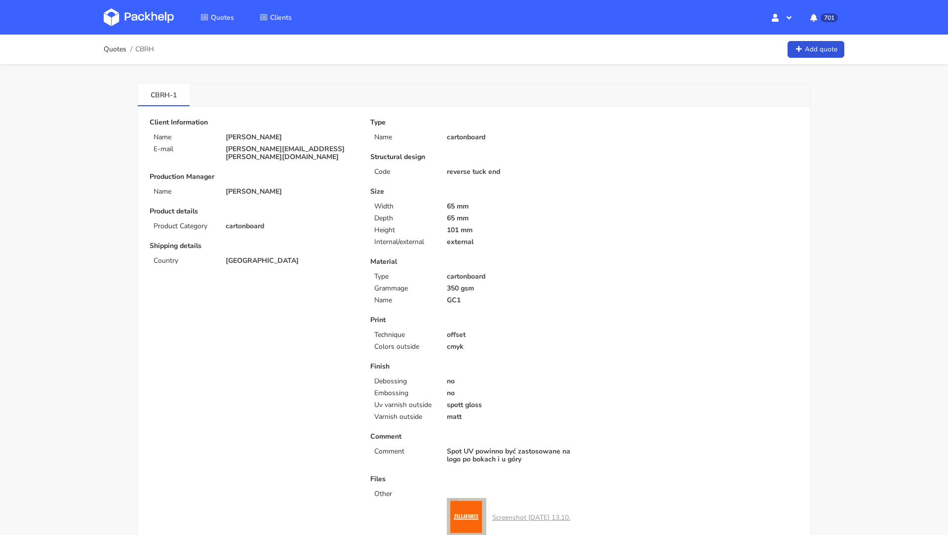
click at [135, 18] on img at bounding box center [139, 17] width 70 height 18
